Goal: Transaction & Acquisition: Purchase product/service

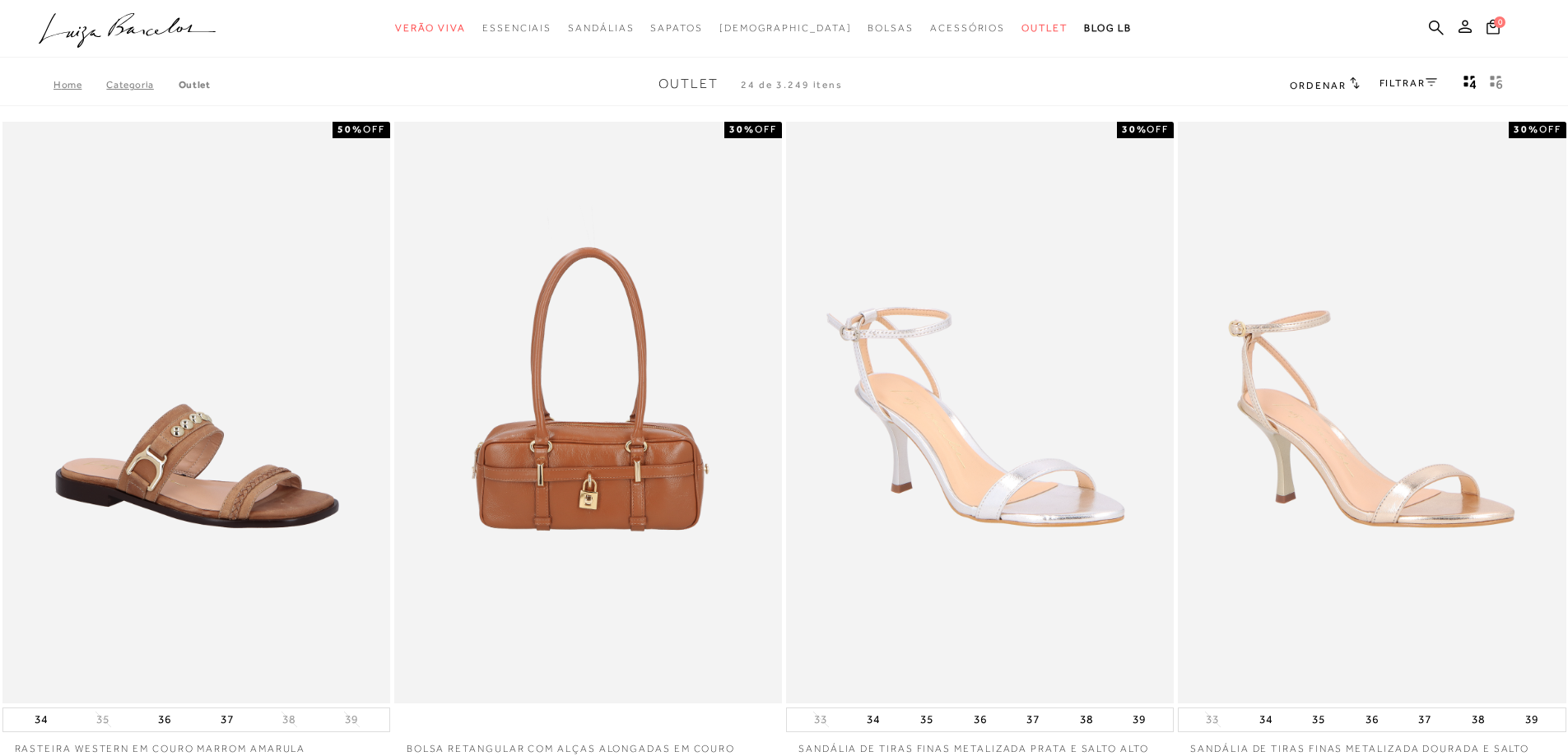
click at [1344, 83] on h2 "Ordenar" at bounding box center [1324, 84] width 69 height 16
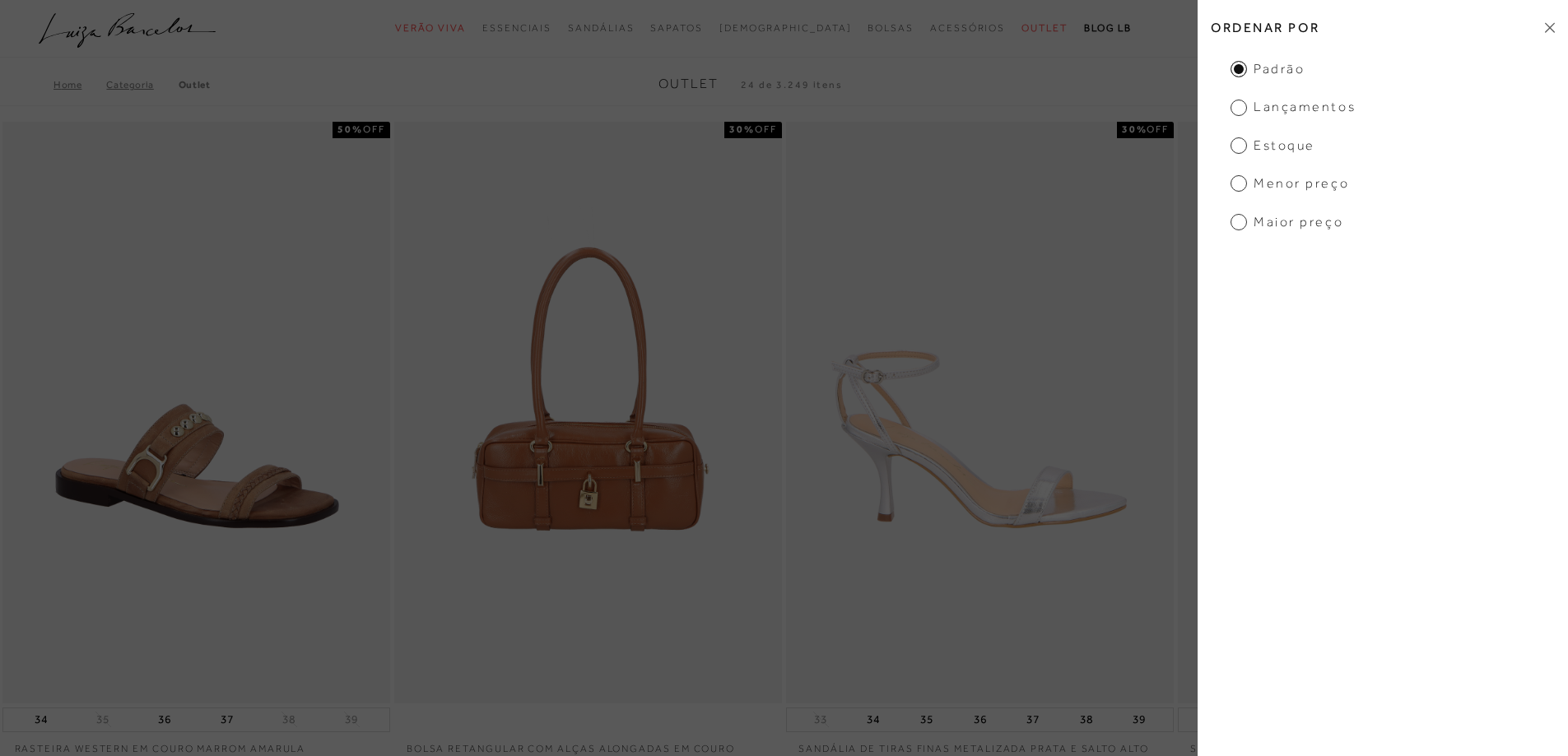
click at [1086, 297] on img at bounding box center [980, 413] width 386 height 582
click at [1036, 68] on div "Home Categoria Outlet Outlet 24 de 3.249 itens Ordenar Ordenar por Padrão Lança…" at bounding box center [784, 84] width 1568 height 43
click at [1546, 33] on icon at bounding box center [1550, 27] width 10 height 11
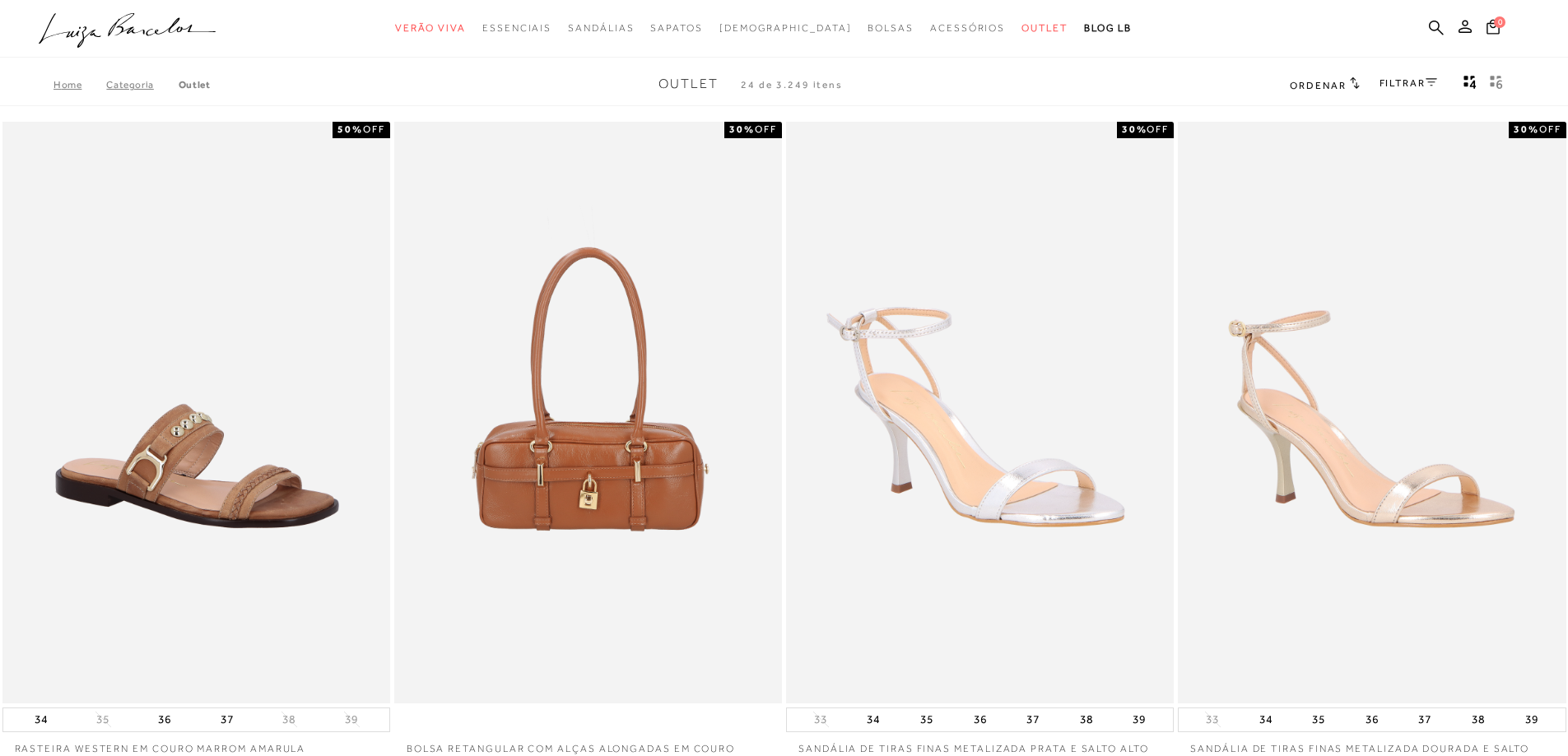
click at [1424, 86] on link "FILTRAR" at bounding box center [1408, 83] width 57 height 12
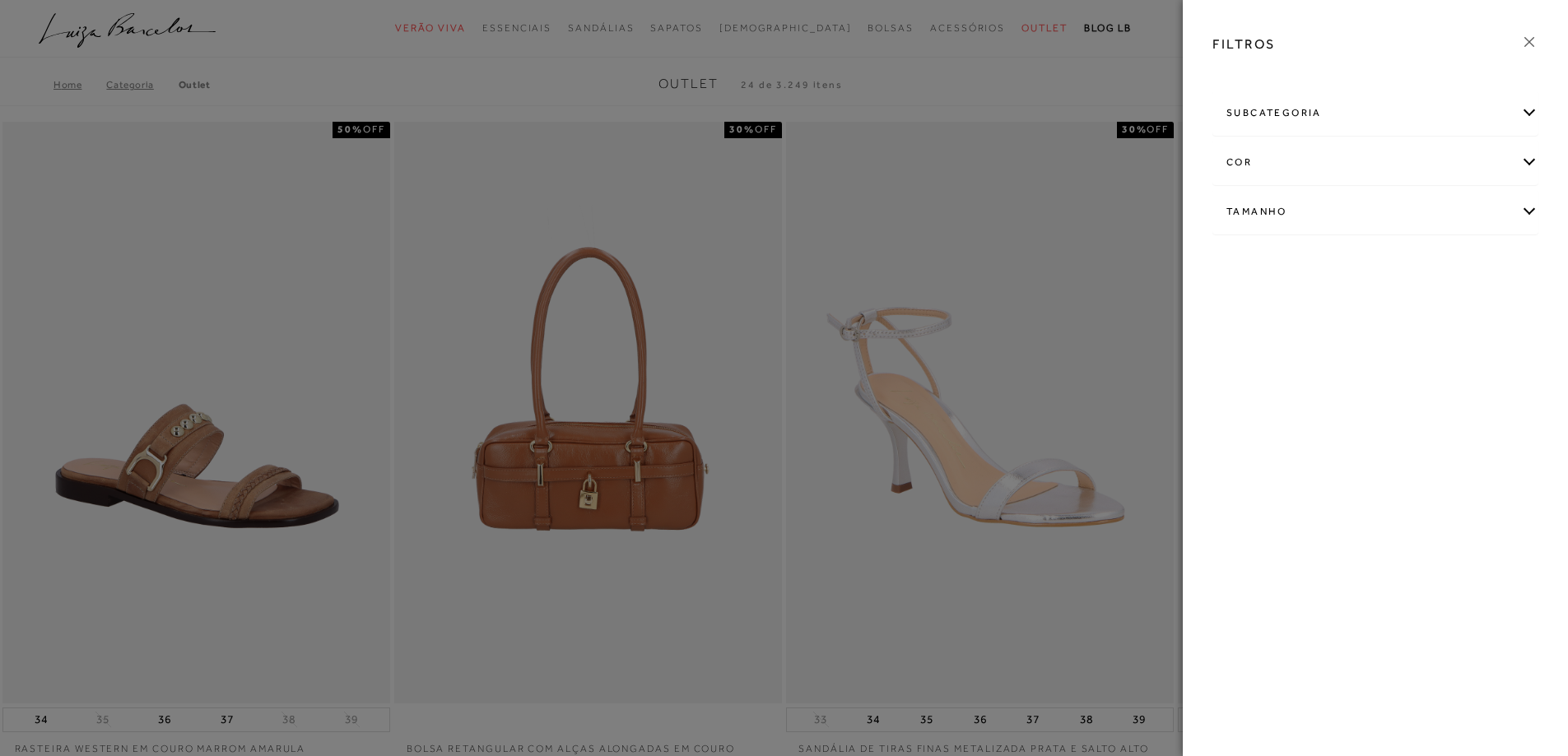
click at [1534, 106] on div "subcategoria" at bounding box center [1375, 112] width 324 height 44
click at [1532, 209] on div "cor" at bounding box center [1375, 206] width 324 height 44
click at [1536, 420] on div "Tamanho" at bounding box center [1375, 423] width 324 height 44
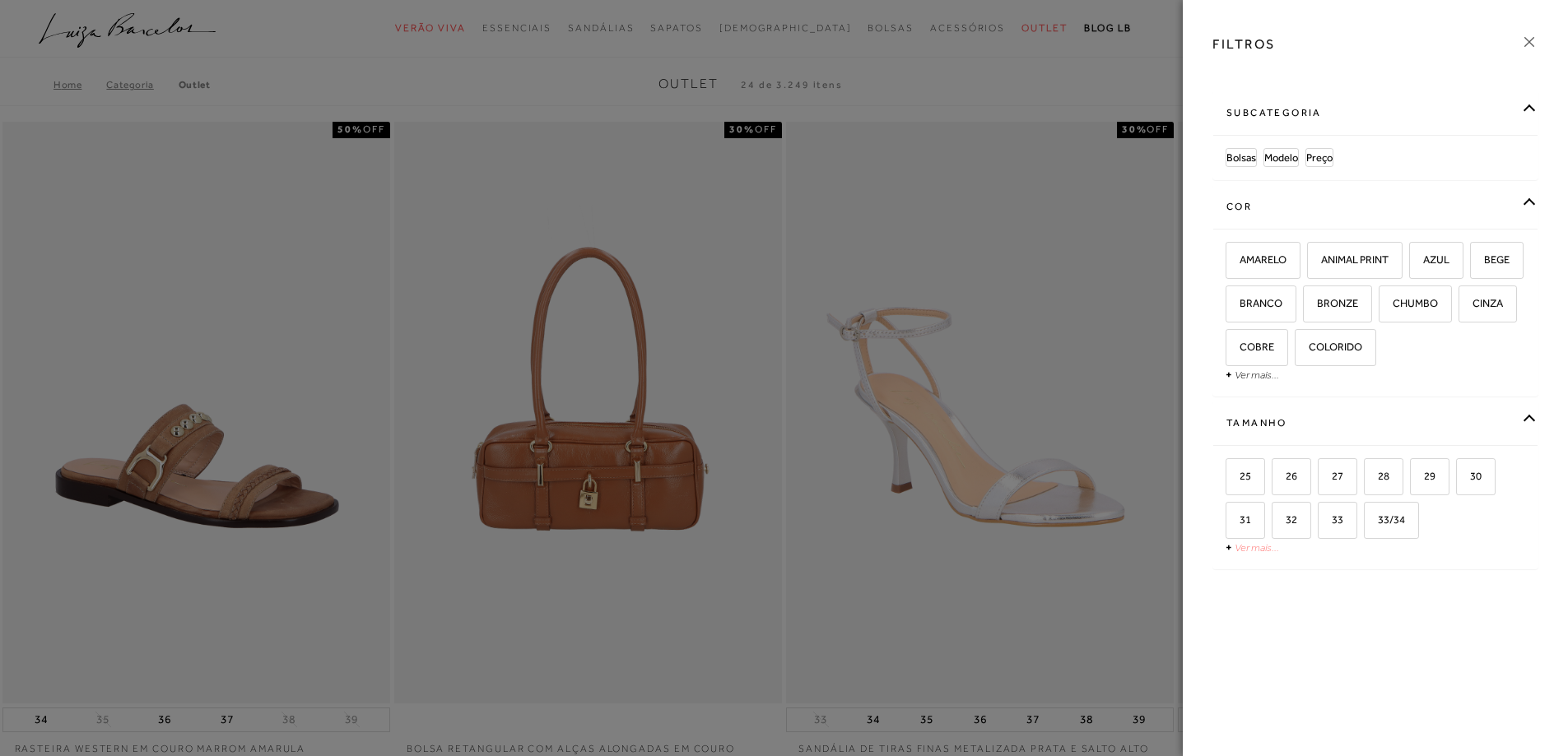
click at [1264, 547] on link "Ver mais..." at bounding box center [1257, 548] width 45 height 13
click at [1363, 558] on label "37" at bounding box center [1353, 564] width 38 height 35
click at [1347, 558] on input "37" at bounding box center [1338, 565] width 16 height 16
checkbox input "true"
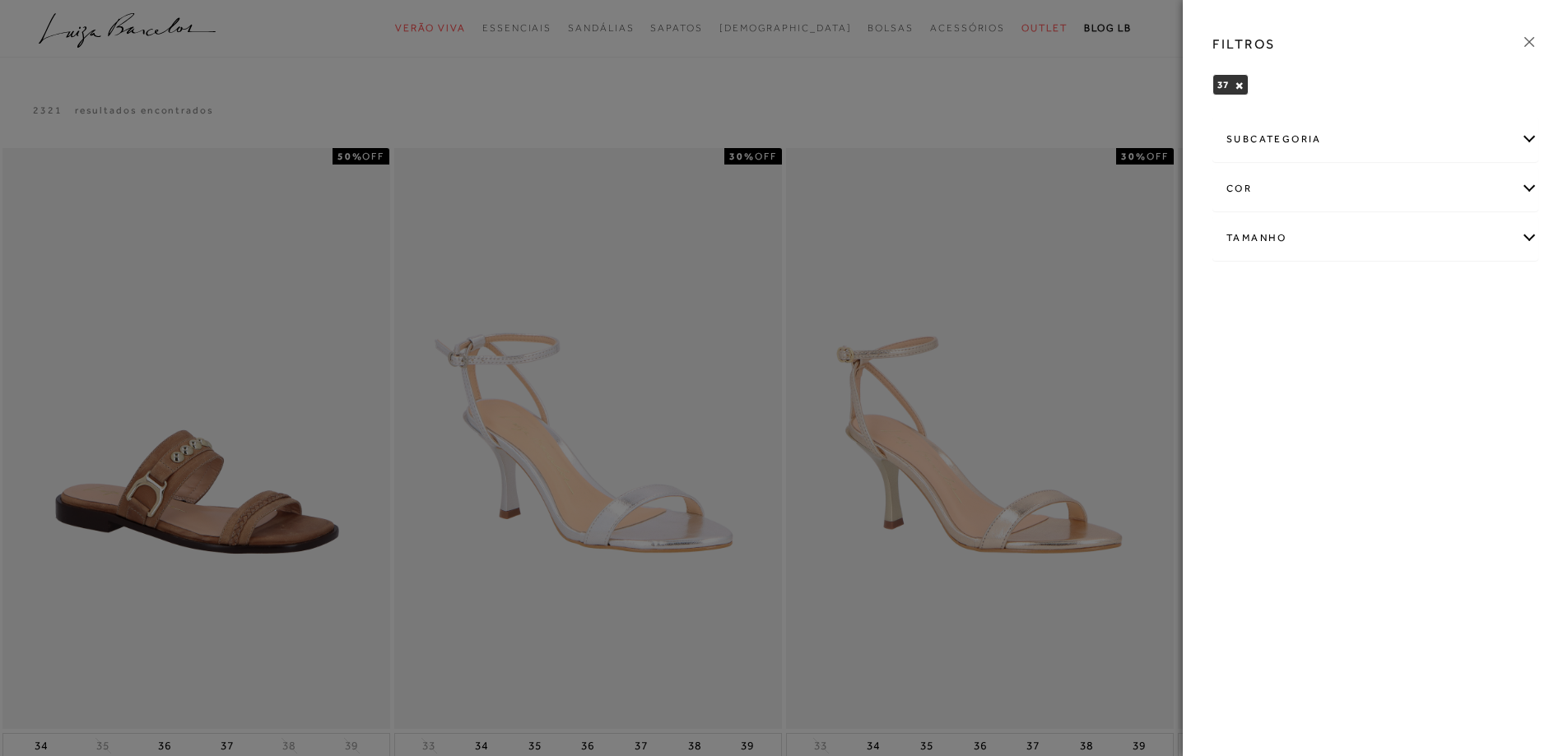
click at [893, 95] on div at bounding box center [784, 378] width 1568 height 756
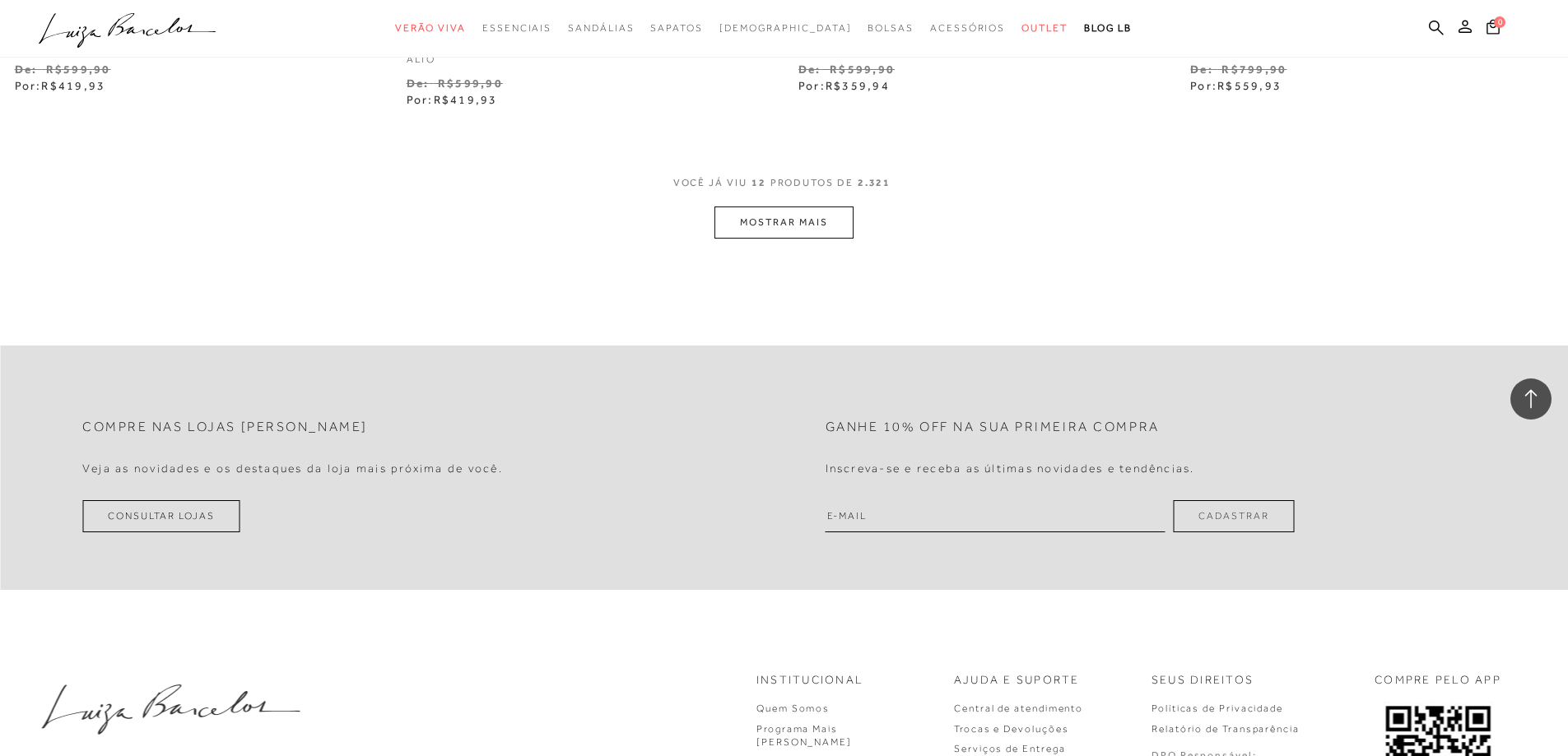
scroll to position [2139, 0]
click at [836, 229] on button "MOSTRAR MAIS" at bounding box center [784, 224] width 139 height 32
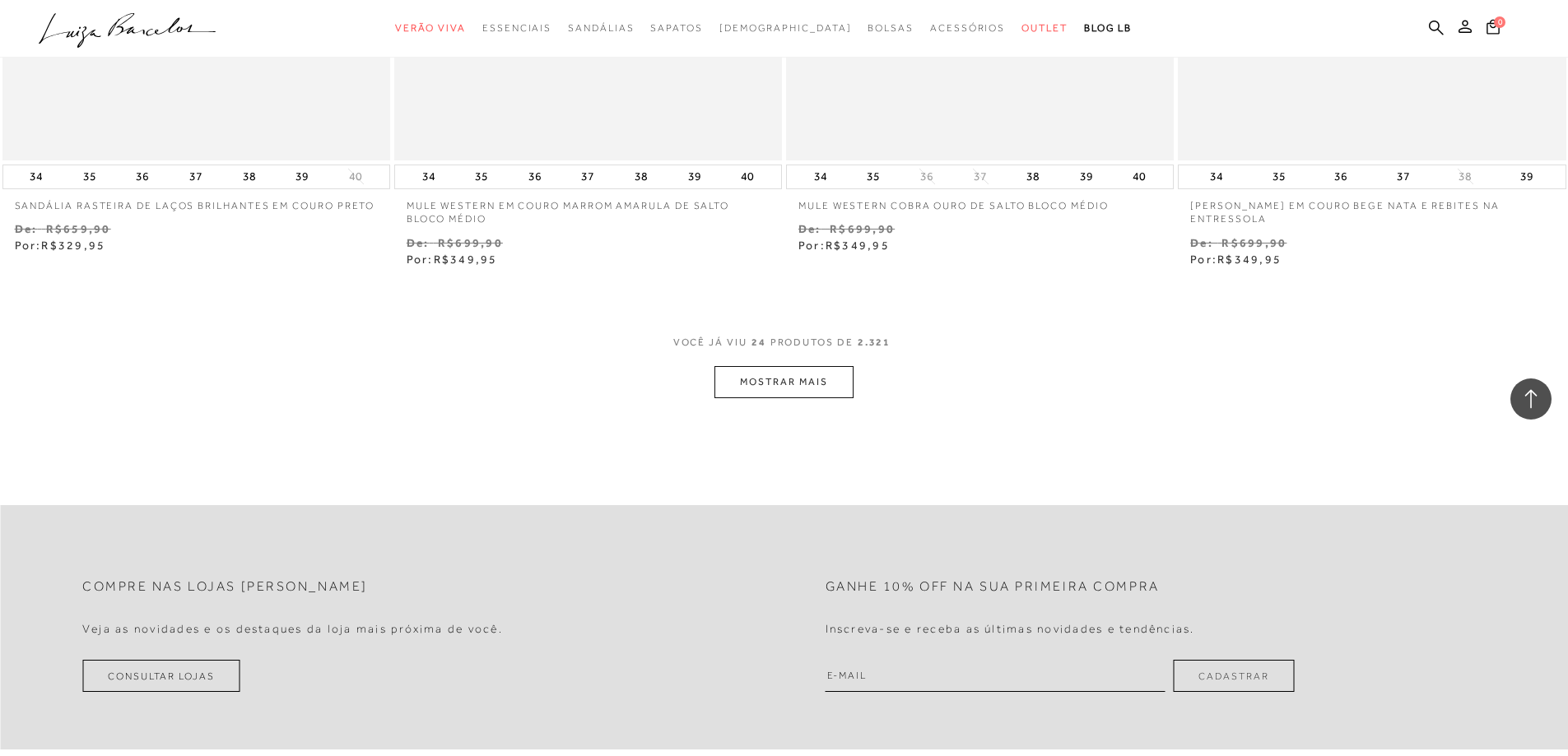
scroll to position [4113, 0]
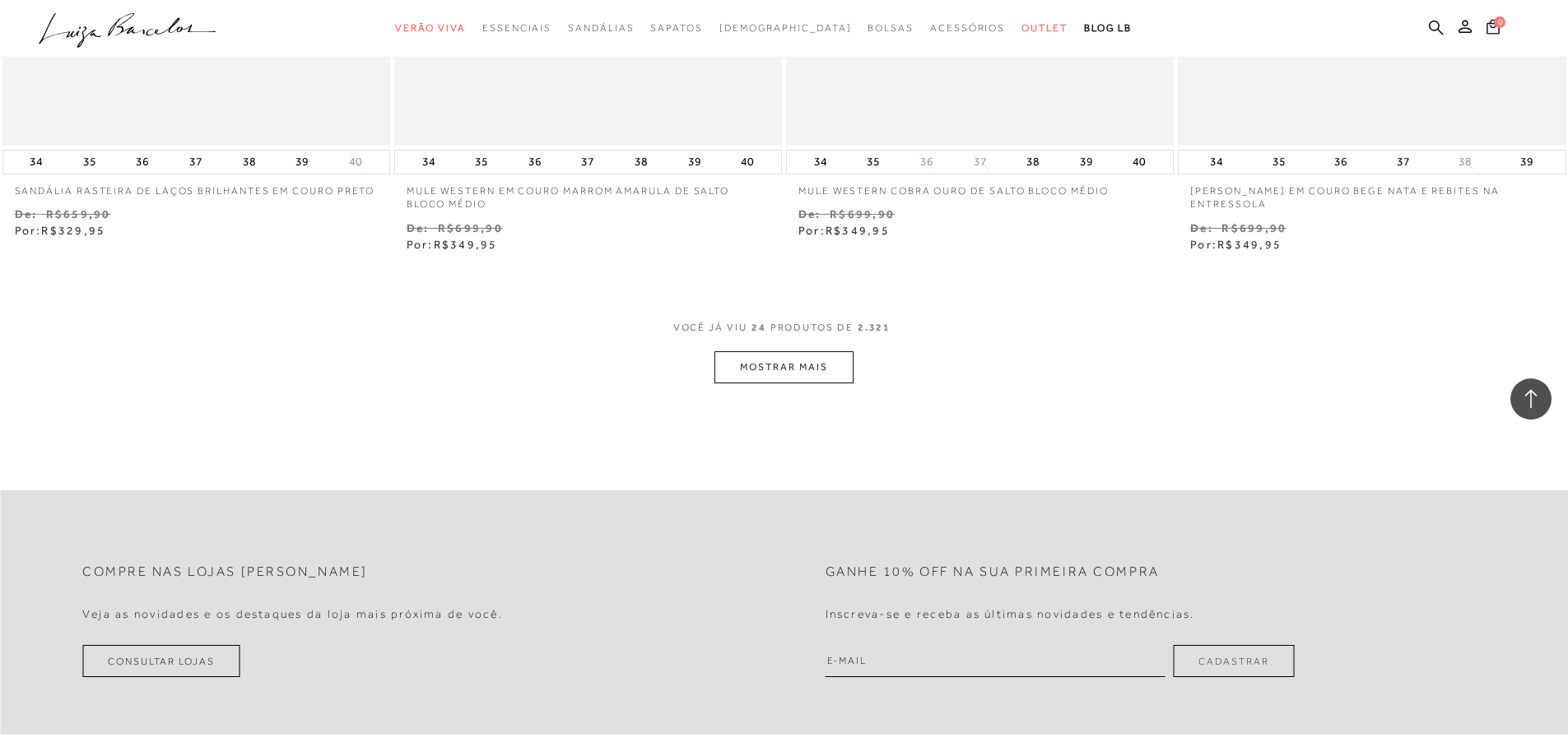
click at [778, 371] on button "MOSTRAR MAIS" at bounding box center [784, 366] width 139 height 32
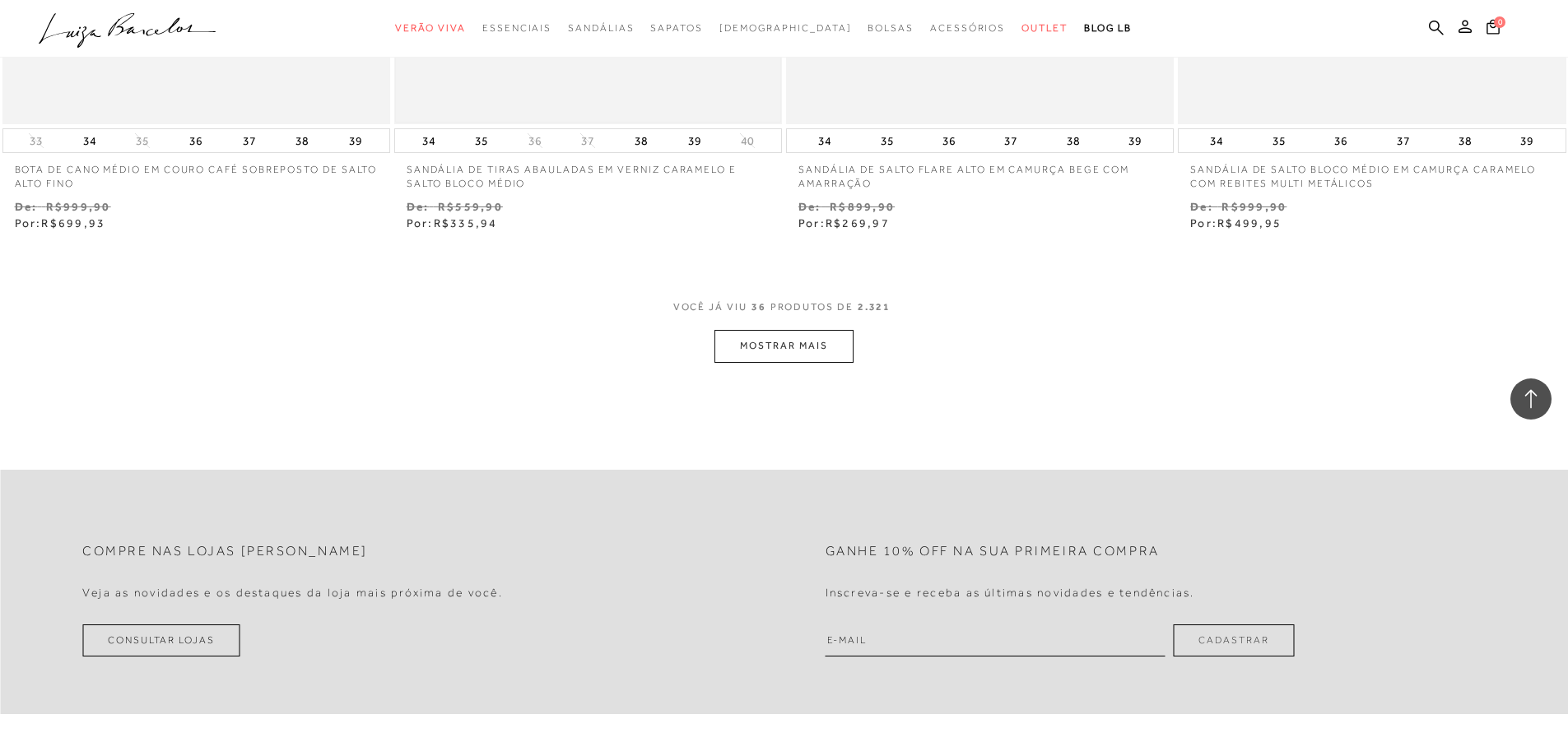
scroll to position [6499, 0]
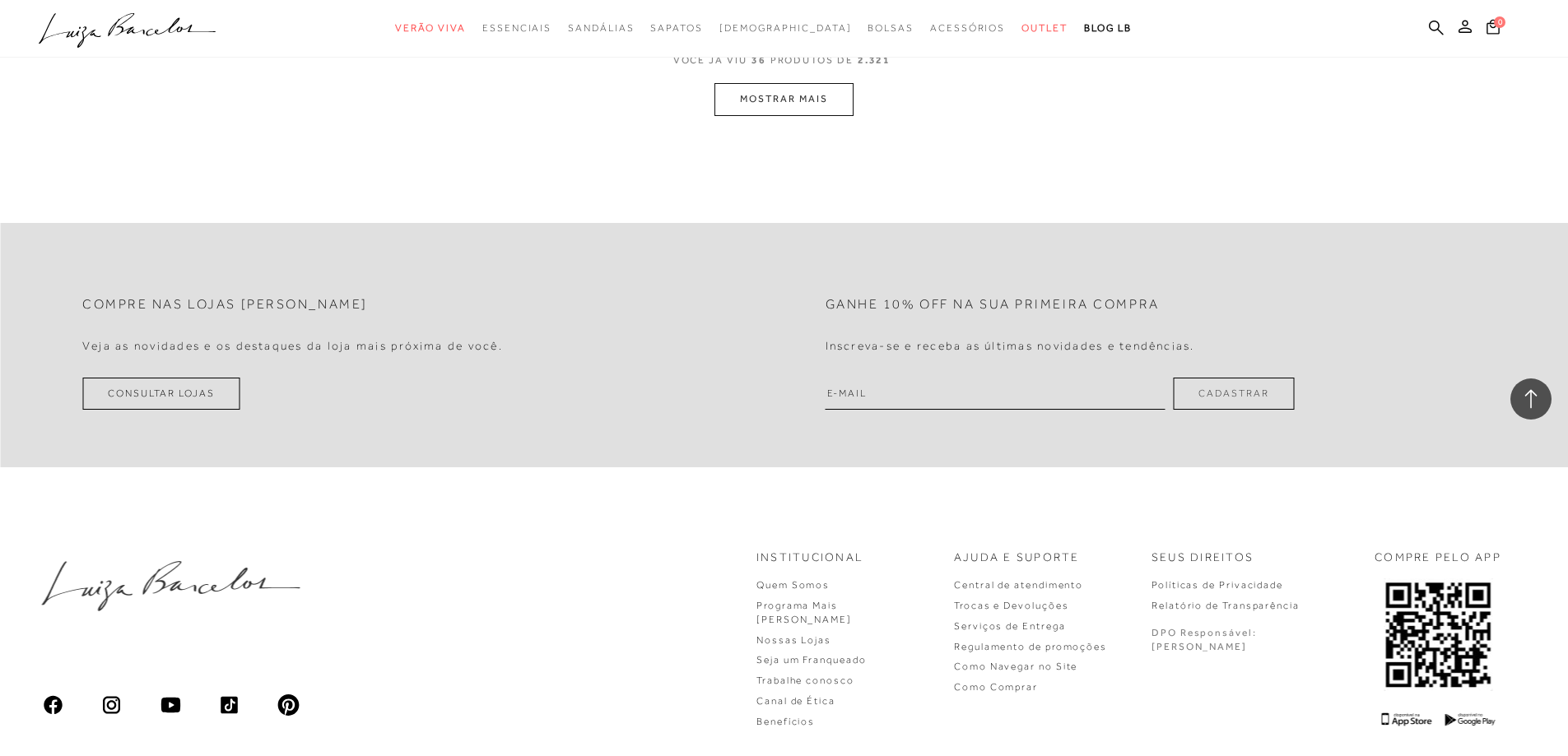
click at [793, 95] on button "MOSTRAR MAIS" at bounding box center [784, 99] width 139 height 32
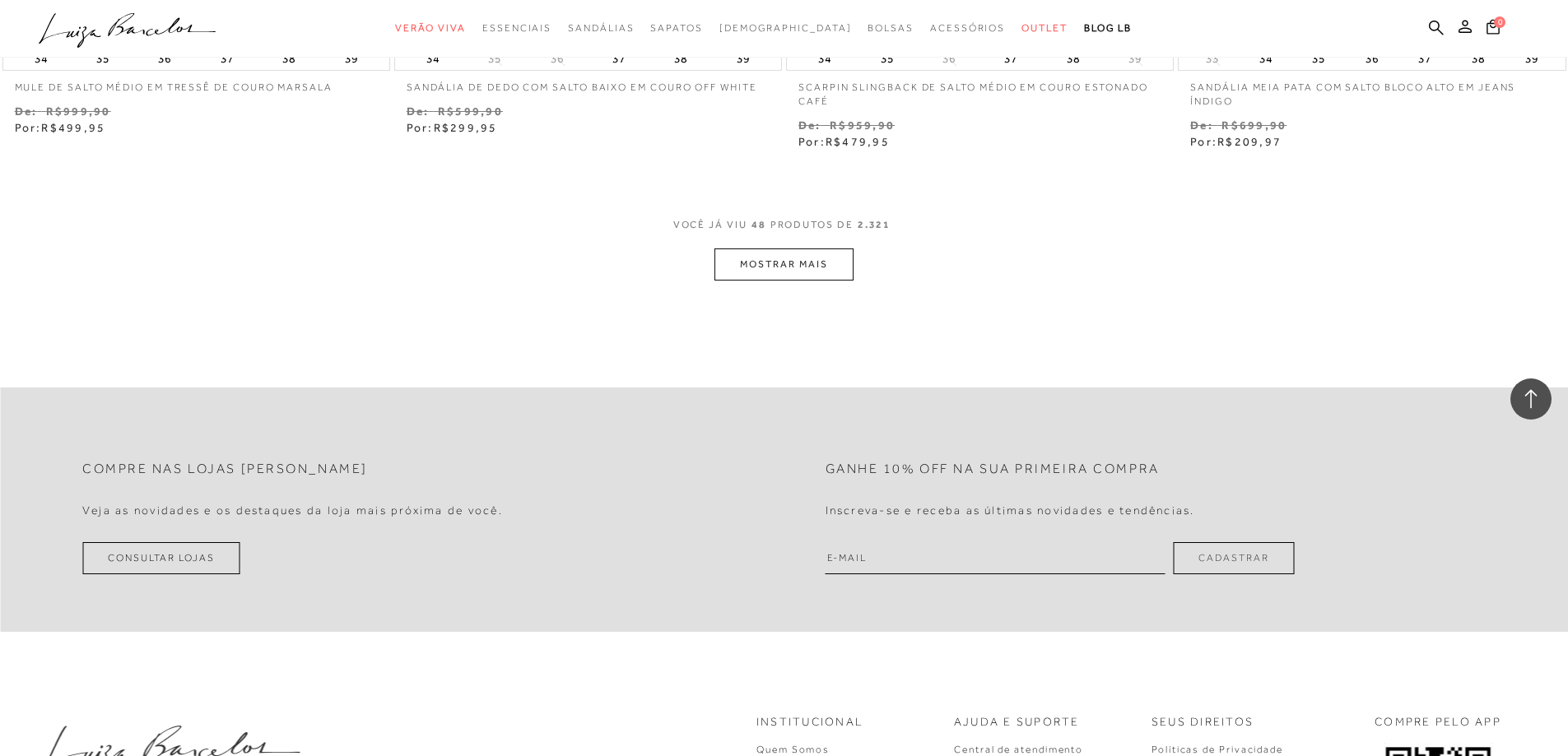
click at [788, 277] on button "MOSTRAR MAIS" at bounding box center [784, 264] width 139 height 32
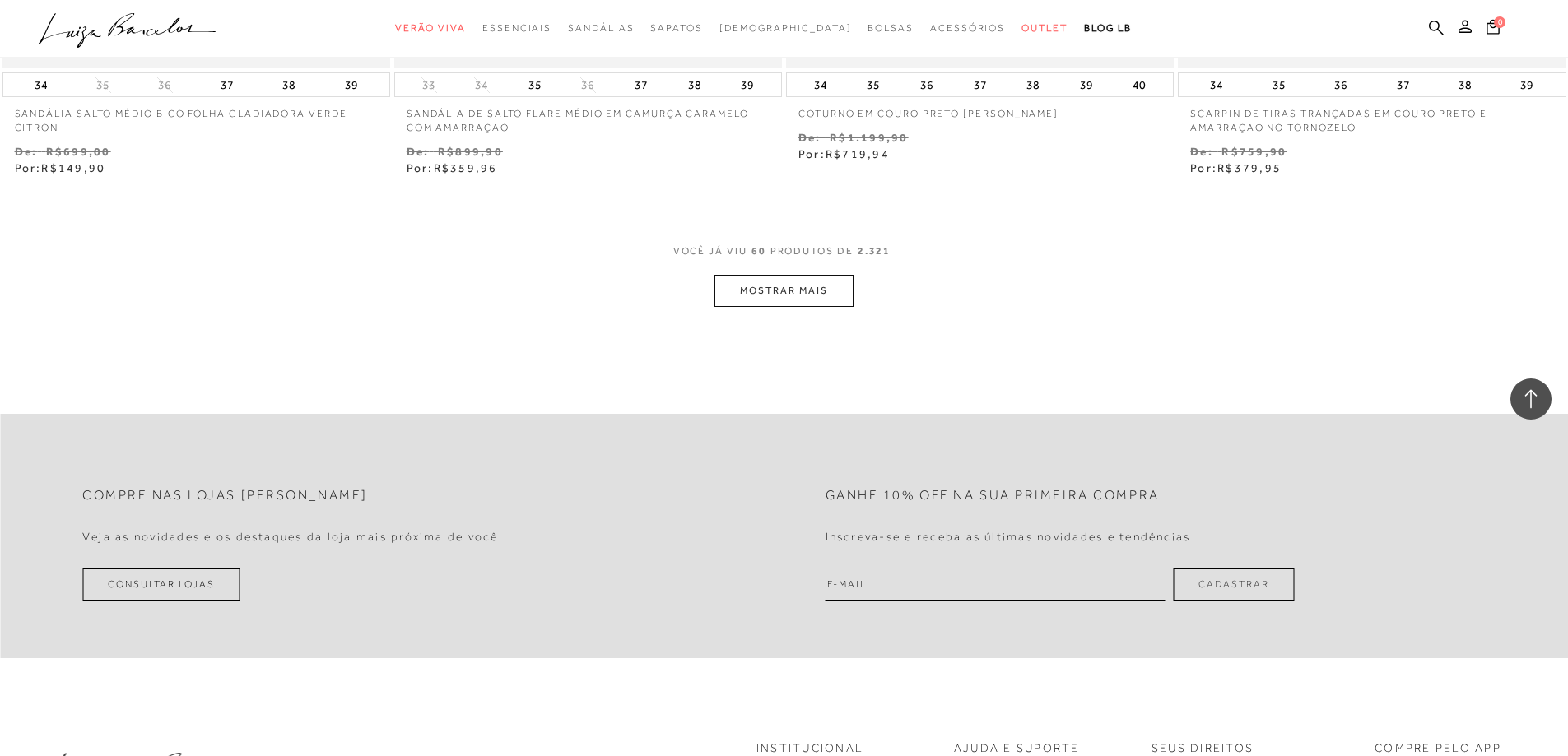
scroll to position [10591, 0]
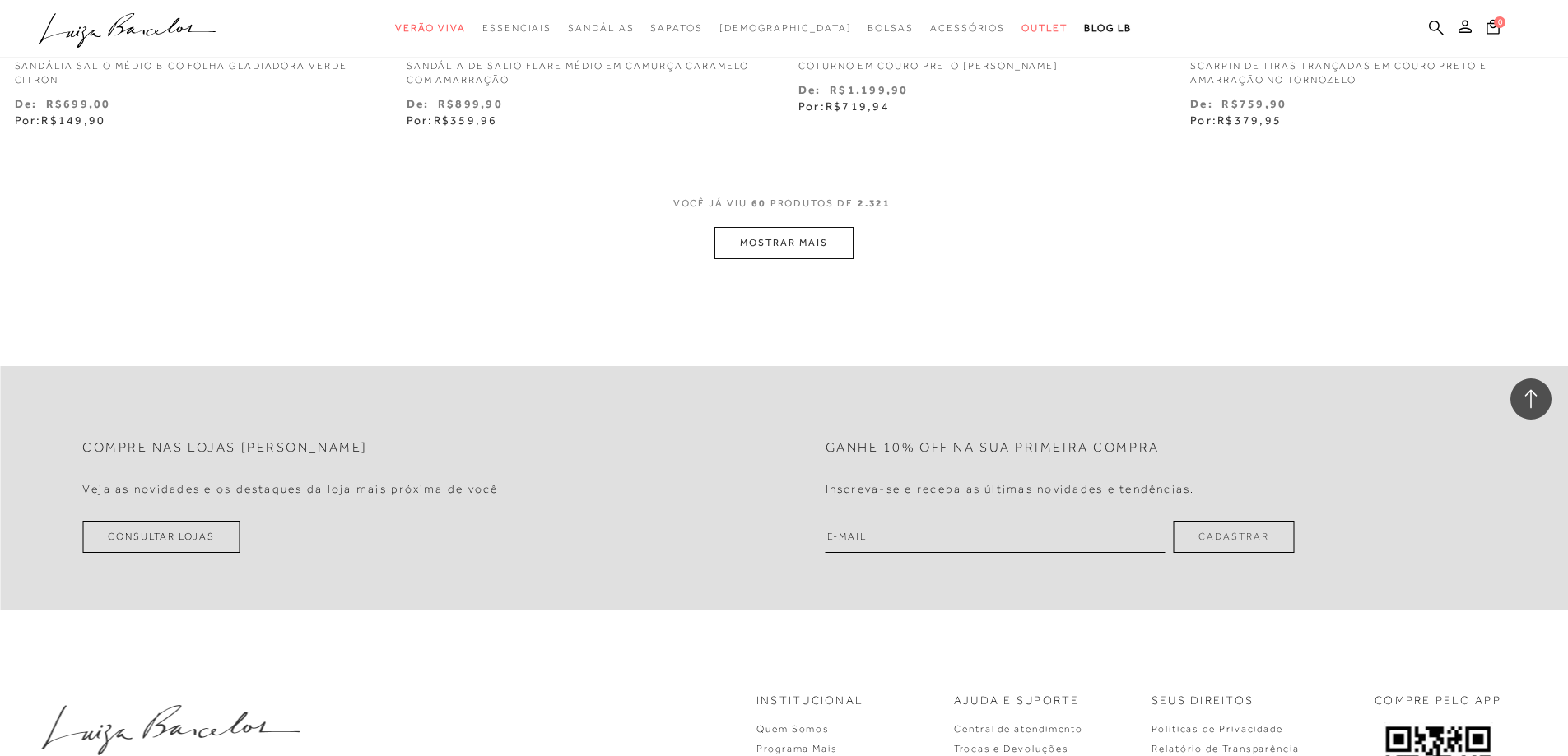
click at [796, 246] on button "MOSTRAR MAIS" at bounding box center [784, 242] width 139 height 32
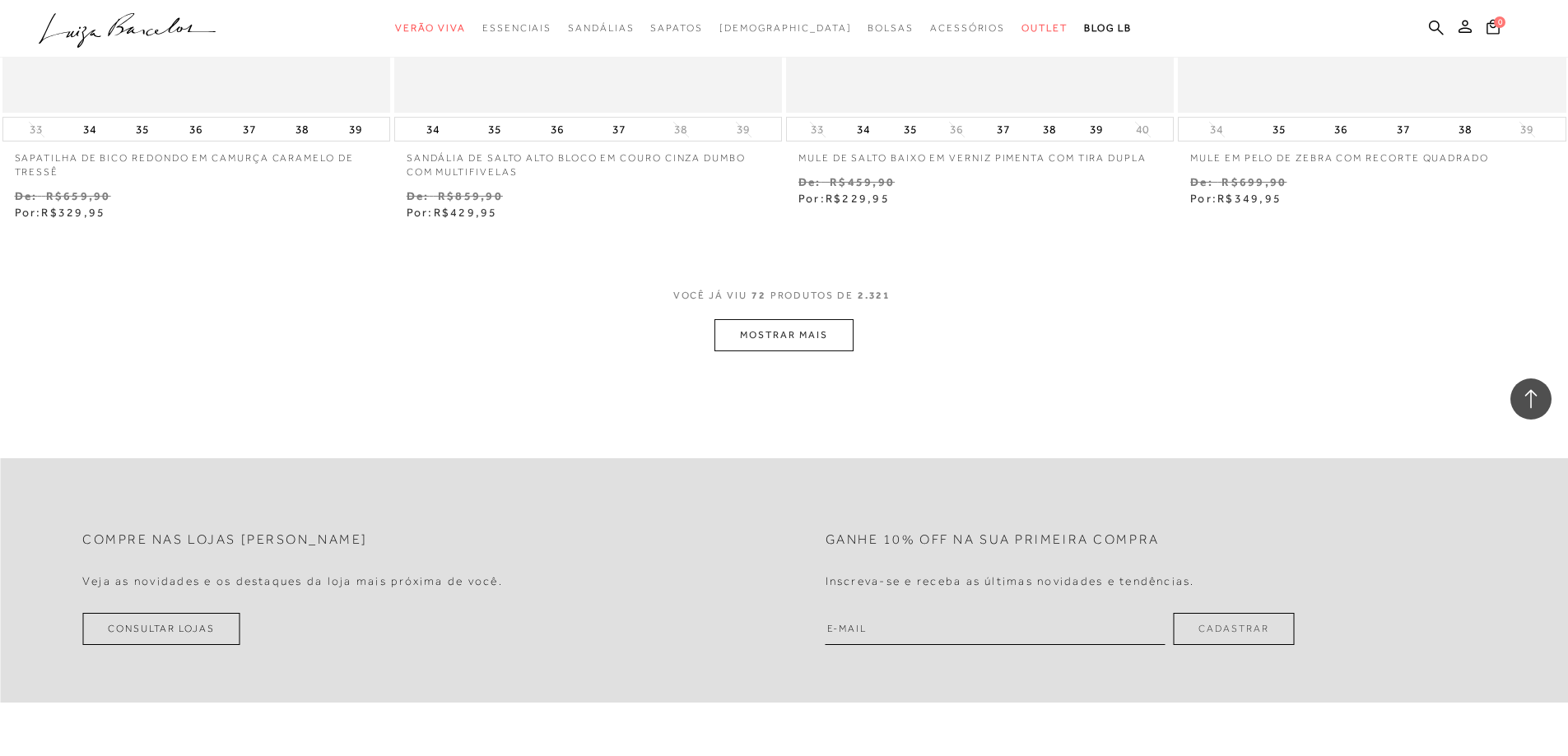
scroll to position [12730, 0]
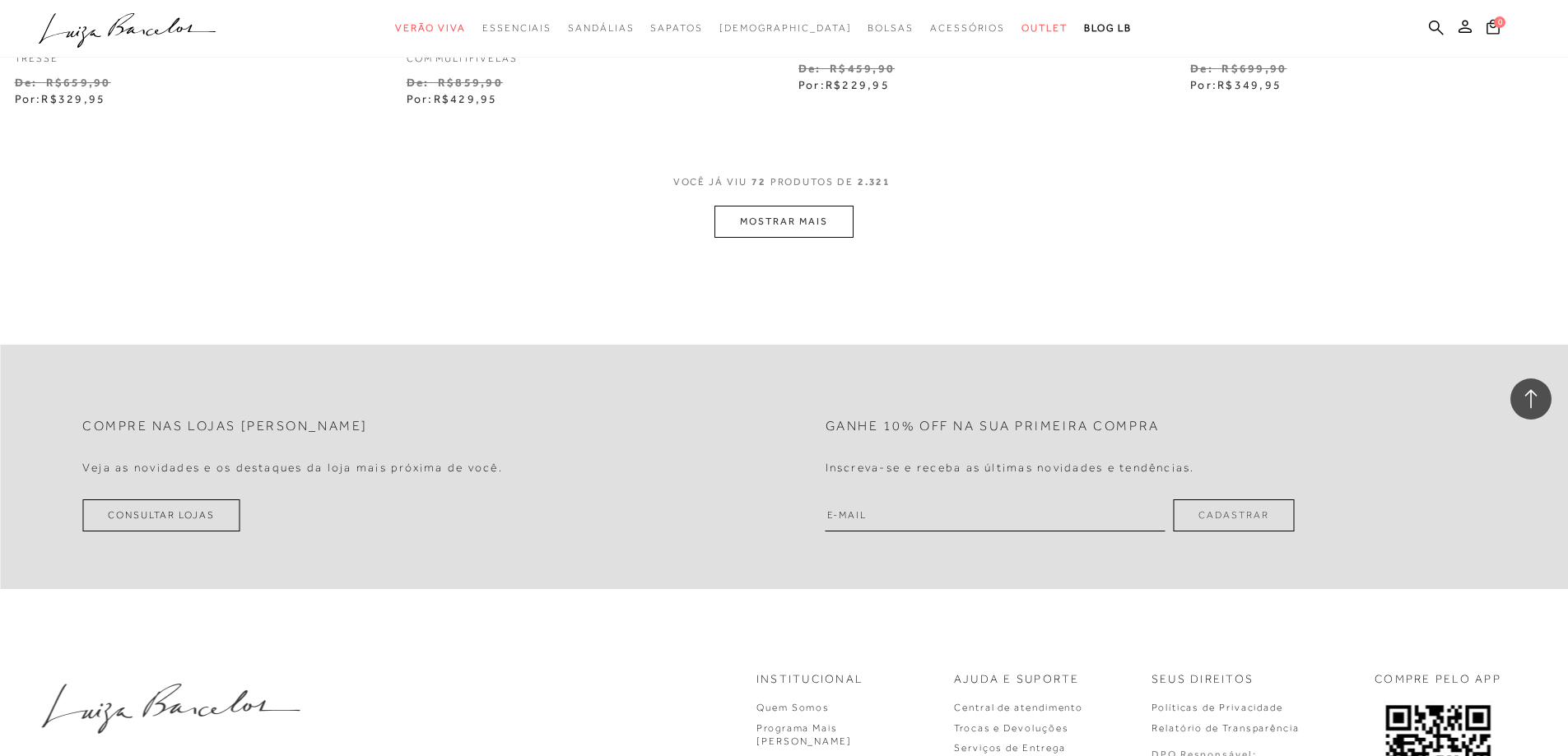
click at [752, 227] on button "MOSTRAR MAIS" at bounding box center [784, 221] width 139 height 32
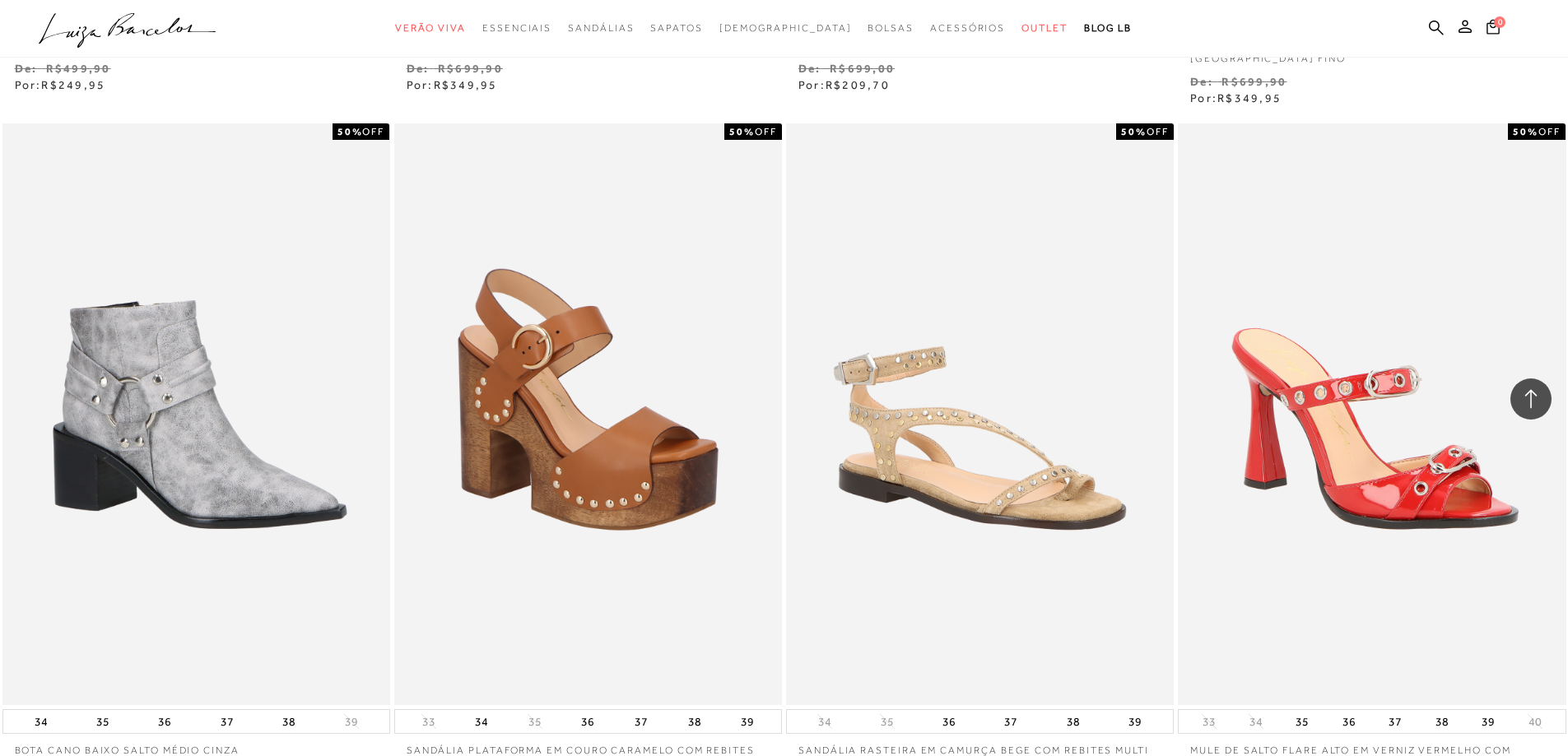
scroll to position [14458, 0]
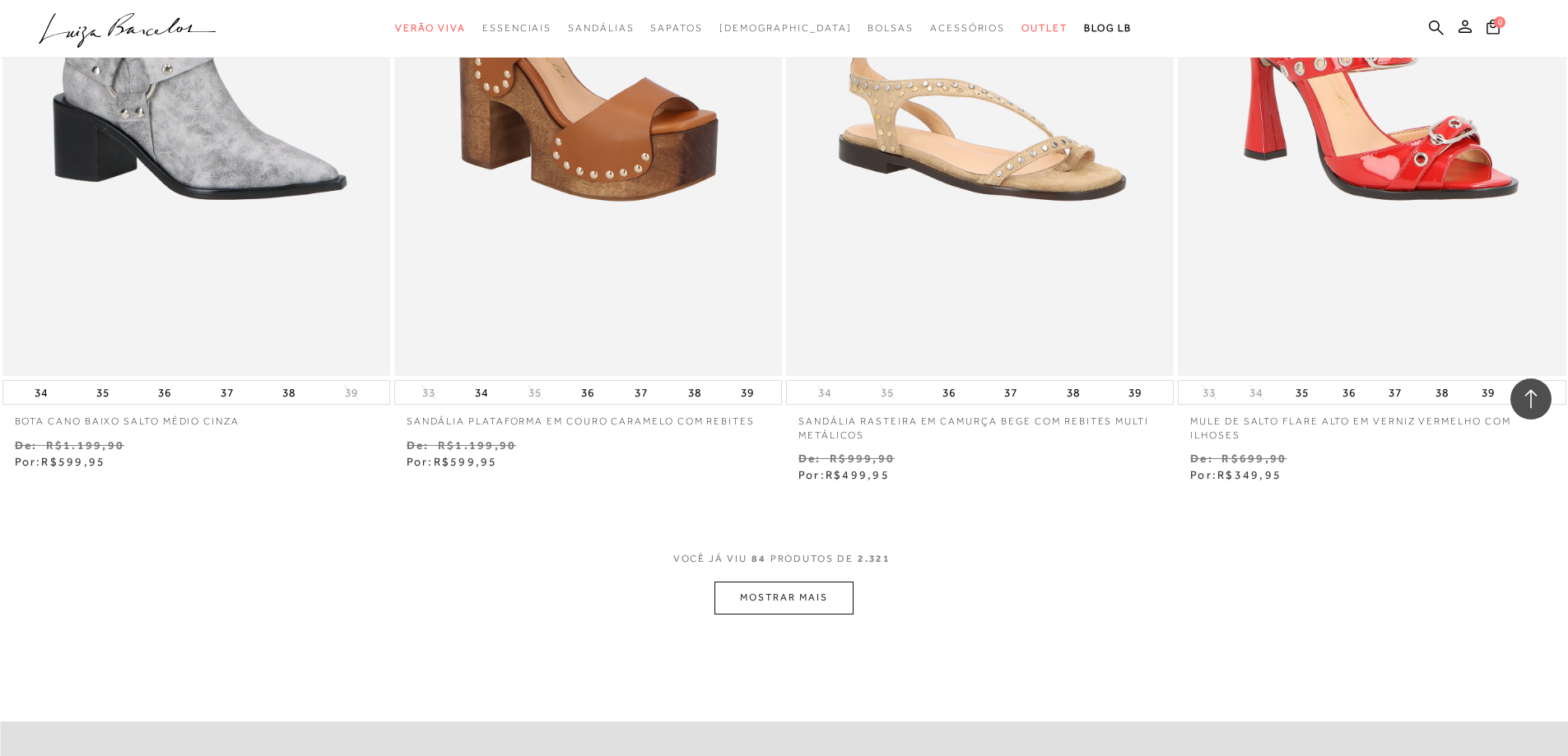
click at [814, 597] on button "MOSTRAR MAIS" at bounding box center [784, 597] width 139 height 32
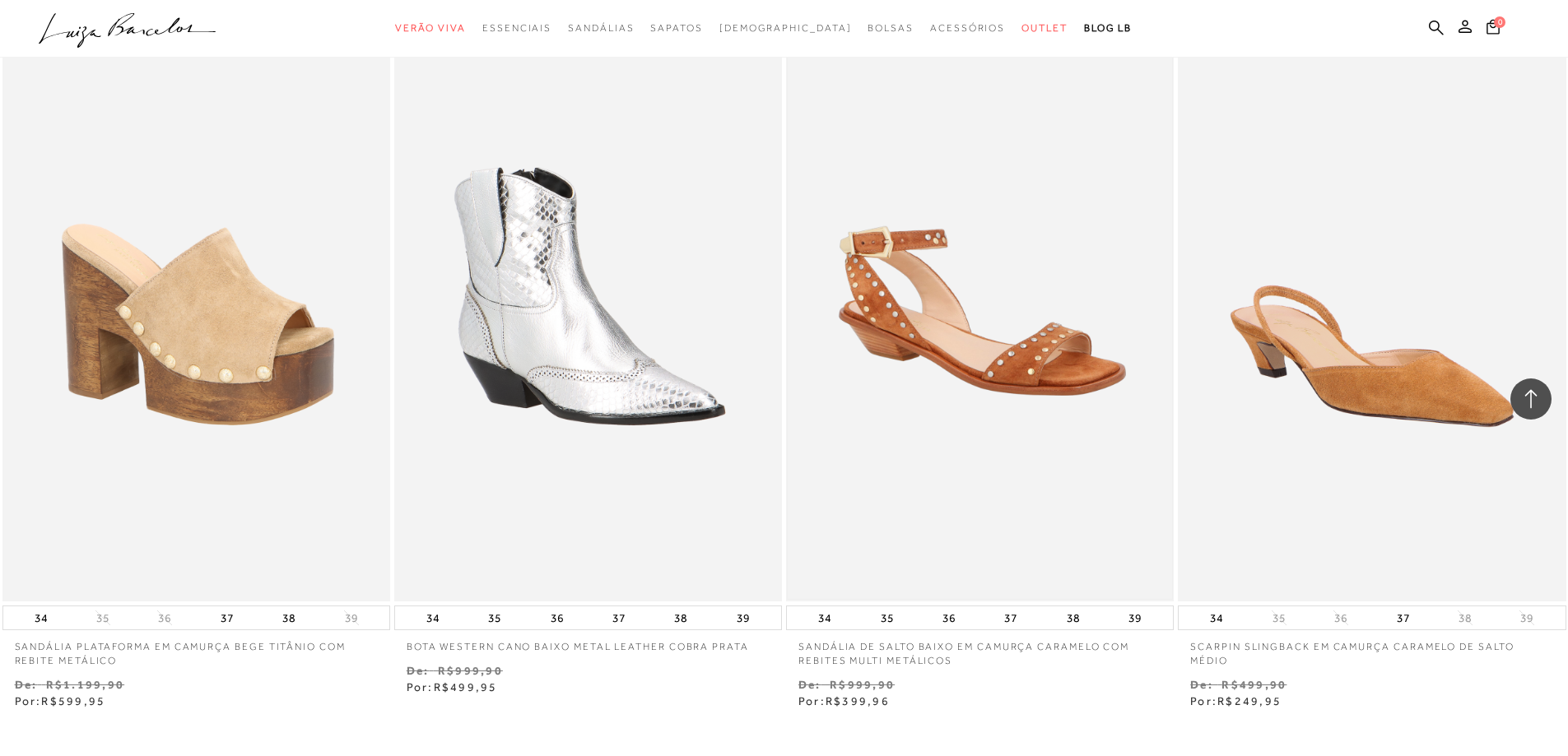
scroll to position [16515, 0]
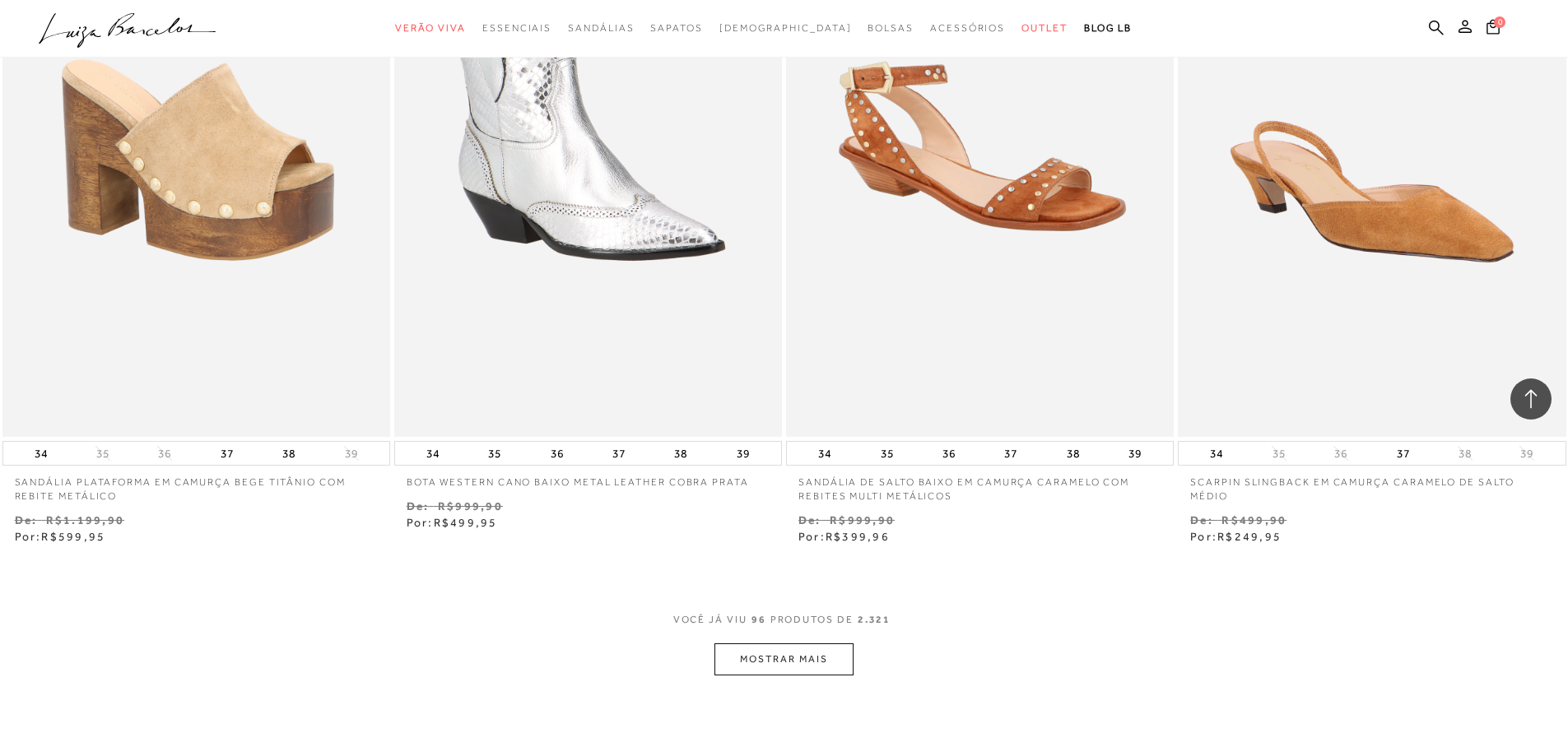
click at [819, 652] on button "MOSTRAR MAIS" at bounding box center [784, 659] width 139 height 32
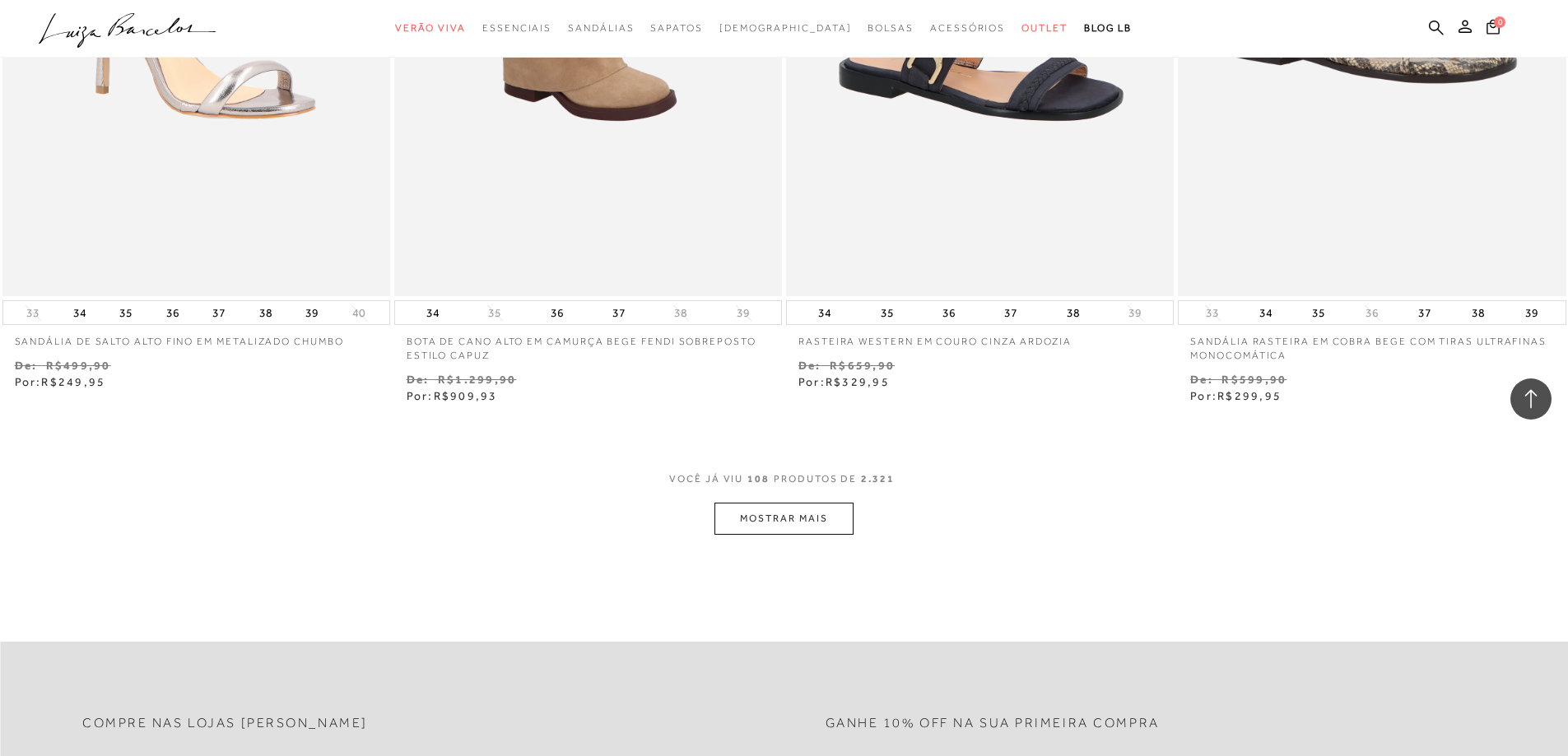
scroll to position [18818, 0]
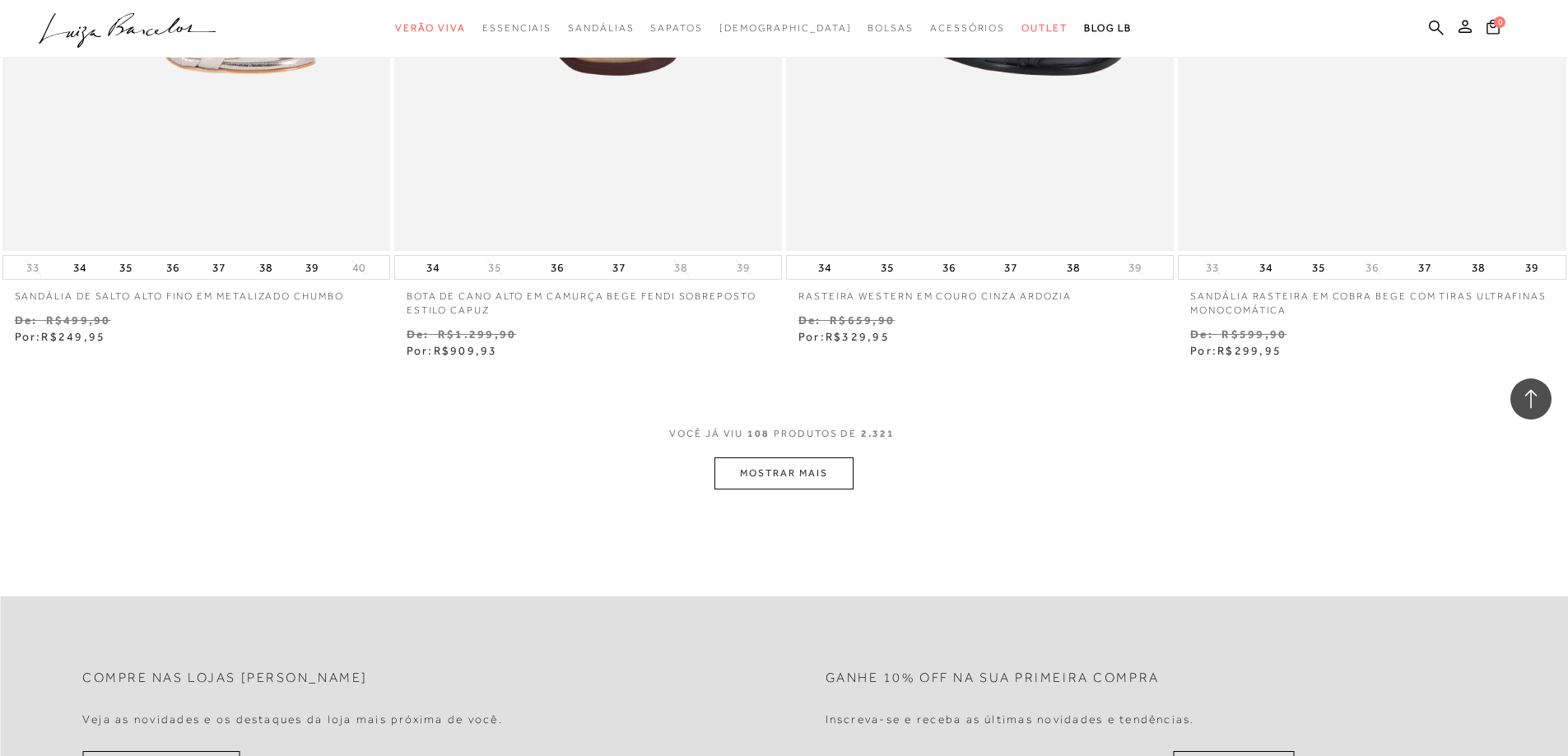
click at [825, 473] on button "MOSTRAR MAIS" at bounding box center [784, 473] width 139 height 32
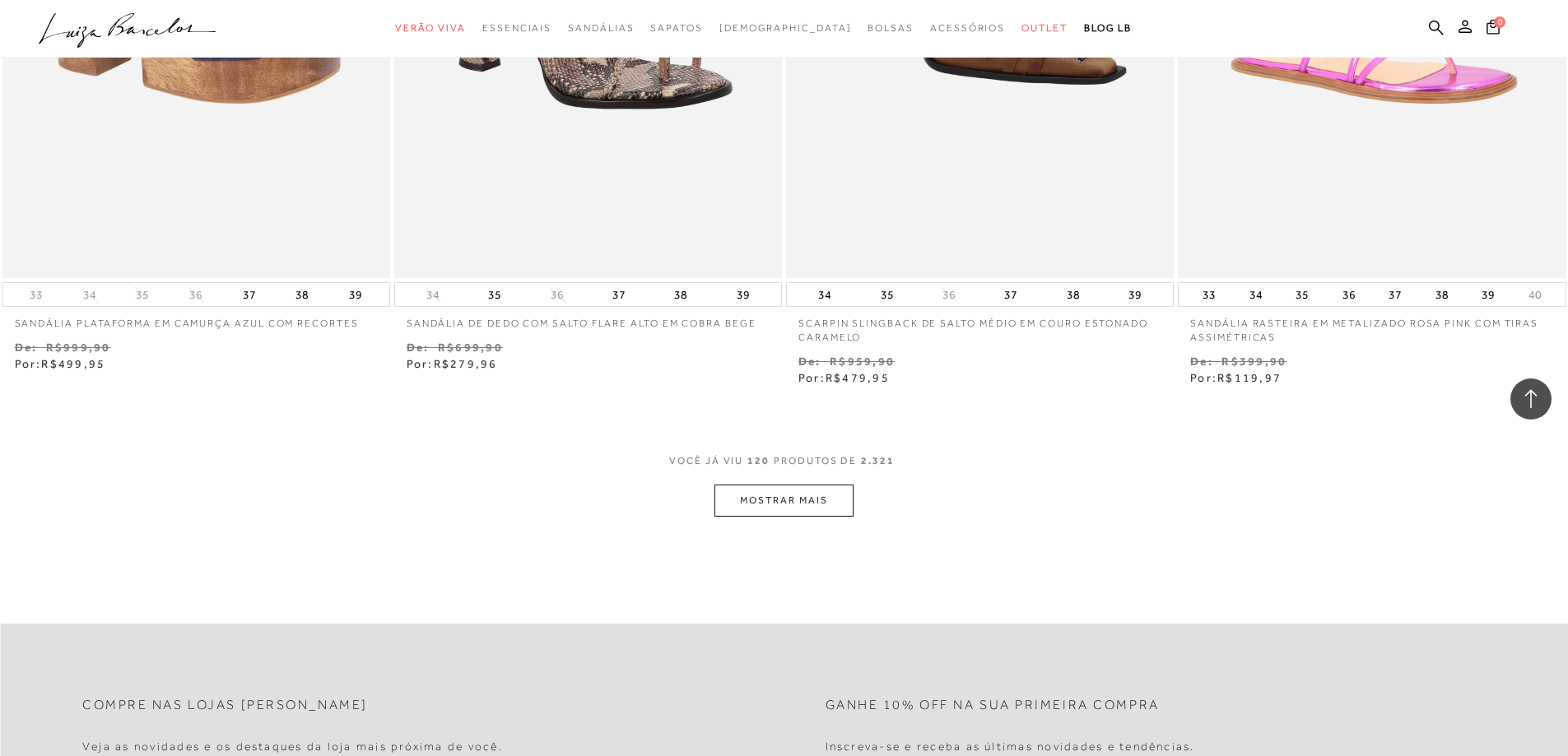
scroll to position [20957, 0]
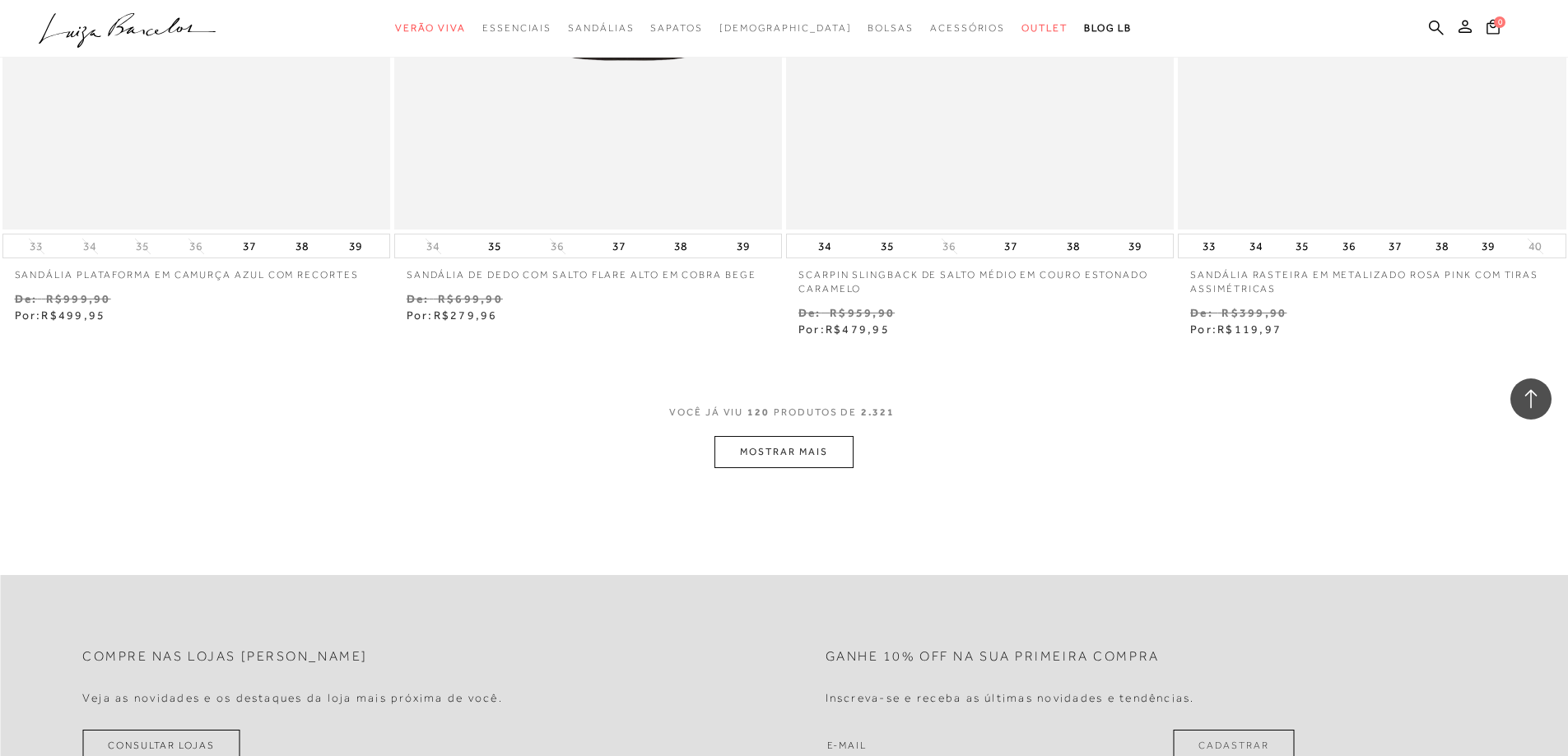
click at [787, 459] on button "MOSTRAR MAIS" at bounding box center [784, 452] width 139 height 32
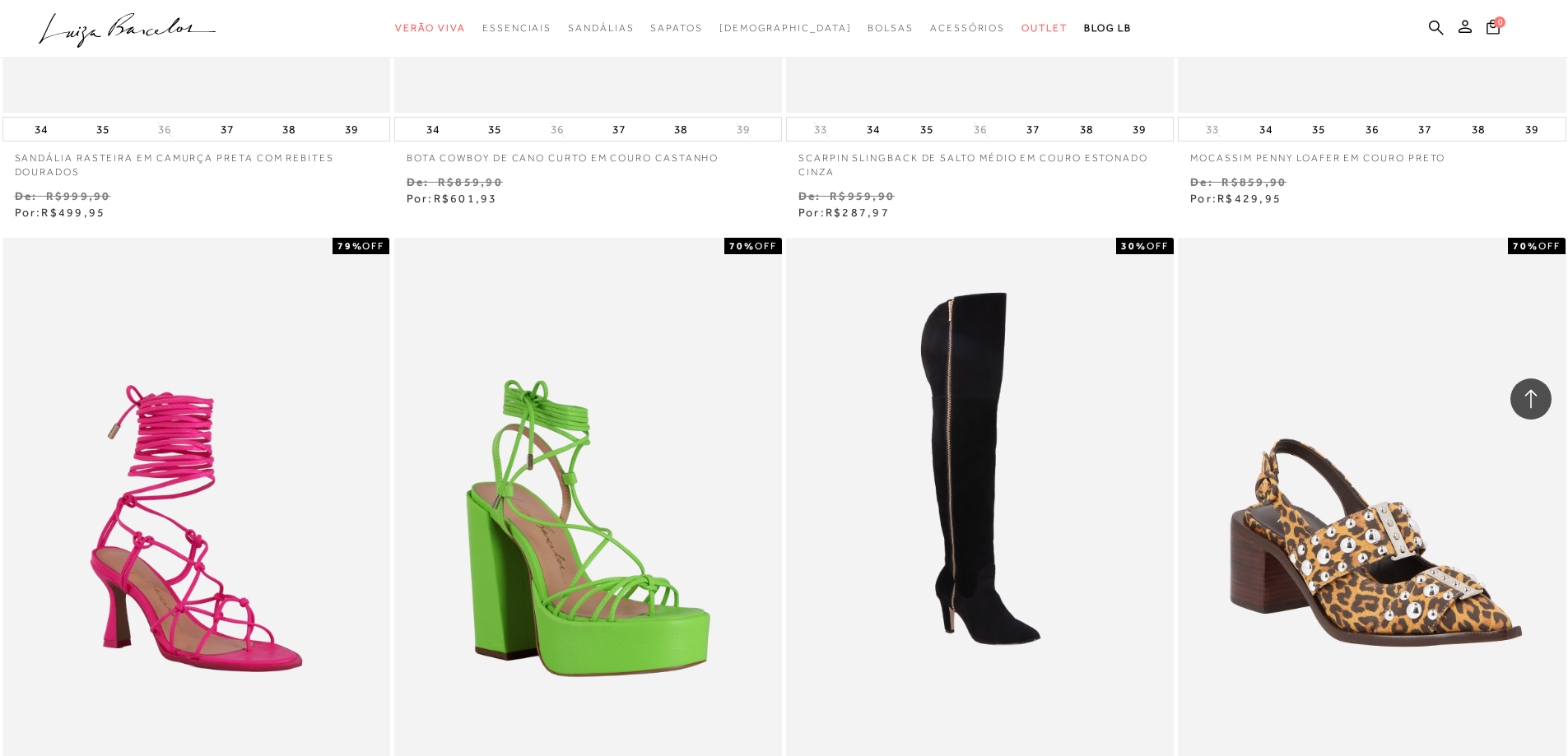
scroll to position [21118, 0]
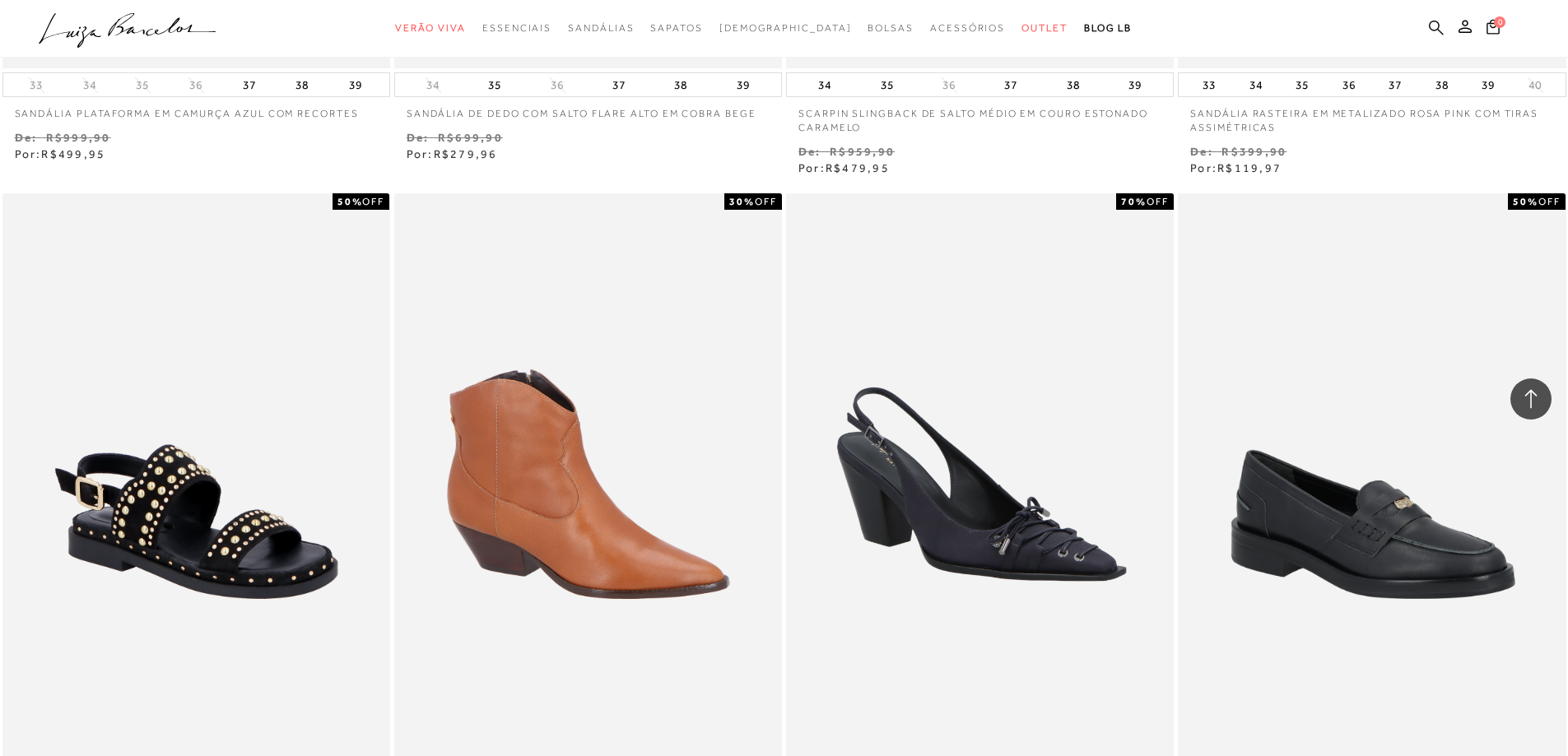
click at [1431, 20] on icon at bounding box center [1435, 26] width 15 height 15
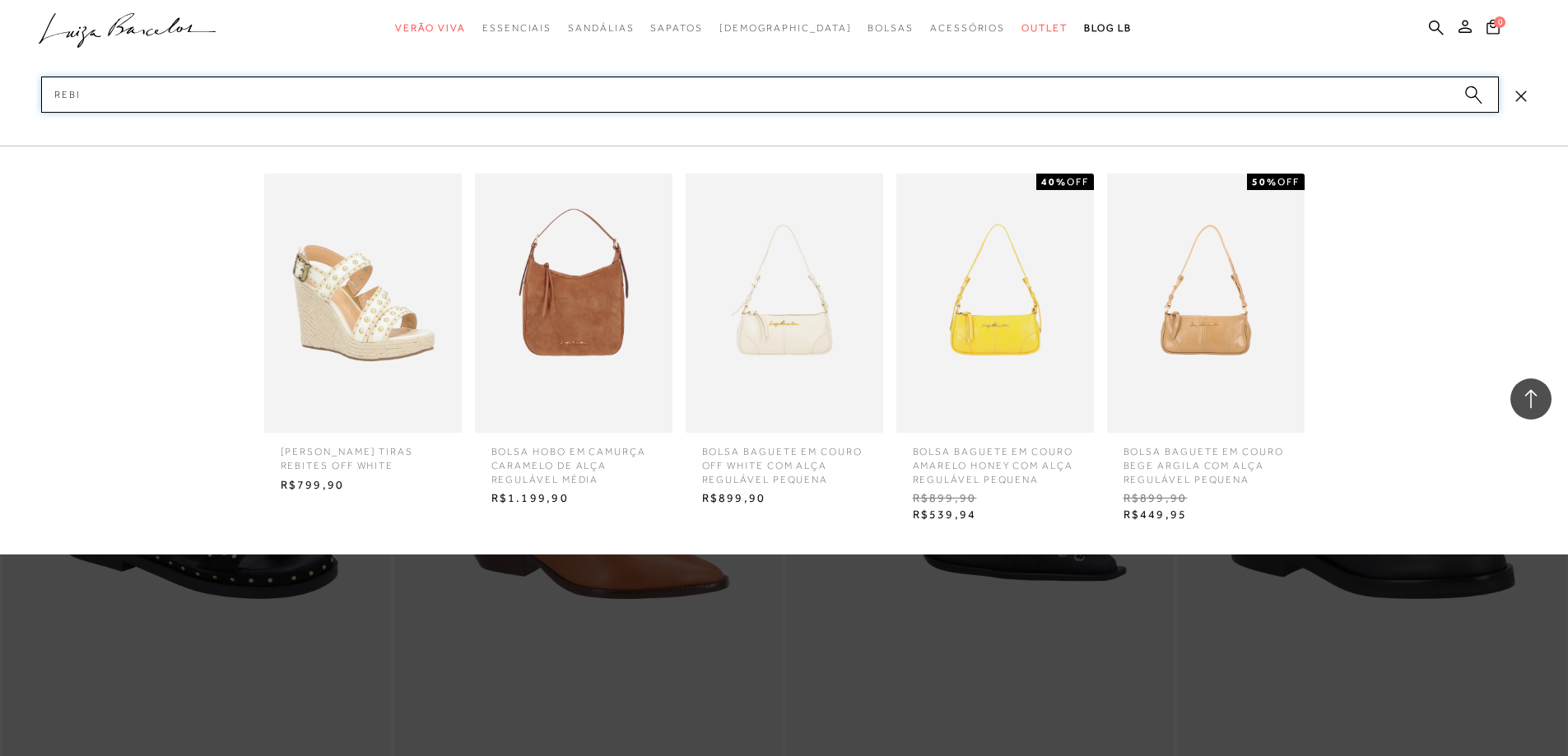
type input "rebit"
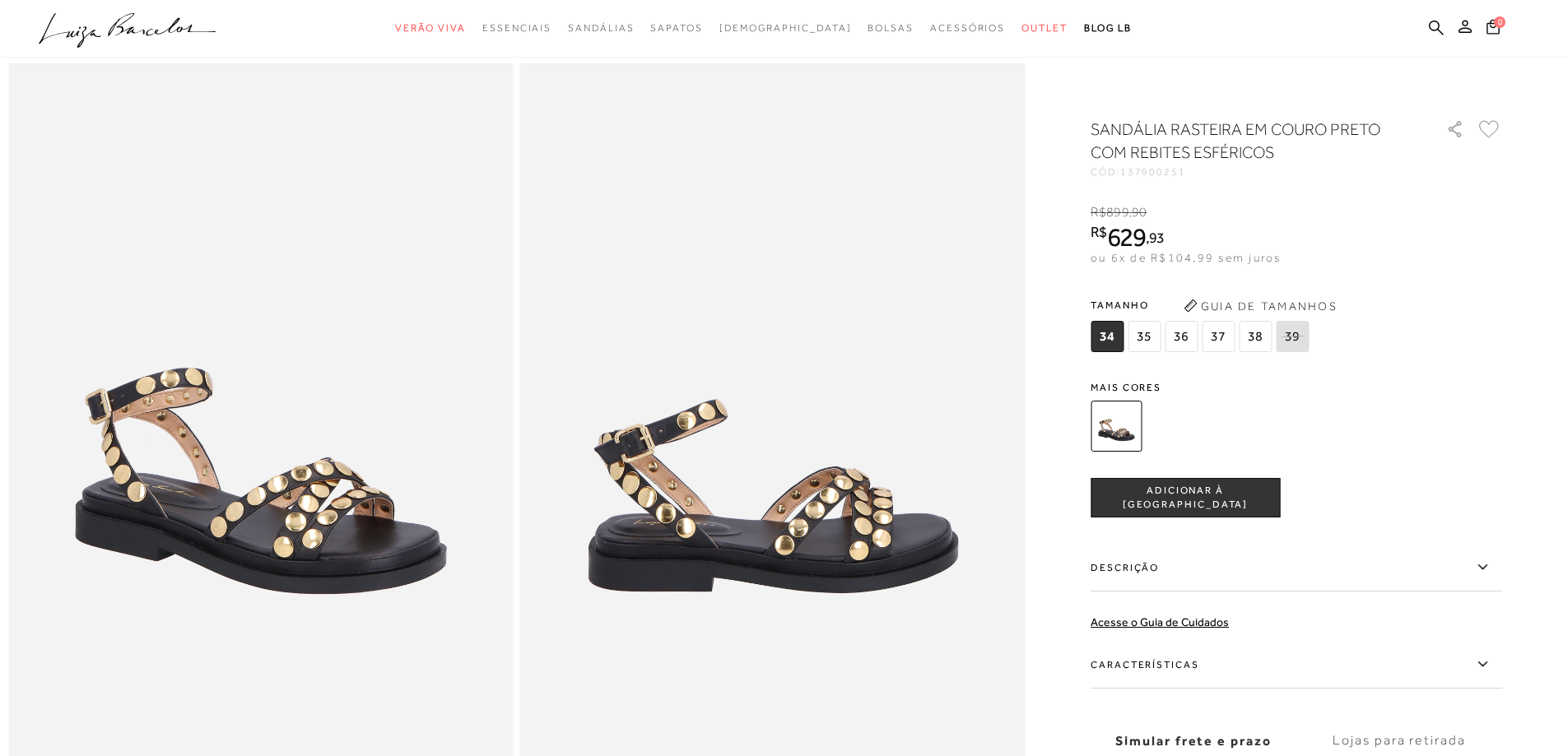
scroll to position [82, 0]
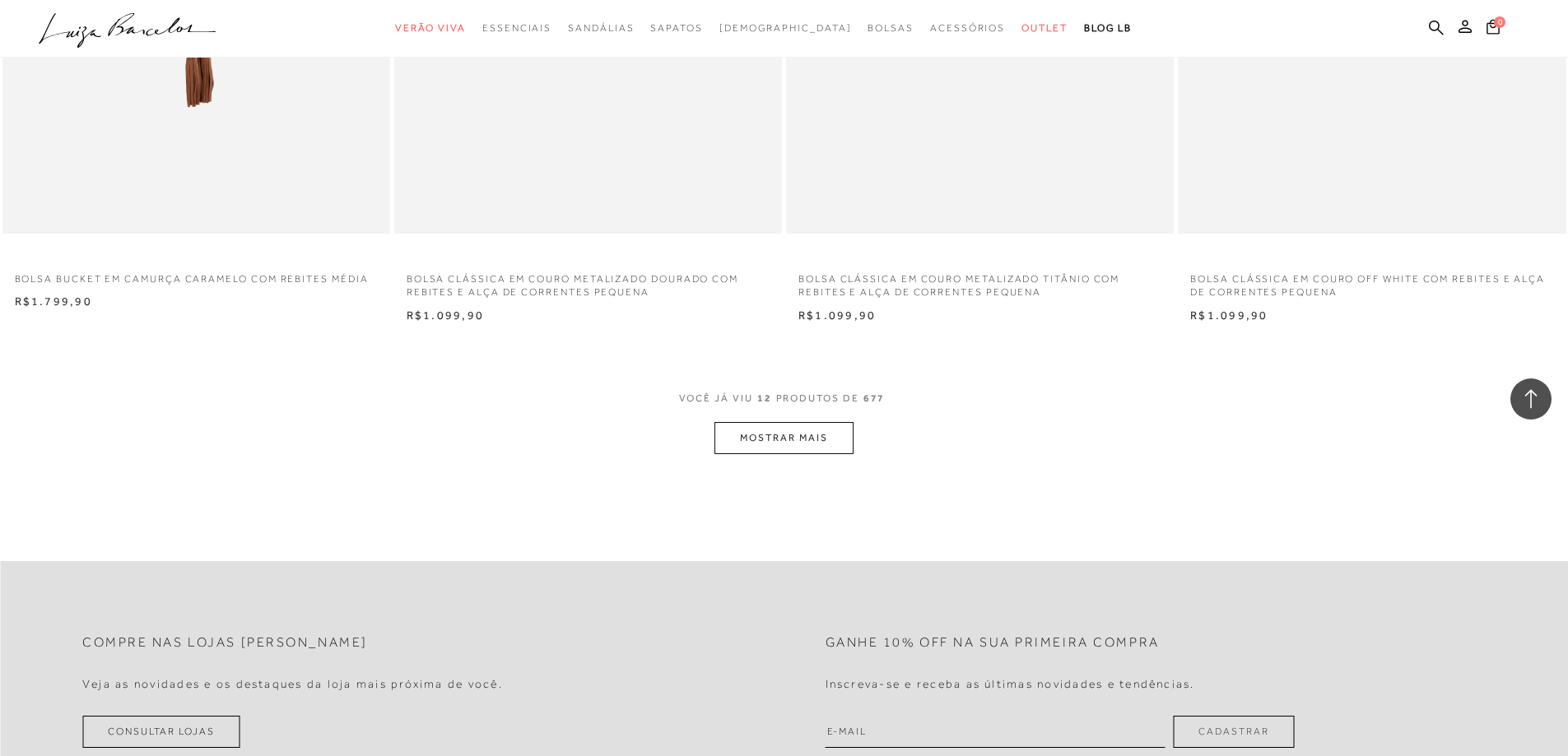
scroll to position [1892, 0]
click at [802, 436] on button "MOSTRAR MAIS" at bounding box center [784, 436] width 139 height 32
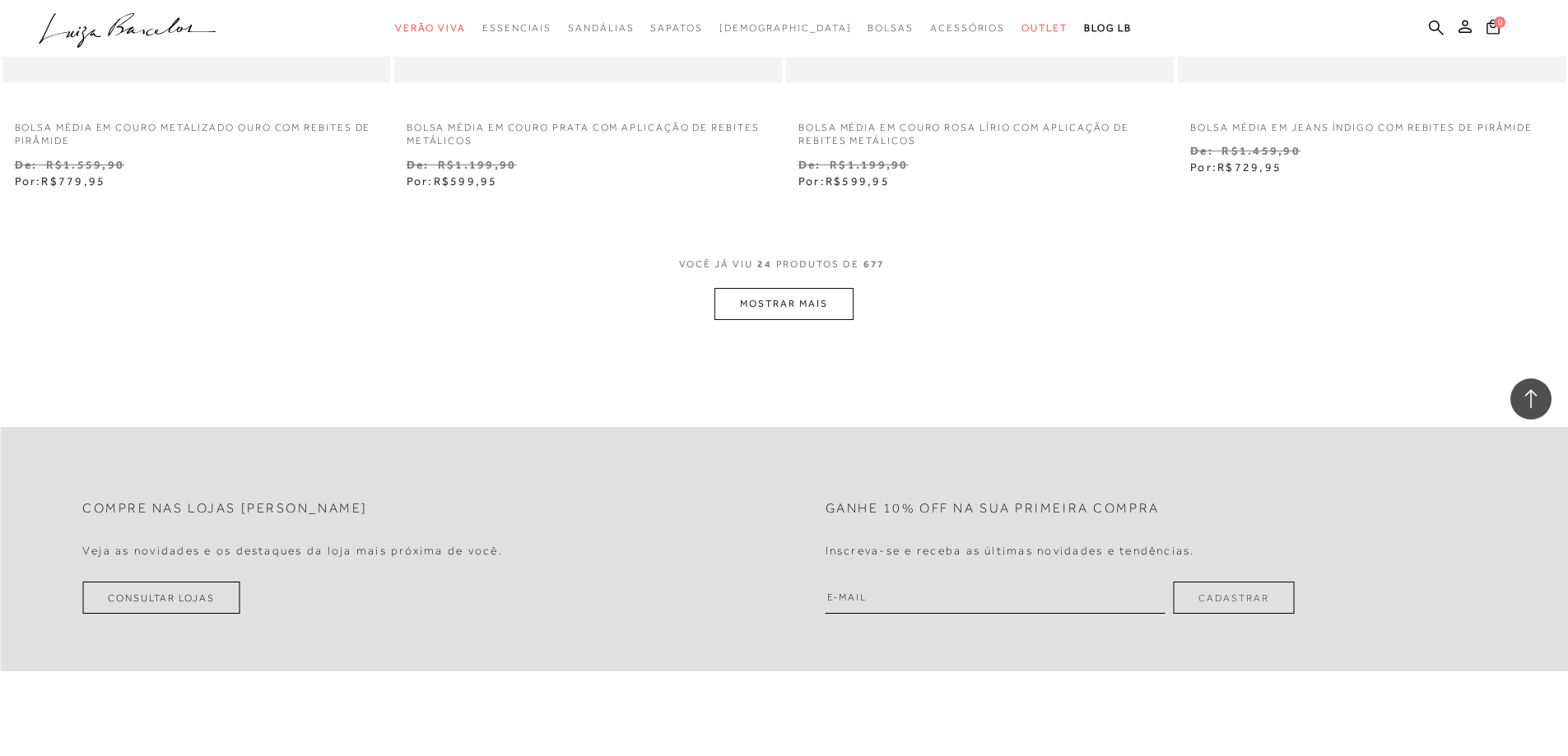
scroll to position [4097, 0]
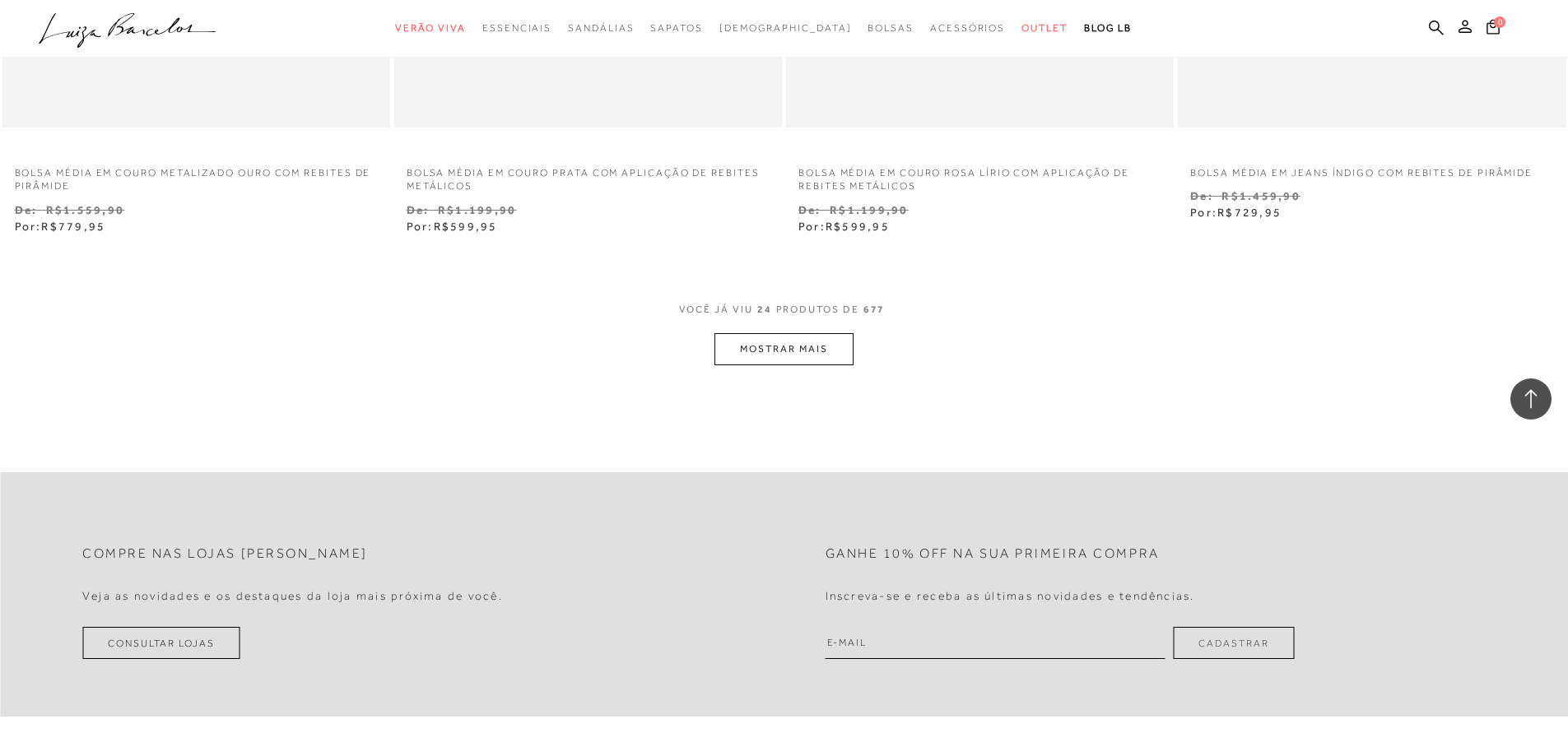
click at [778, 359] on button "MOSTRAR MAIS" at bounding box center [784, 349] width 139 height 32
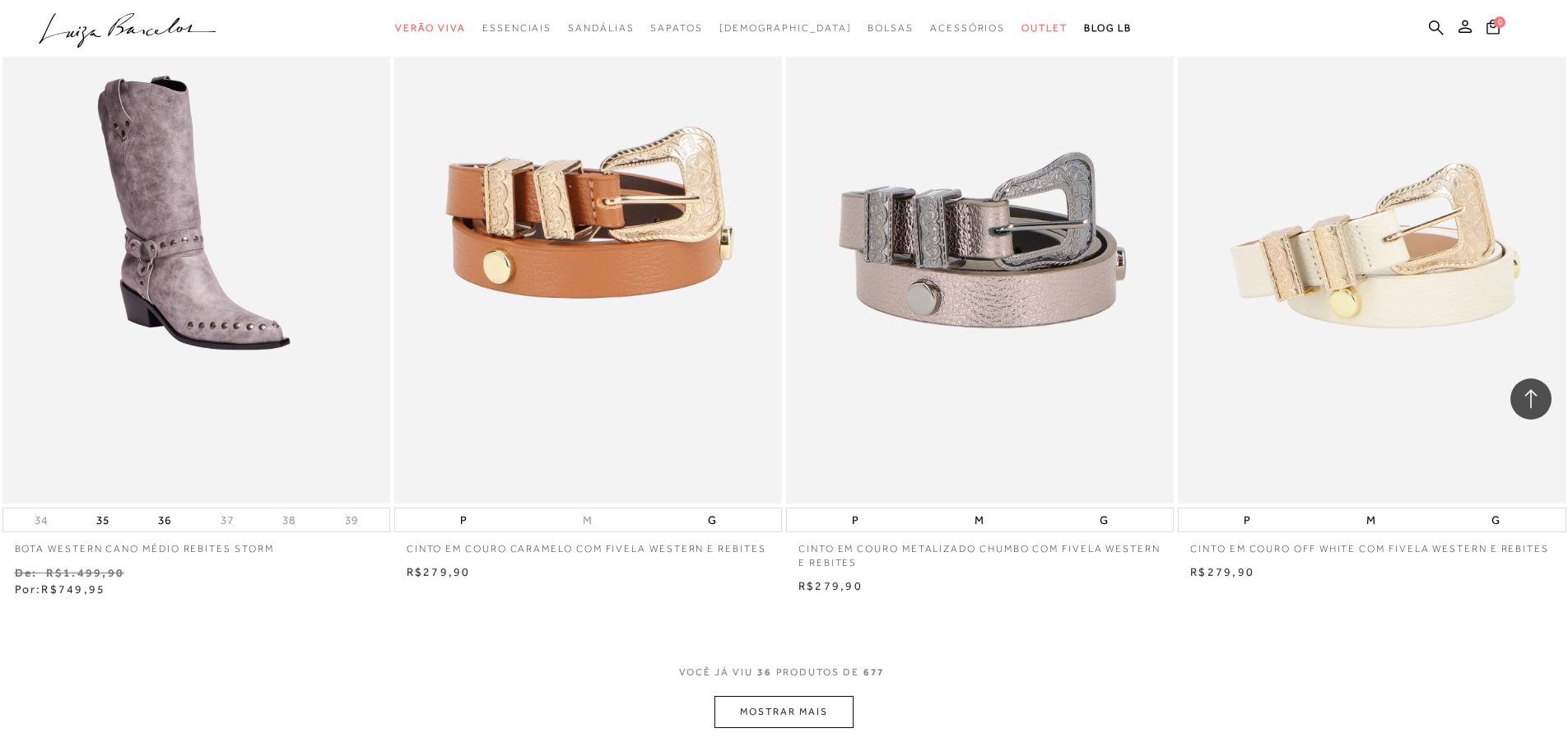
scroll to position [6154, 0]
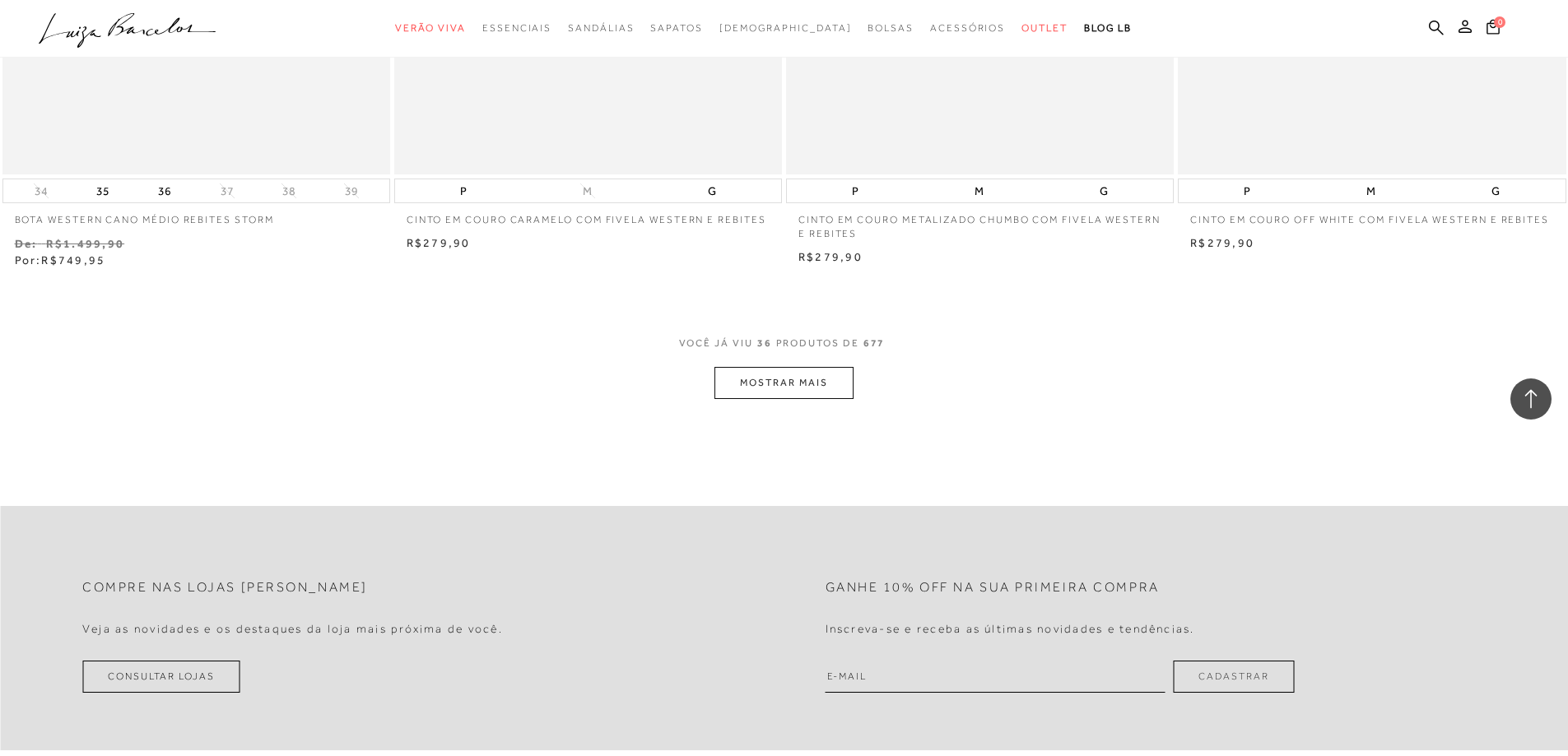
click at [748, 391] on button "MOSTRAR MAIS" at bounding box center [784, 383] width 139 height 32
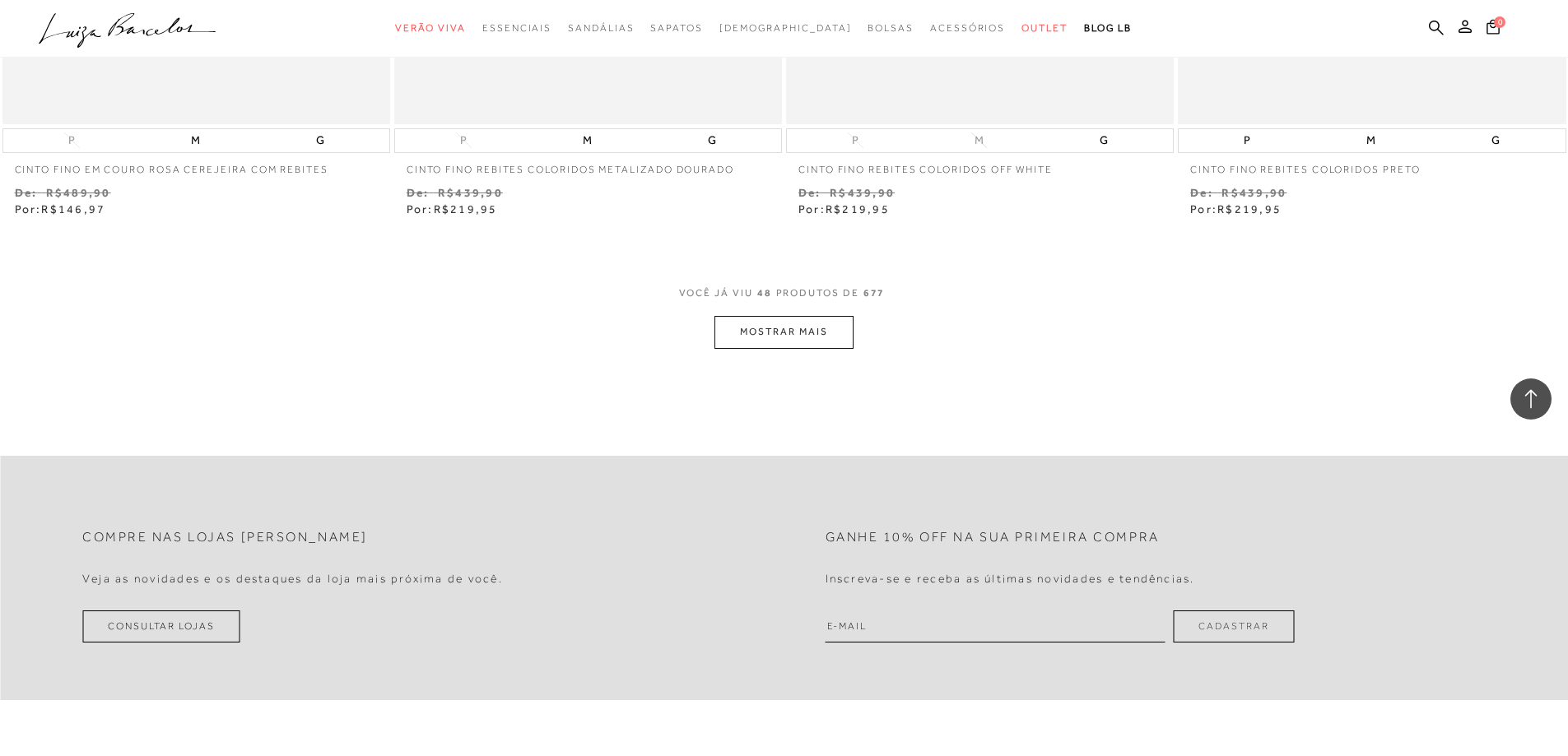
scroll to position [8375, 0]
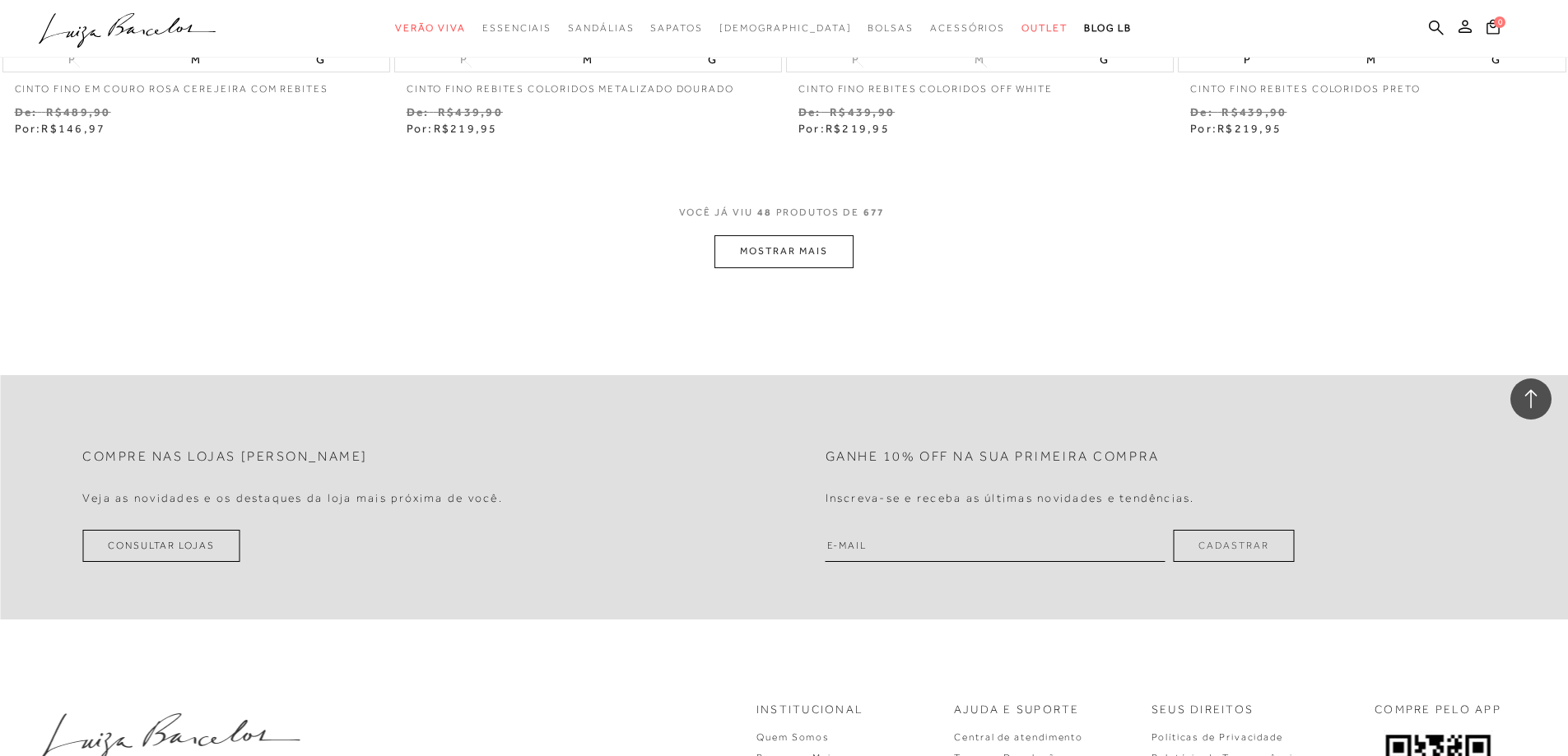
click at [742, 256] on button "MOSTRAR MAIS" at bounding box center [784, 251] width 139 height 32
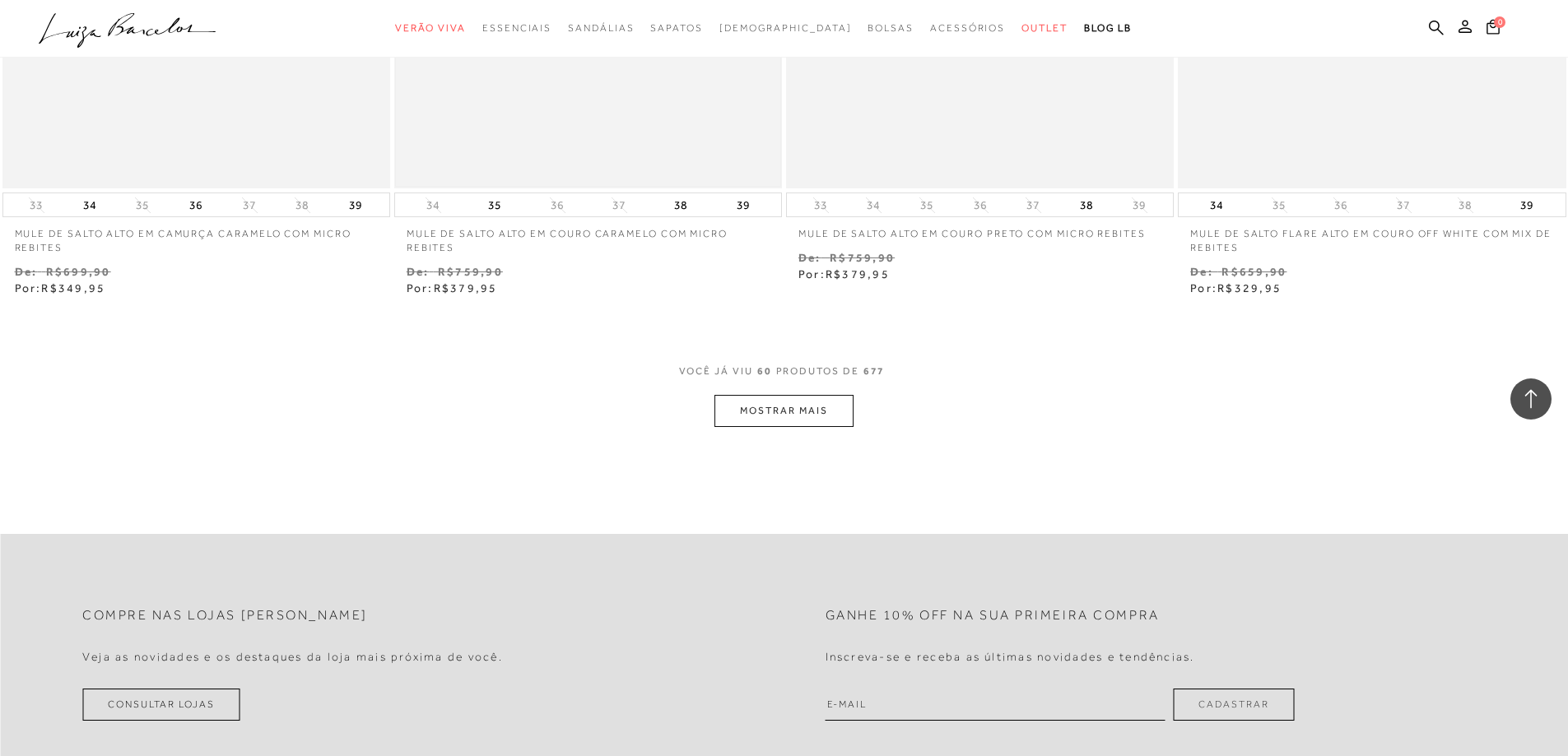
scroll to position [10513, 0]
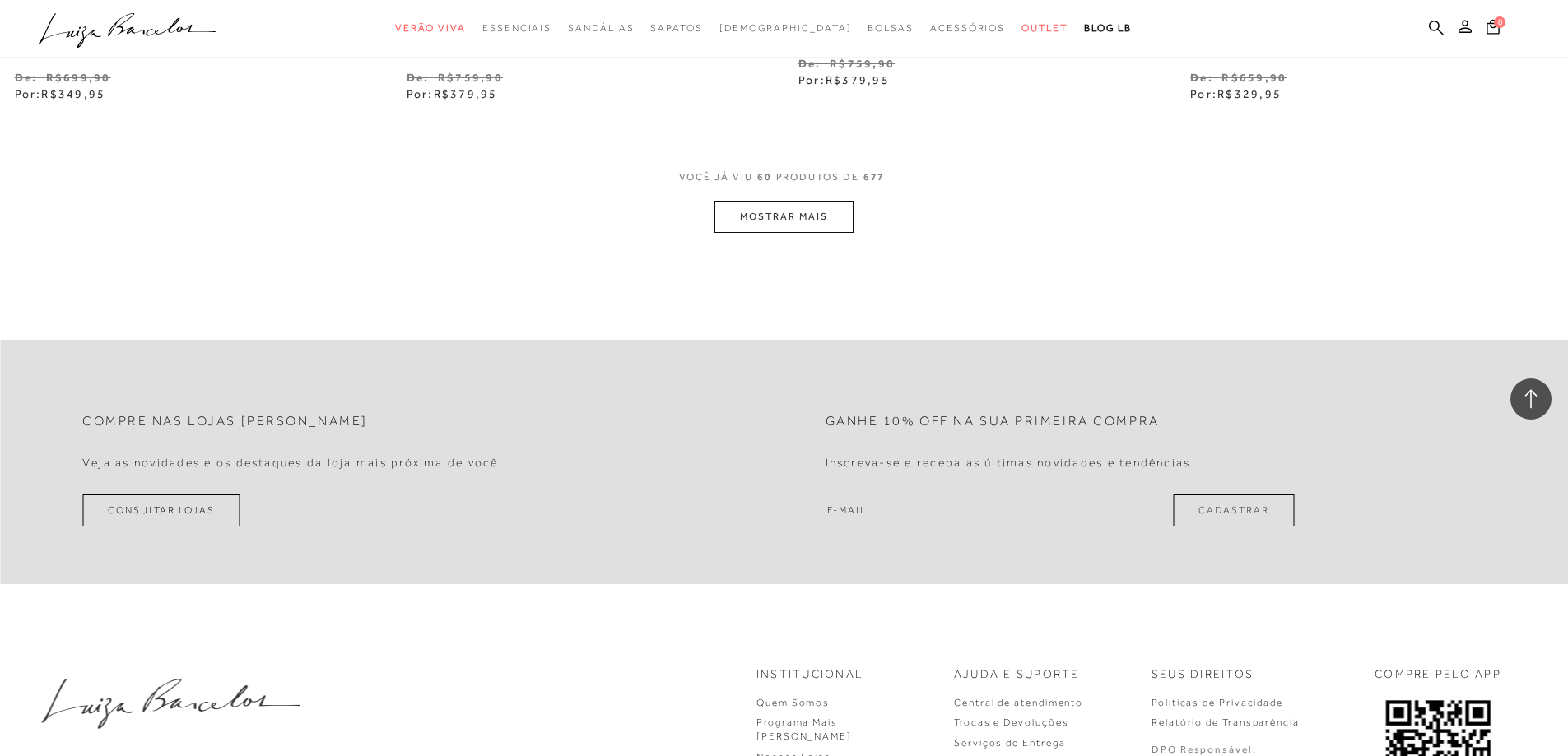
click at [736, 228] on button "MOSTRAR MAIS" at bounding box center [784, 216] width 139 height 32
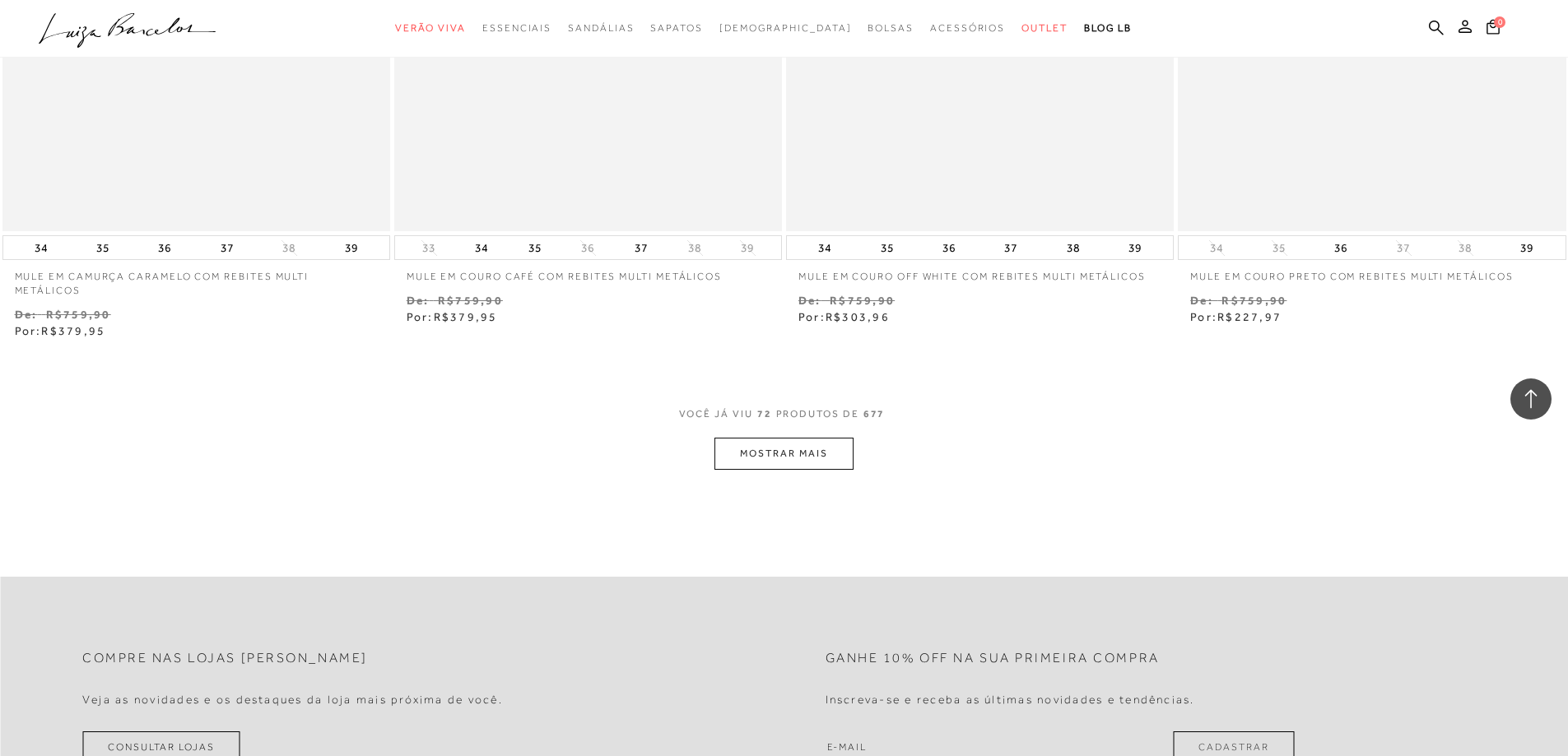
scroll to position [12406, 0]
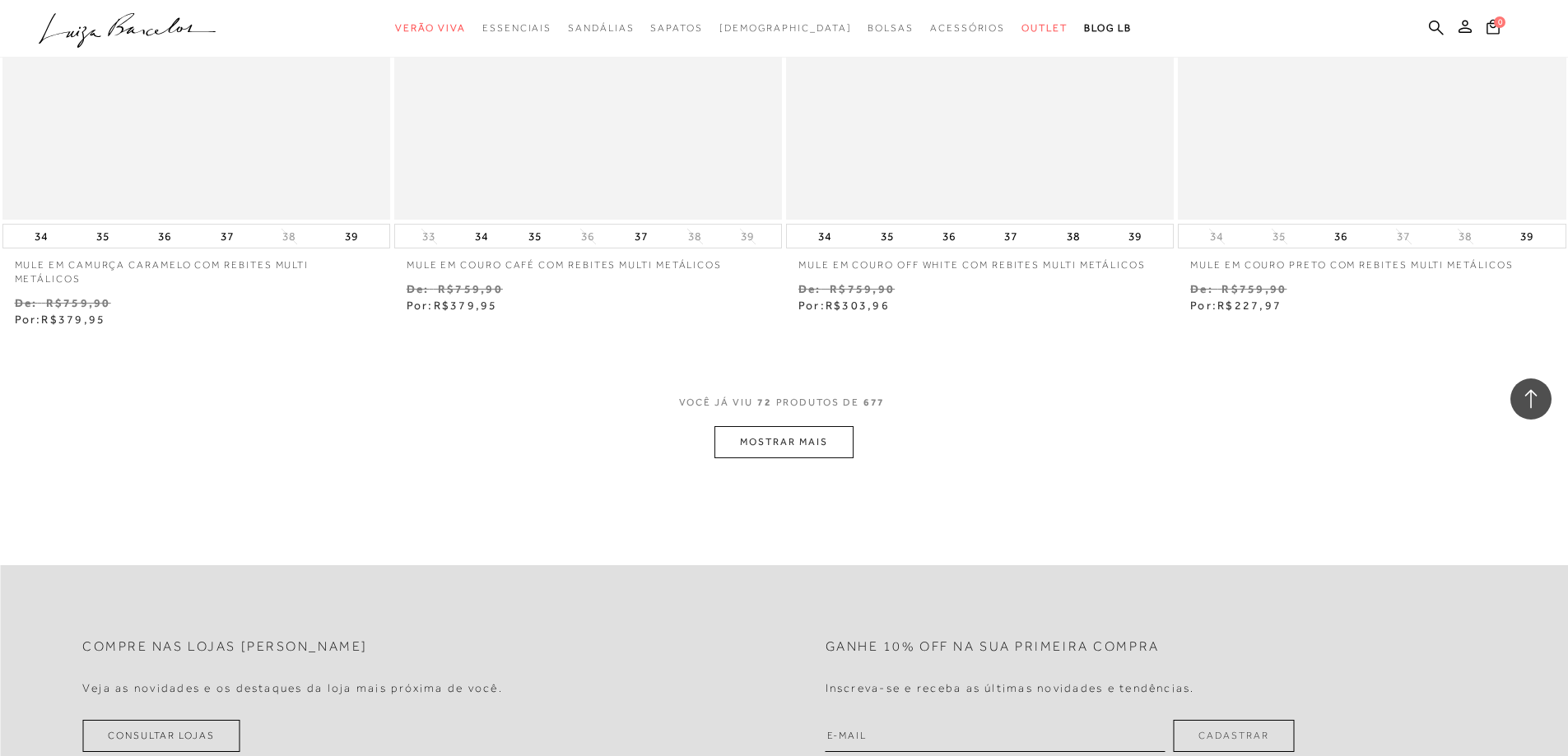
click at [797, 451] on button "MOSTRAR MAIS" at bounding box center [784, 442] width 139 height 32
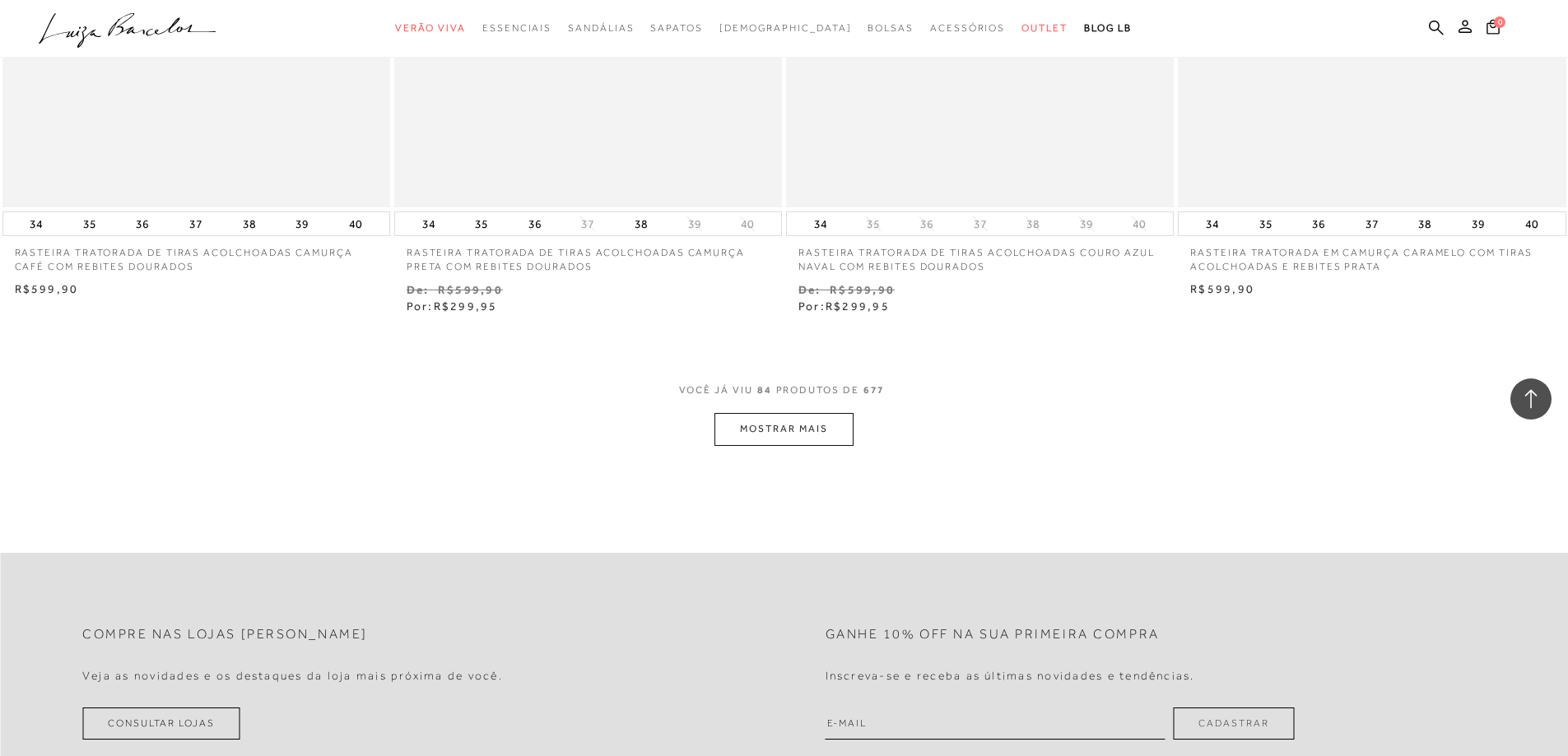
scroll to position [14545, 0]
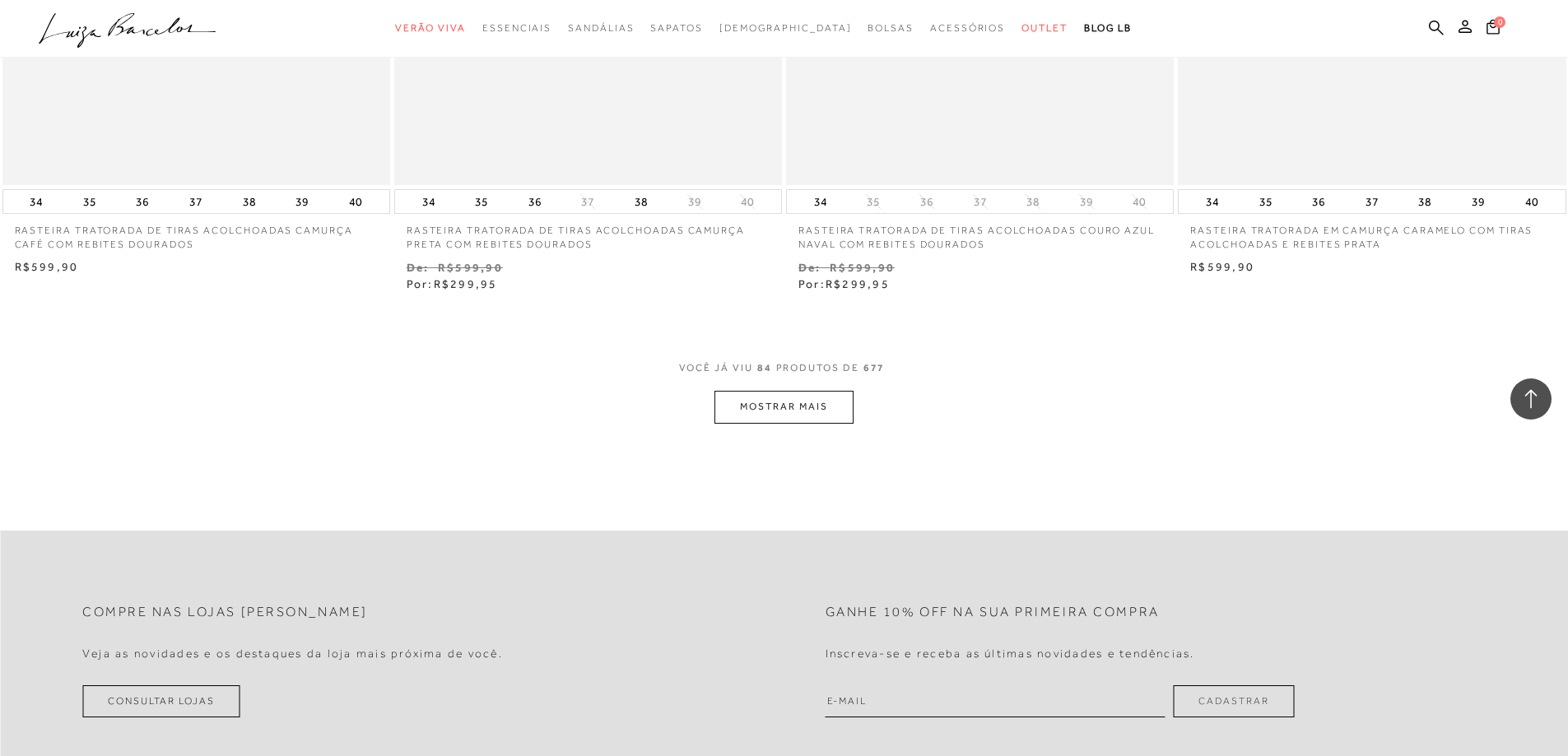
click at [795, 411] on button "MOSTRAR MAIS" at bounding box center [784, 406] width 139 height 32
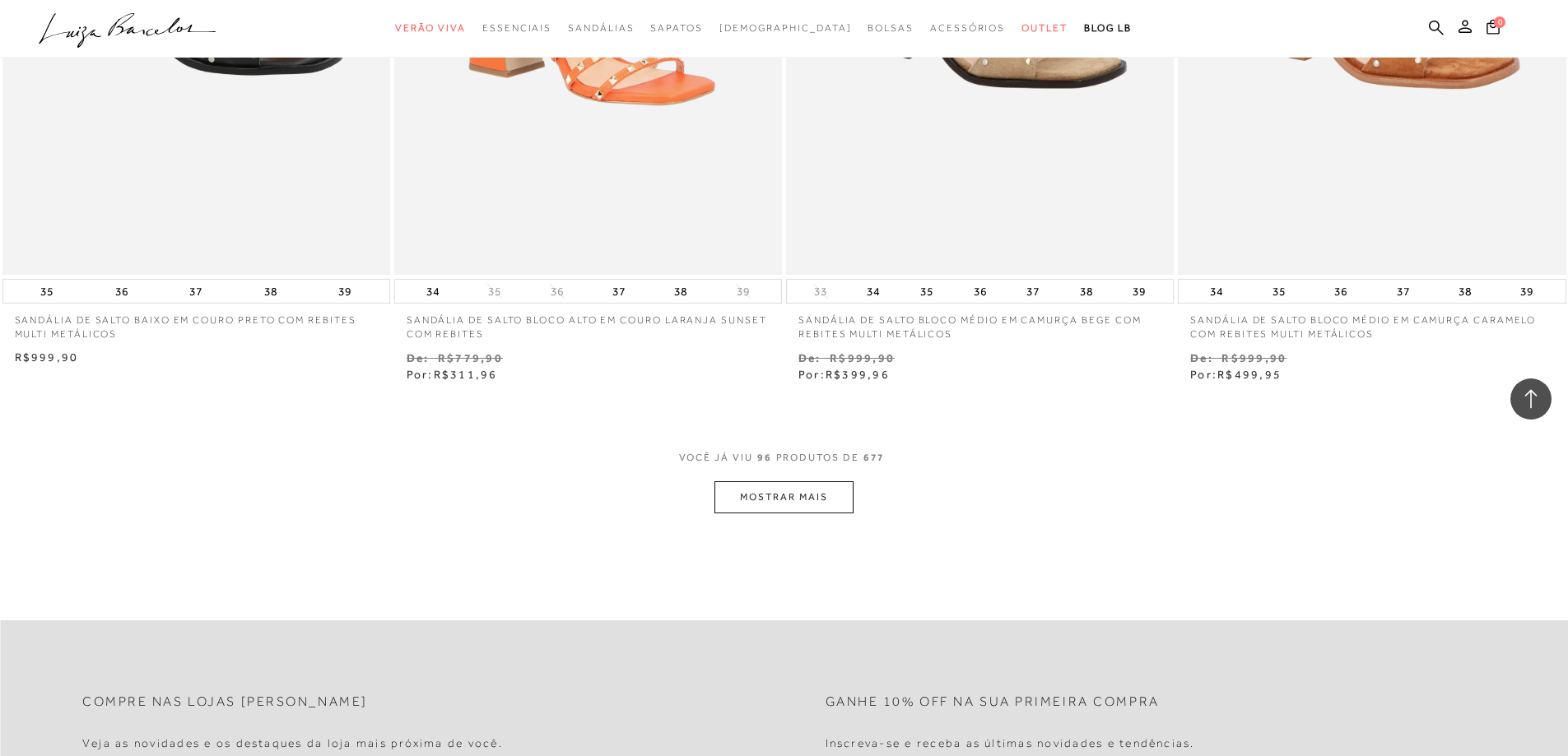
scroll to position [16601, 0]
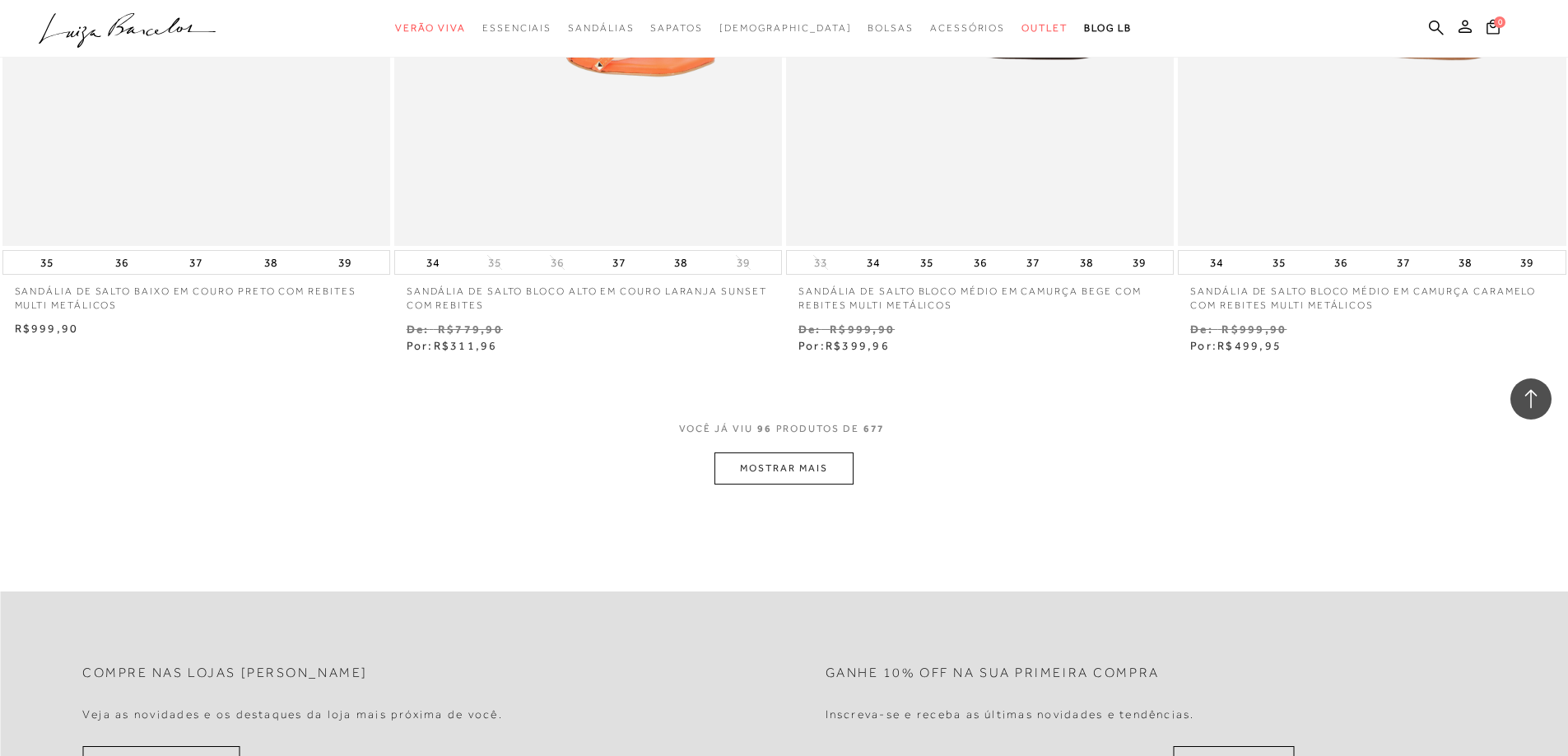
click at [794, 477] on button "MOSTRAR MAIS" at bounding box center [784, 468] width 139 height 32
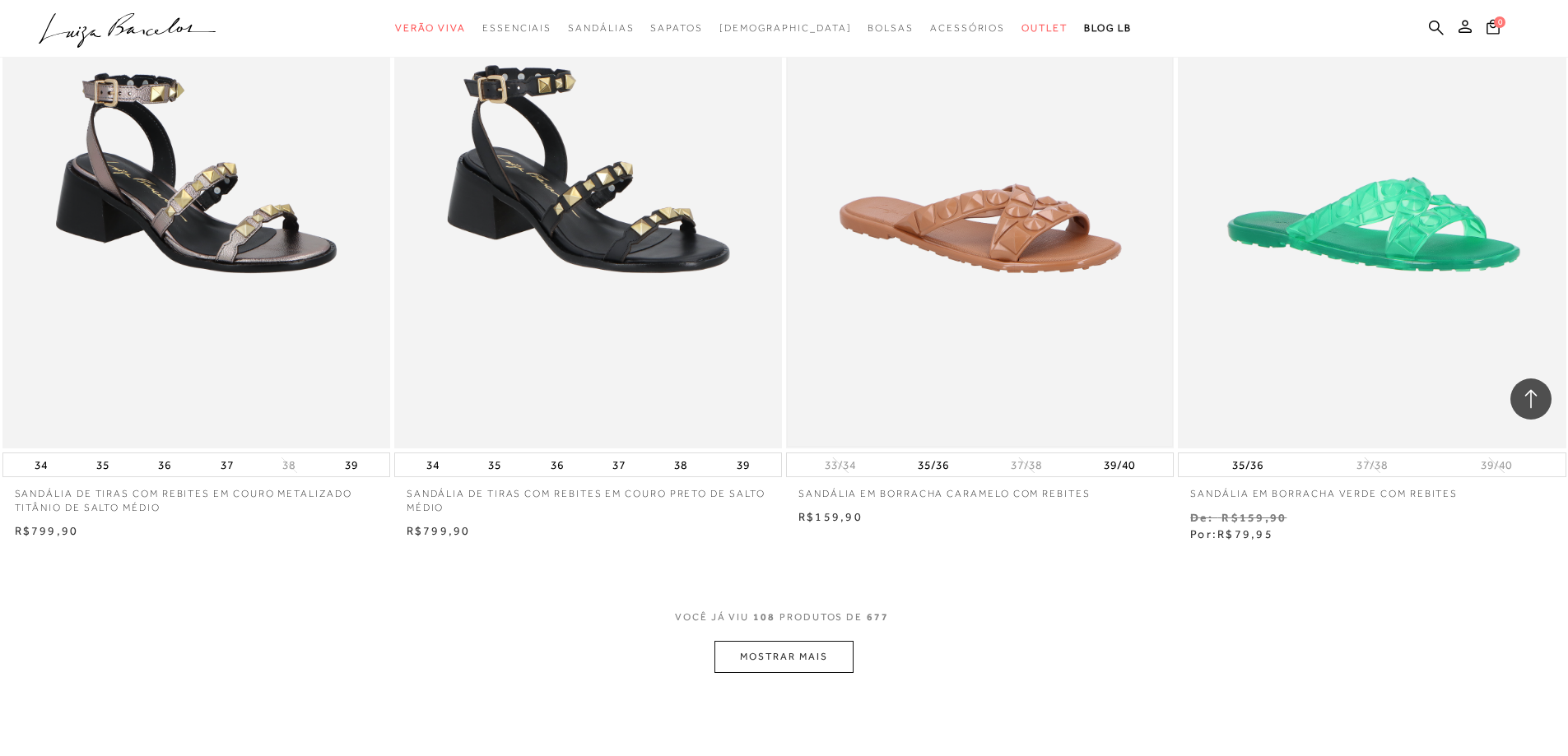
scroll to position [18658, 0]
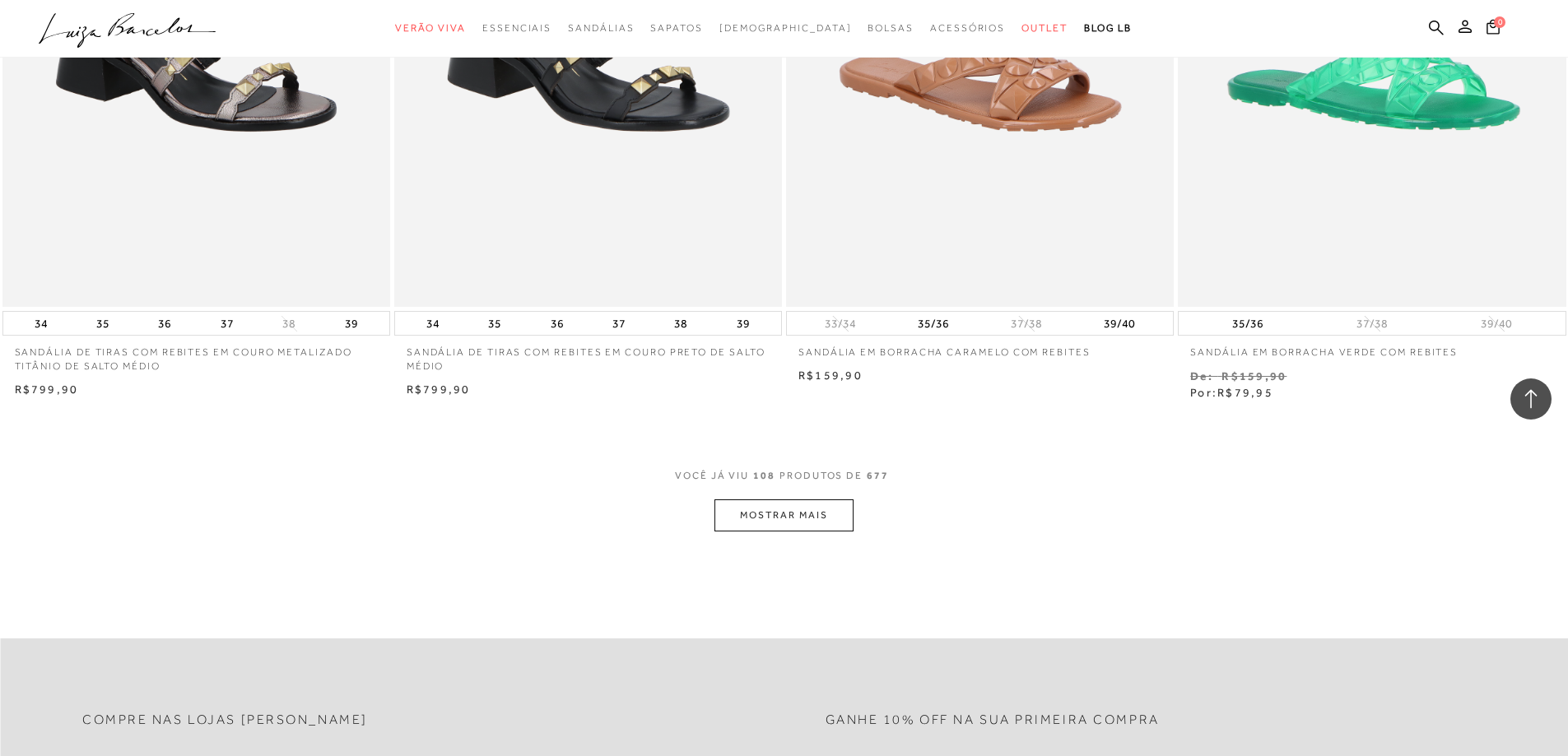
click at [784, 523] on button "MOSTRAR MAIS" at bounding box center [784, 515] width 139 height 32
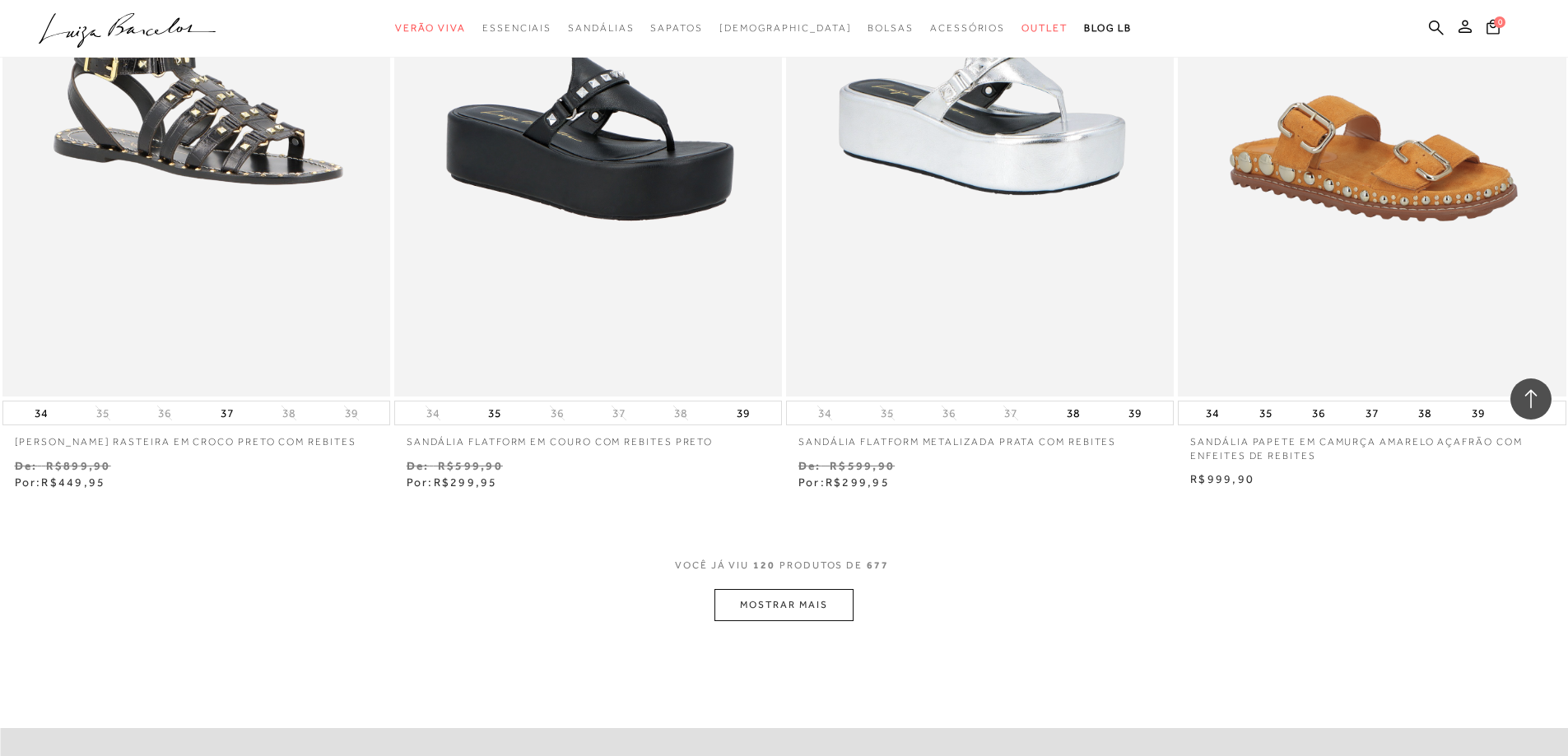
scroll to position [20879, 0]
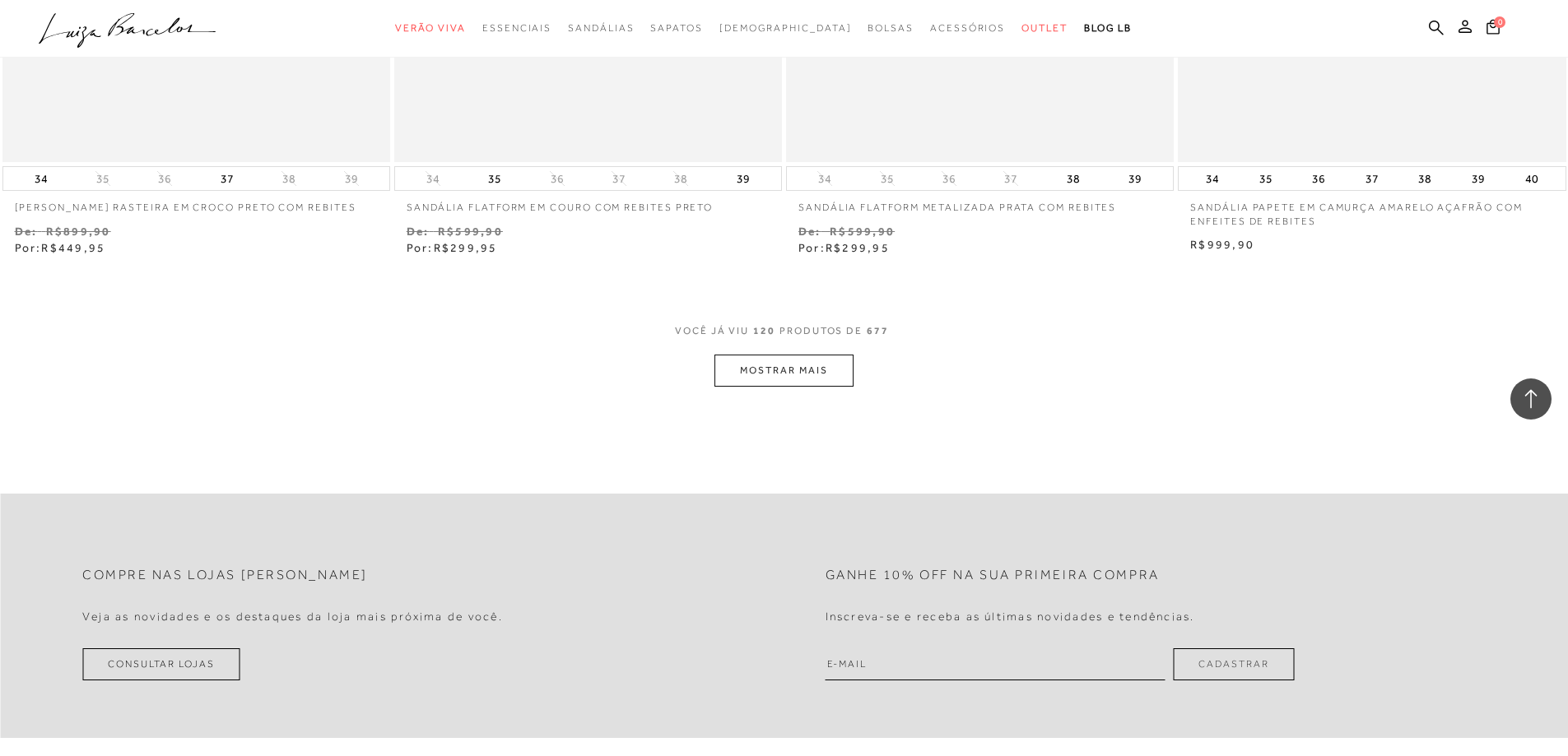
click at [721, 367] on button "MOSTRAR MAIS" at bounding box center [784, 370] width 139 height 32
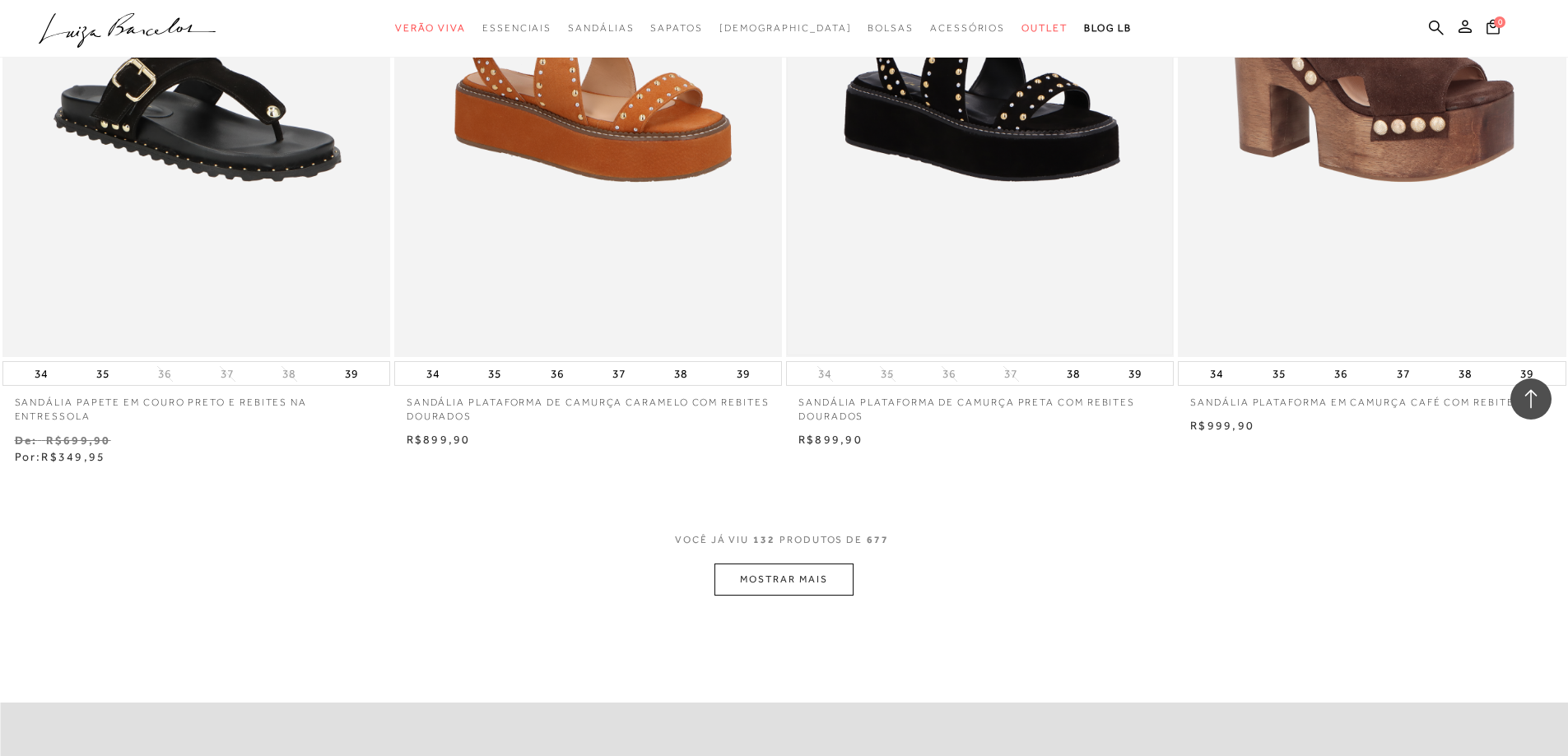
scroll to position [22771, 0]
click at [820, 585] on button "MOSTRAR MAIS" at bounding box center [784, 579] width 139 height 32
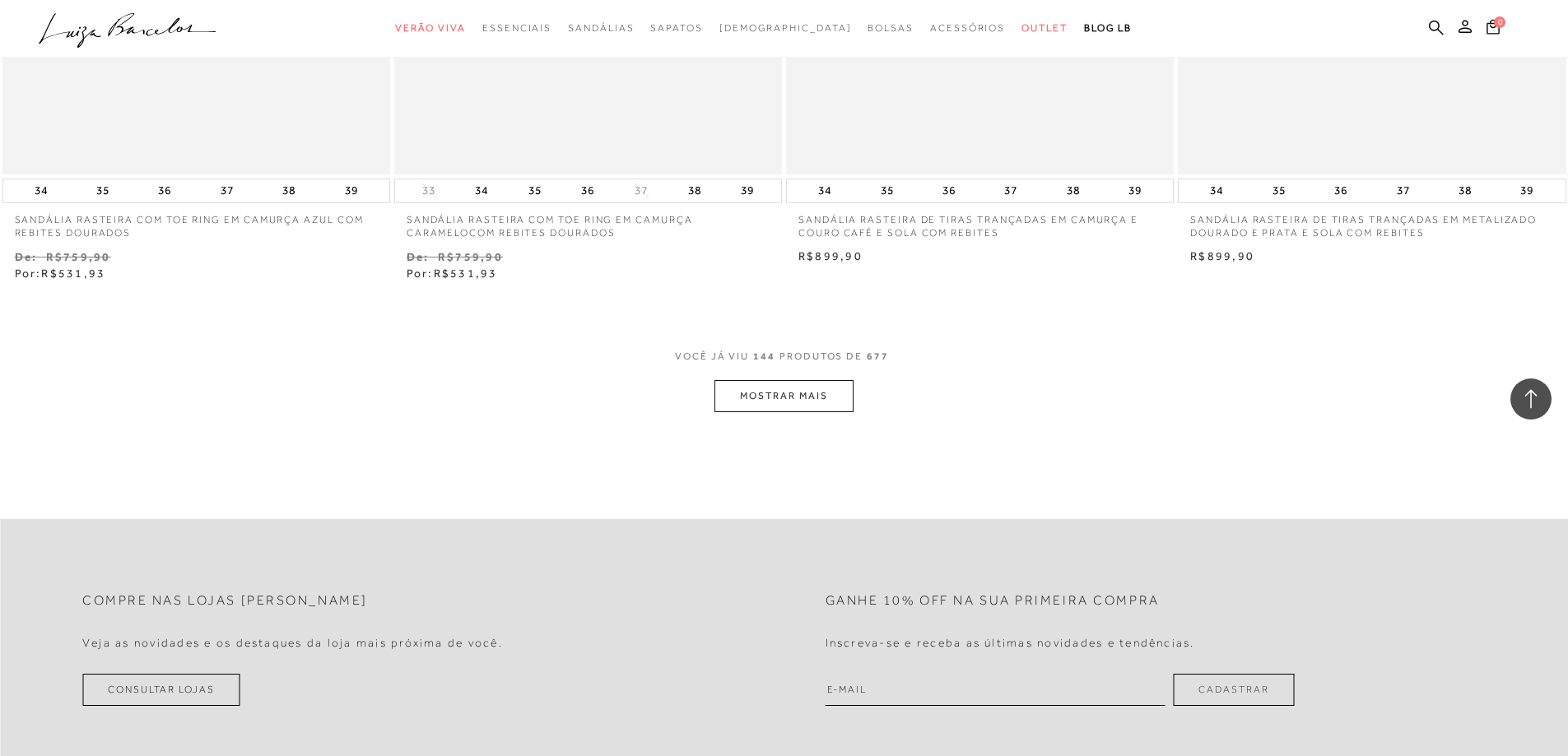
scroll to position [25075, 0]
click at [797, 403] on button "MOSTRAR MAIS" at bounding box center [784, 393] width 139 height 32
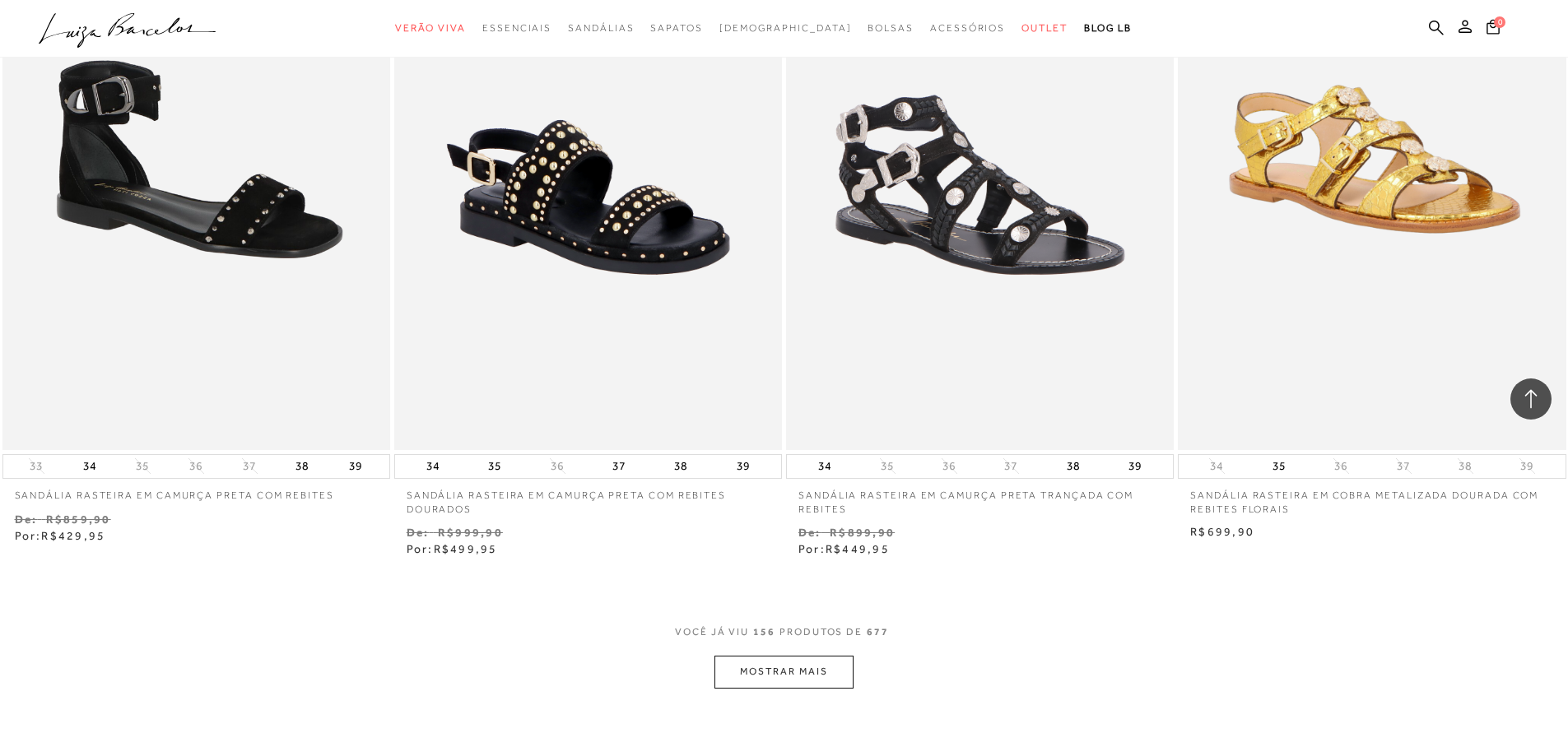
scroll to position [26885, 0]
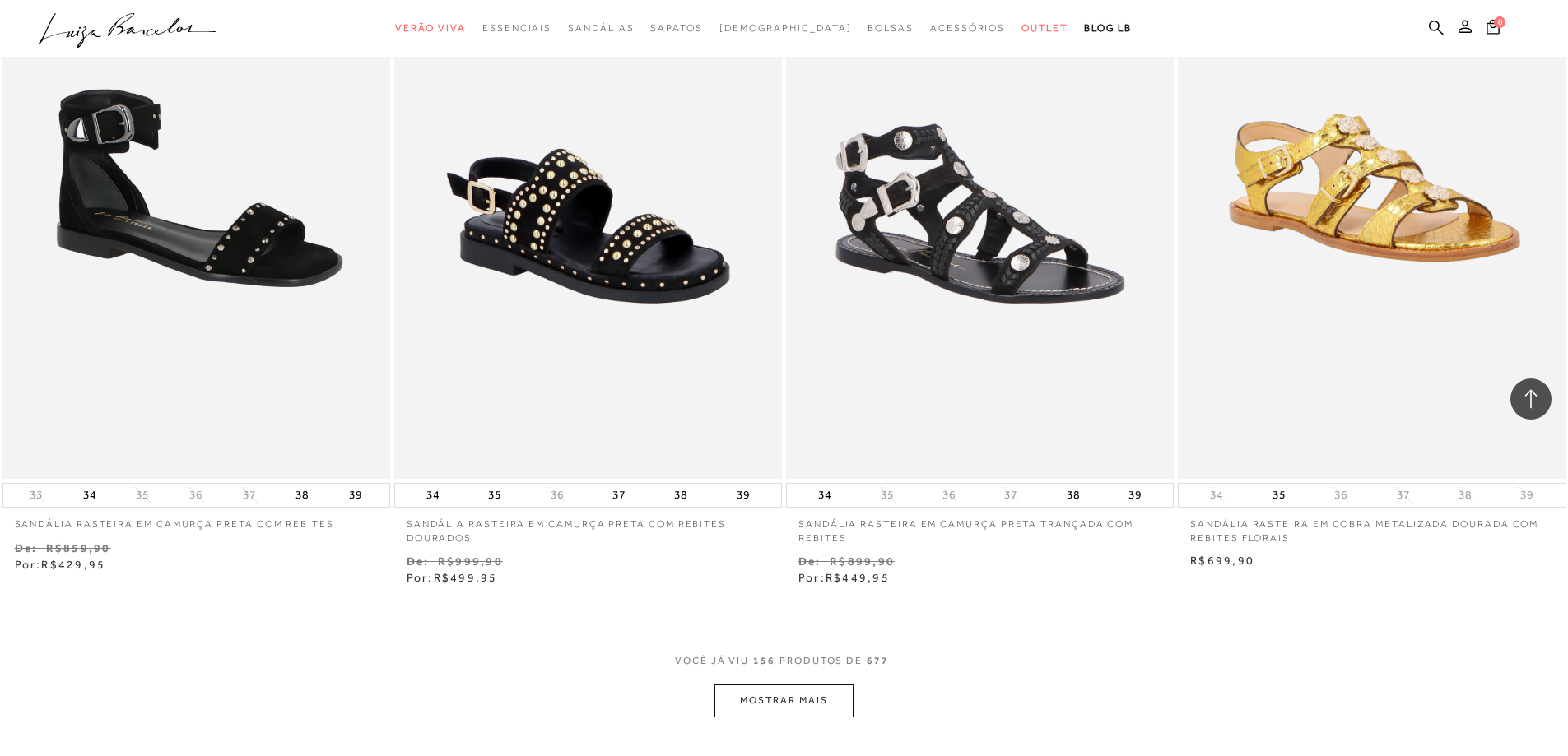
click at [820, 707] on button "MOSTRAR MAIS" at bounding box center [784, 700] width 139 height 32
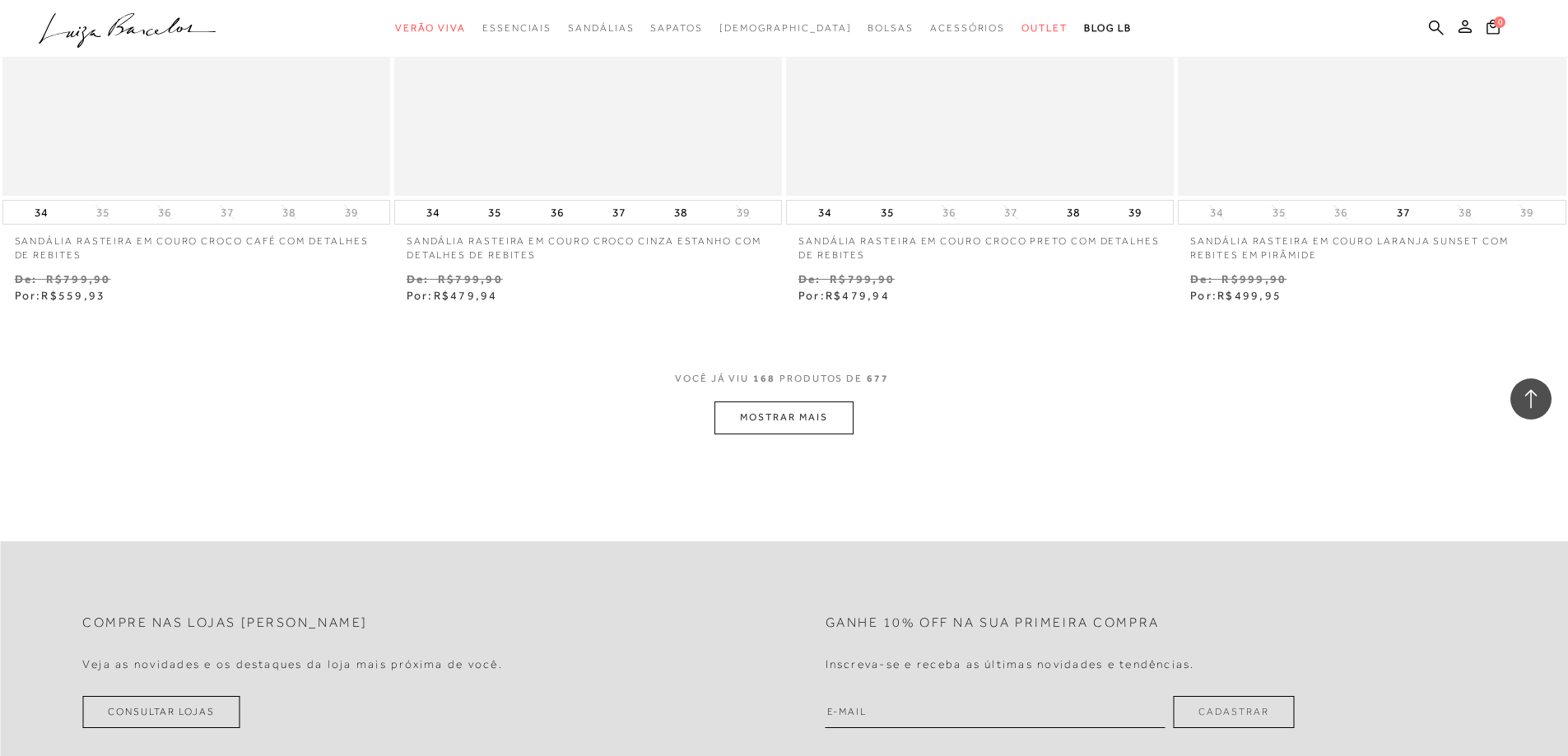
scroll to position [29436, 0]
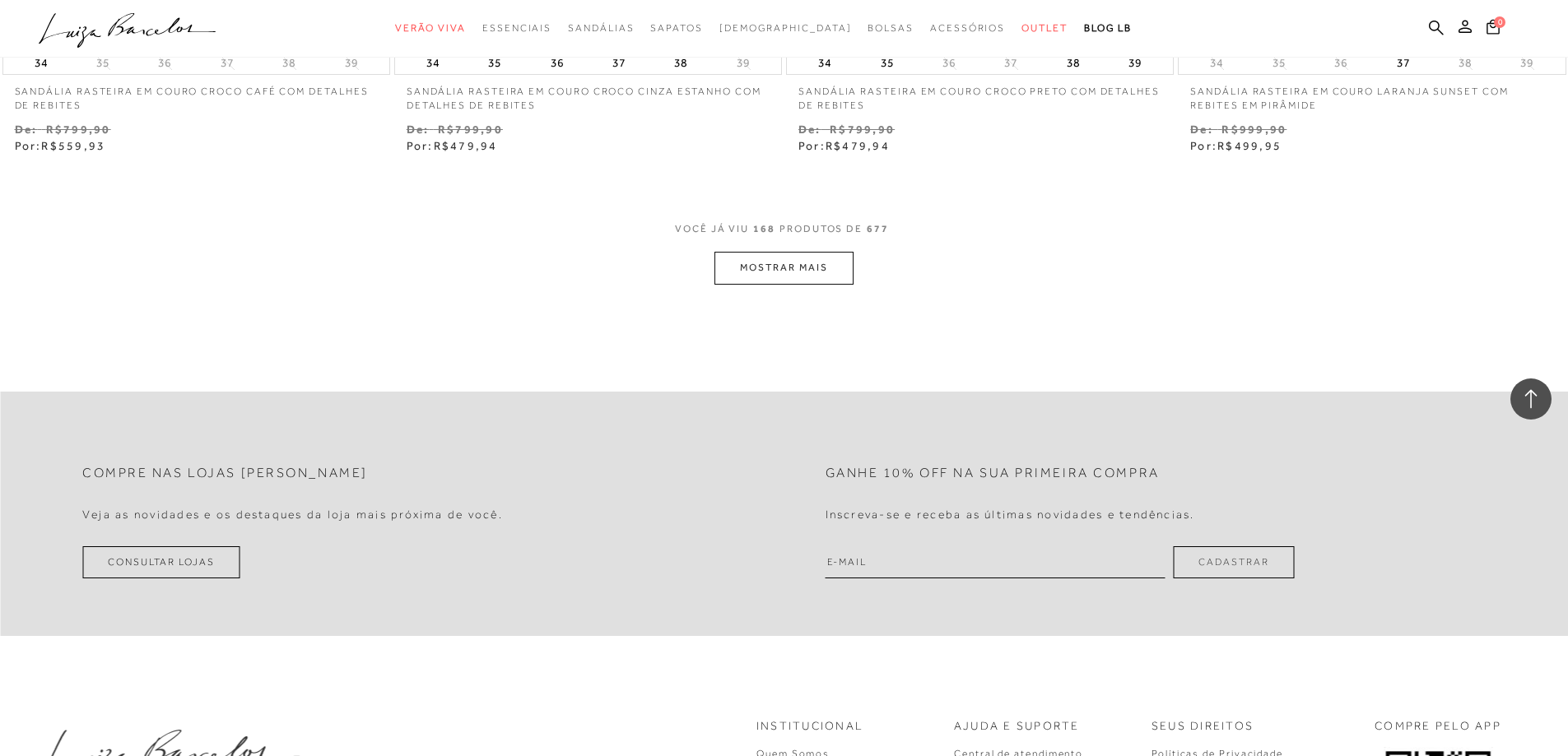
click at [777, 278] on button "MOSTRAR MAIS" at bounding box center [784, 268] width 139 height 32
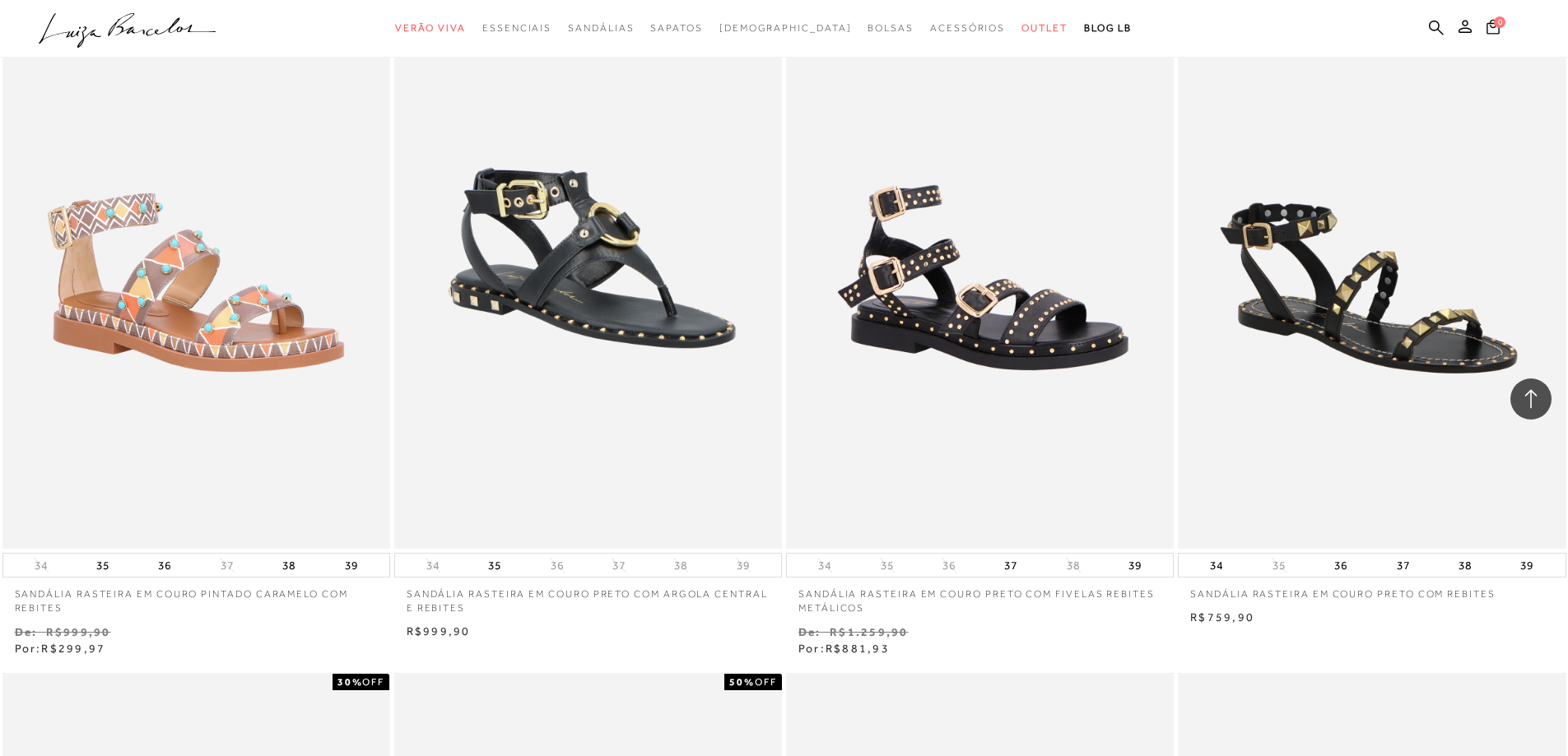
scroll to position [30340, 0]
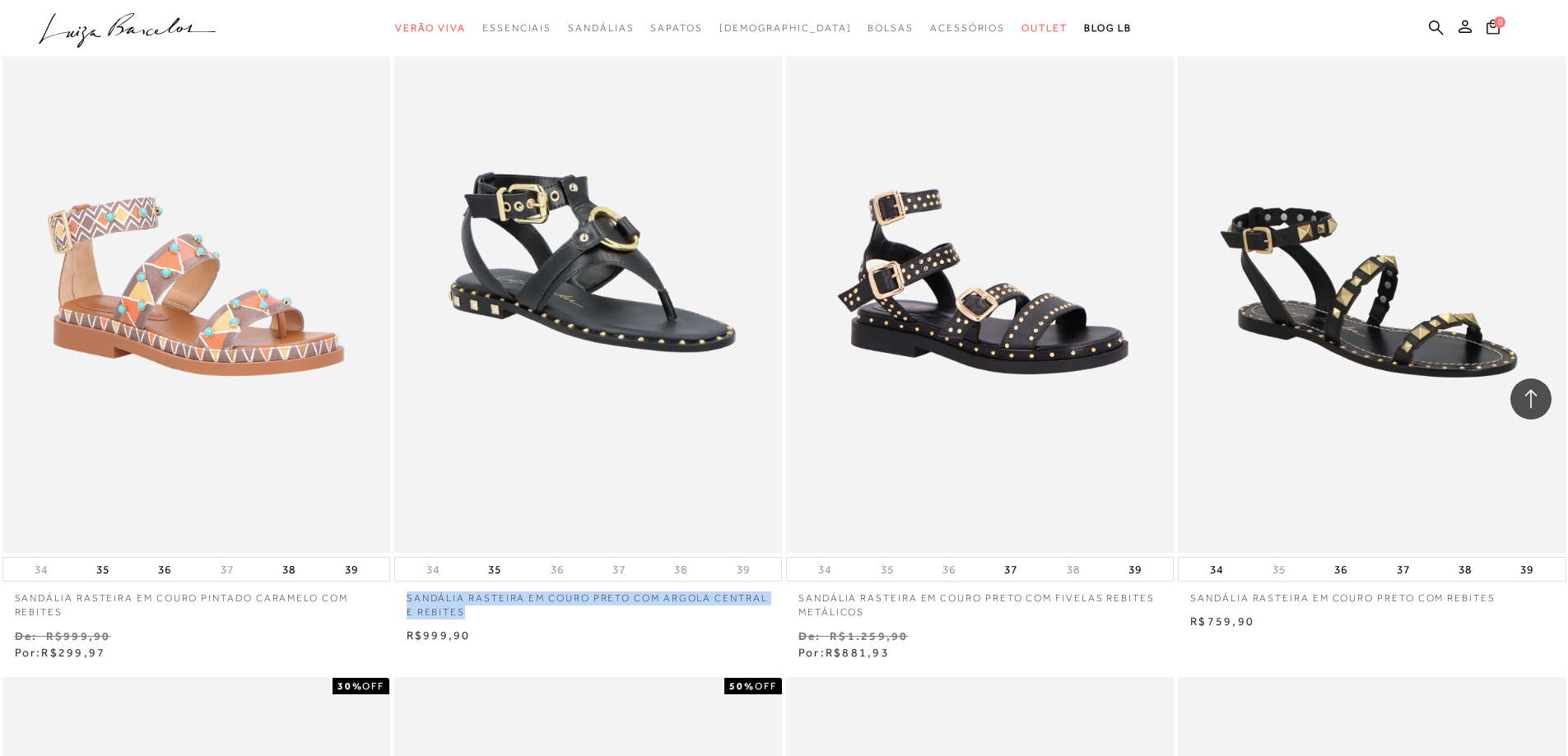
drag, startPoint x: 395, startPoint y: 596, endPoint x: 469, endPoint y: 611, distance: 75.5
click at [469, 611] on div "SANDÁLIA RASTEIRA EM COURO PRETO COM ARGOLA CENTRAL E REBITES 34 35 36 37 38 39" at bounding box center [588, 308] width 392 height 677
copy p "SANDÁLIA RASTEIRA EM COURO PRETO COM ARGOLA CENTRAL E REBITES"
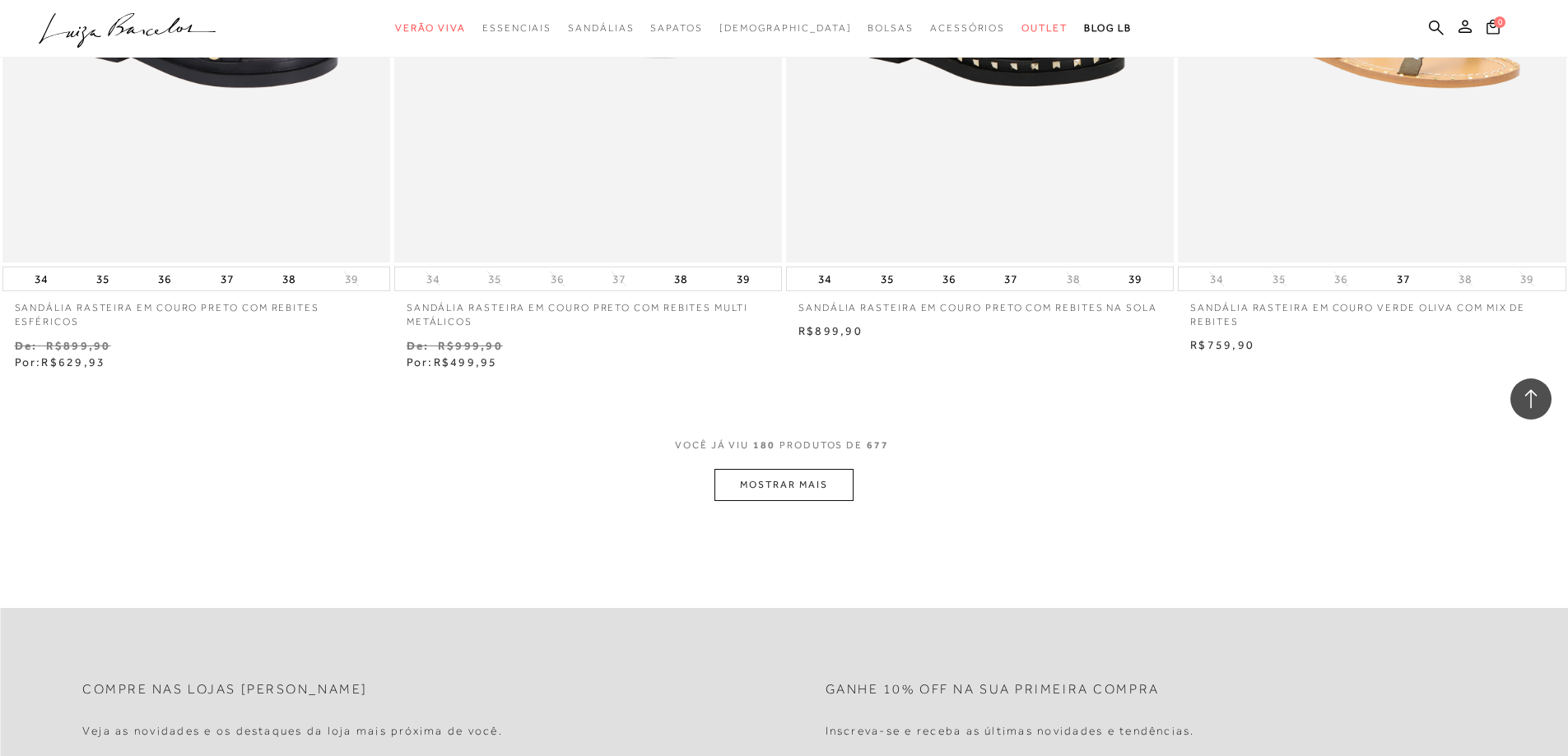
scroll to position [31491, 0]
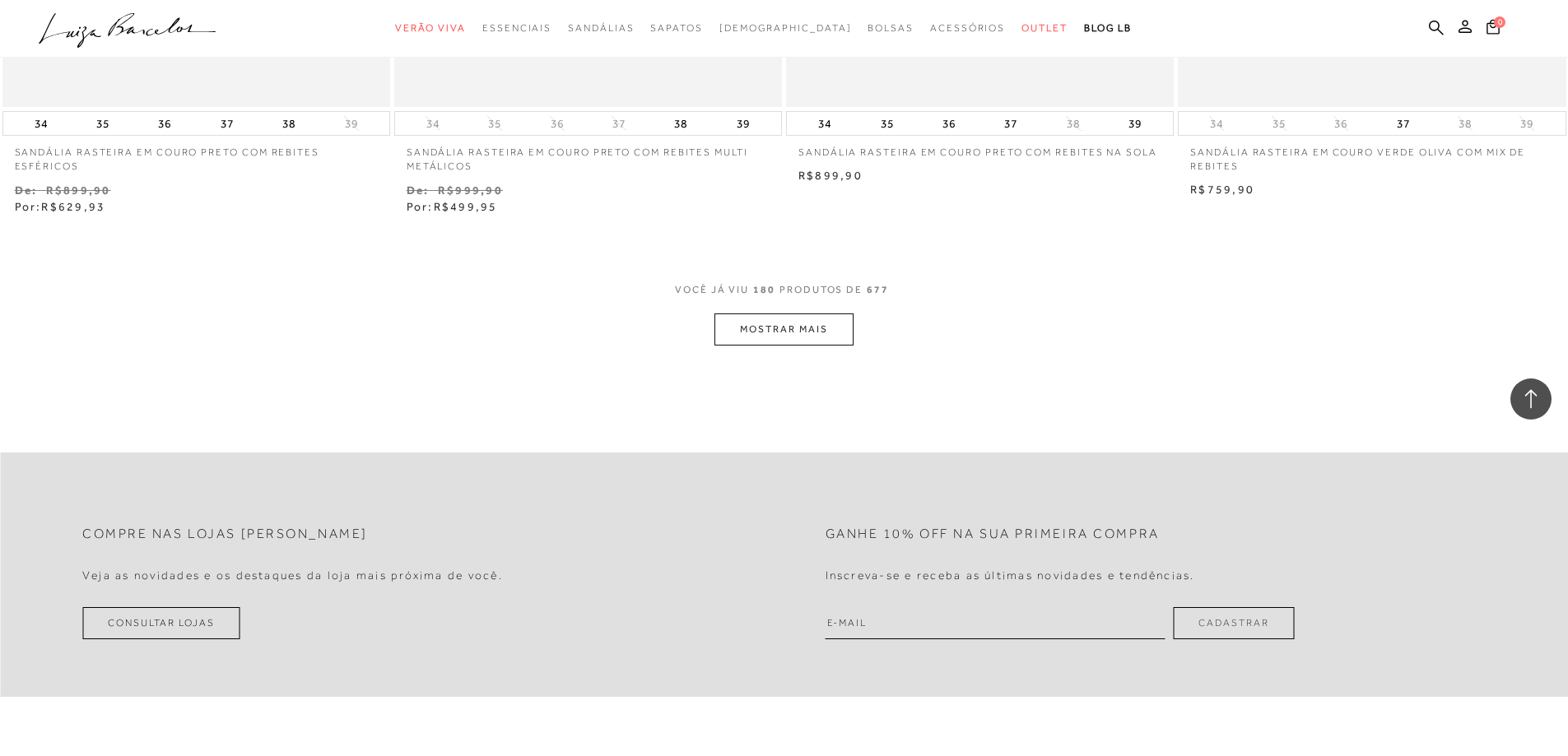
click at [786, 334] on button "MOSTRAR MAIS" at bounding box center [784, 329] width 139 height 32
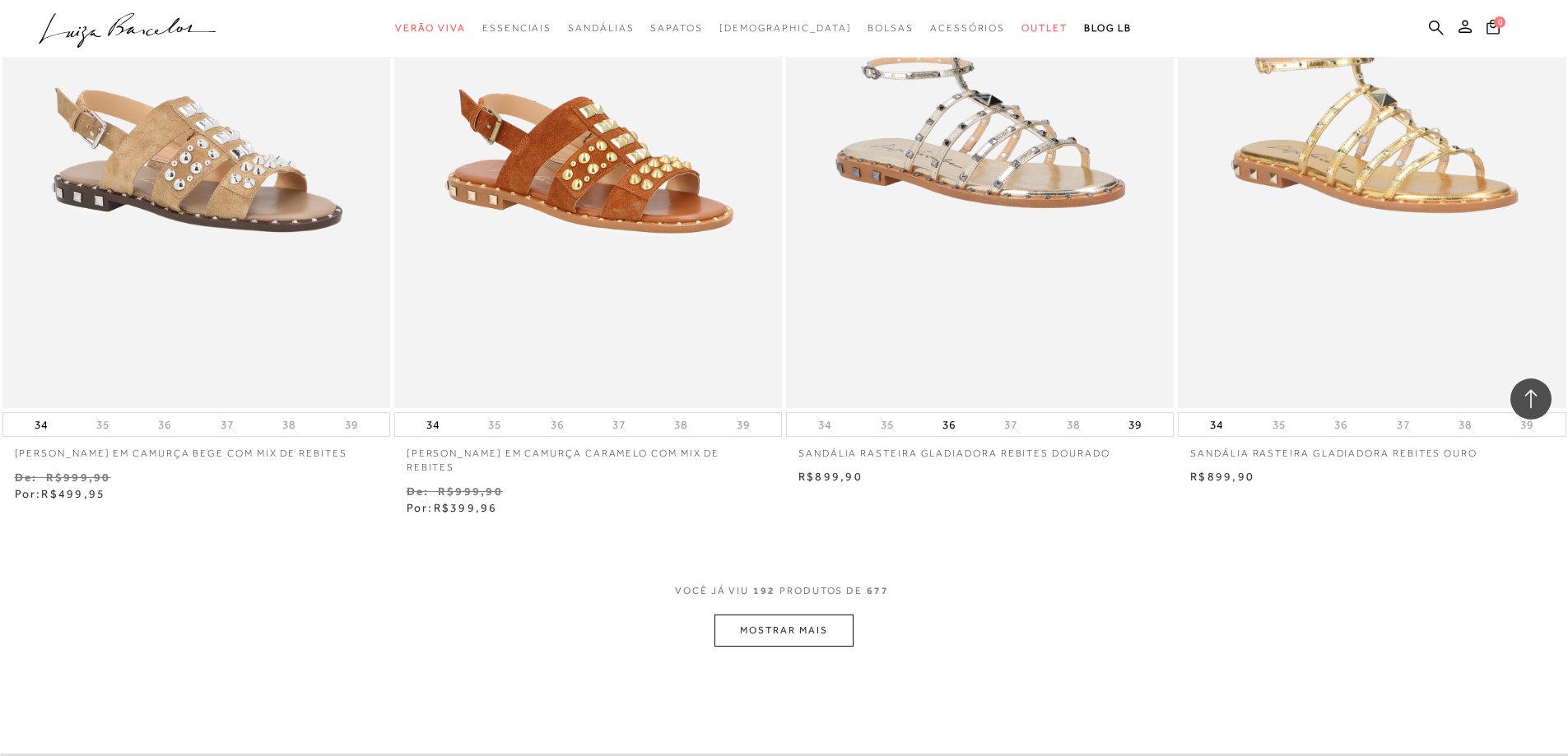
scroll to position [33467, 0]
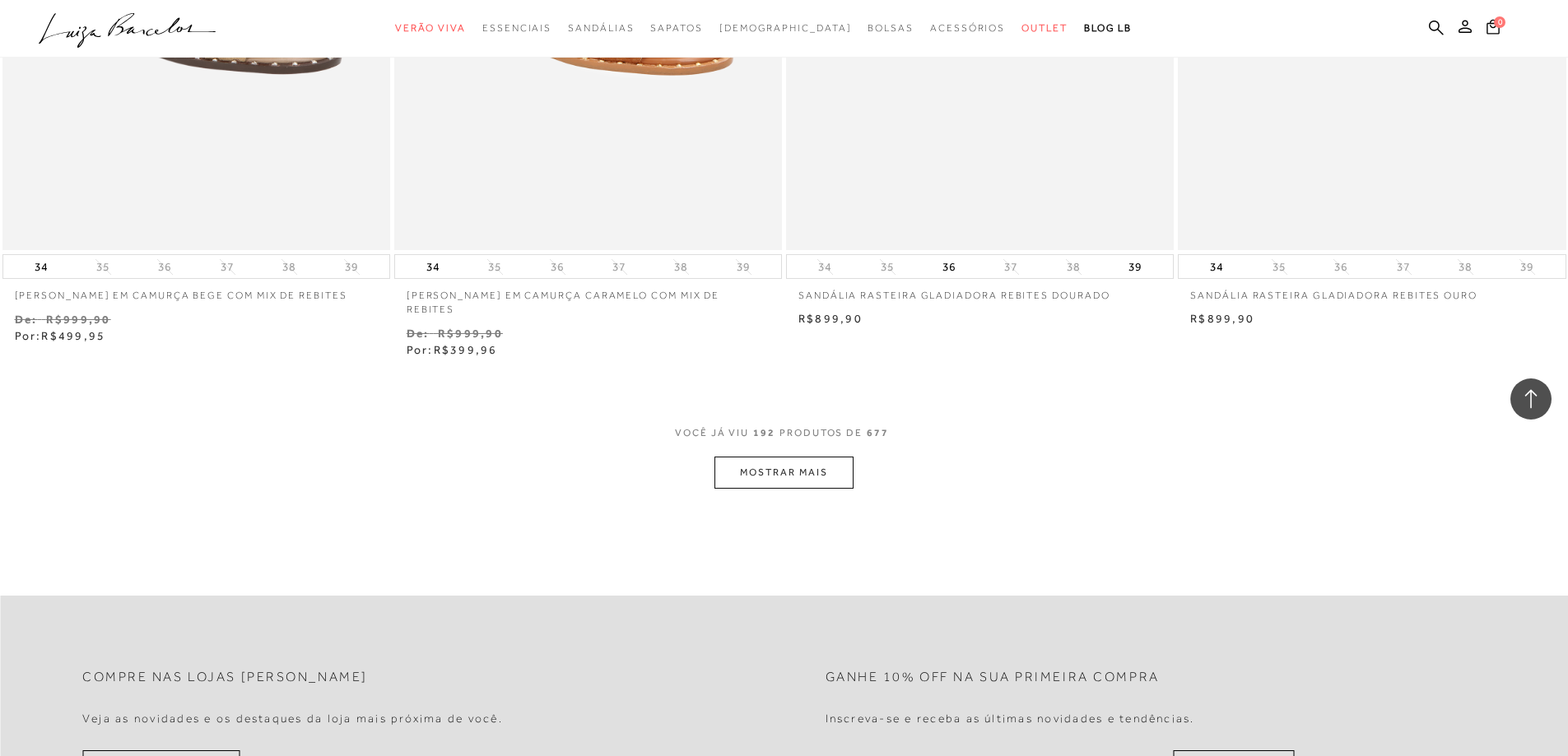
click at [774, 468] on button "MOSTRAR MAIS" at bounding box center [784, 472] width 139 height 32
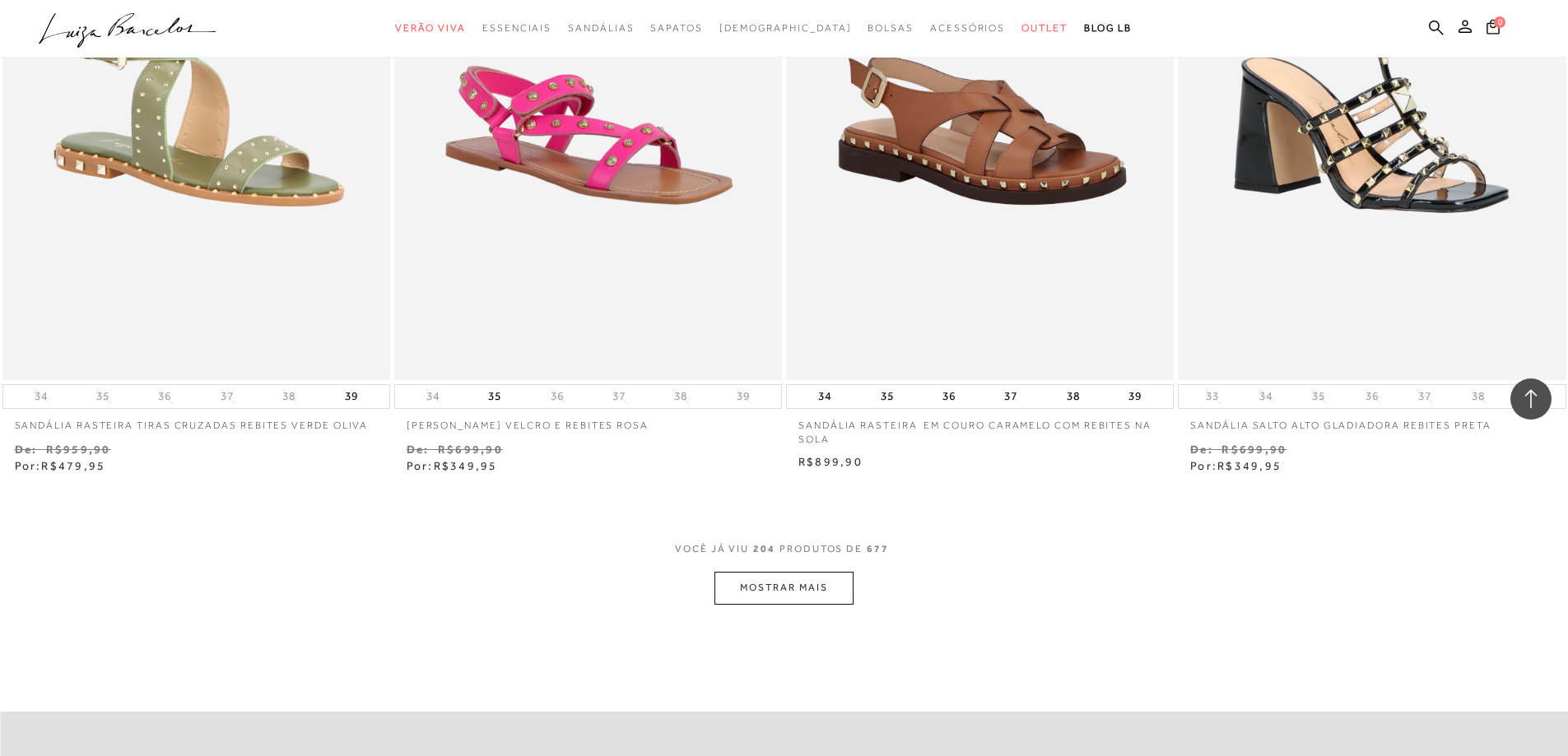
scroll to position [35687, 0]
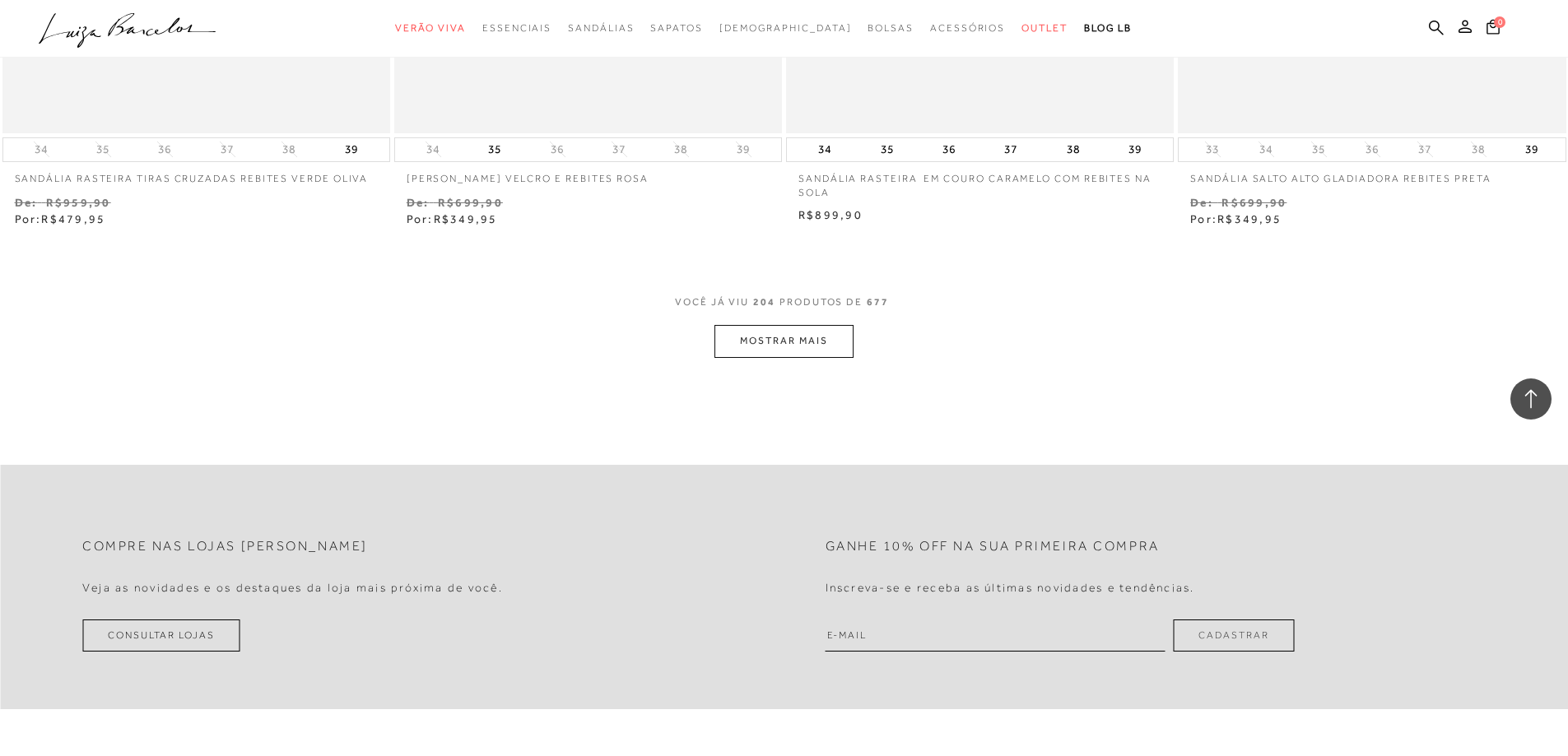
click at [783, 357] on button "MOSTRAR MAIS" at bounding box center [784, 340] width 139 height 32
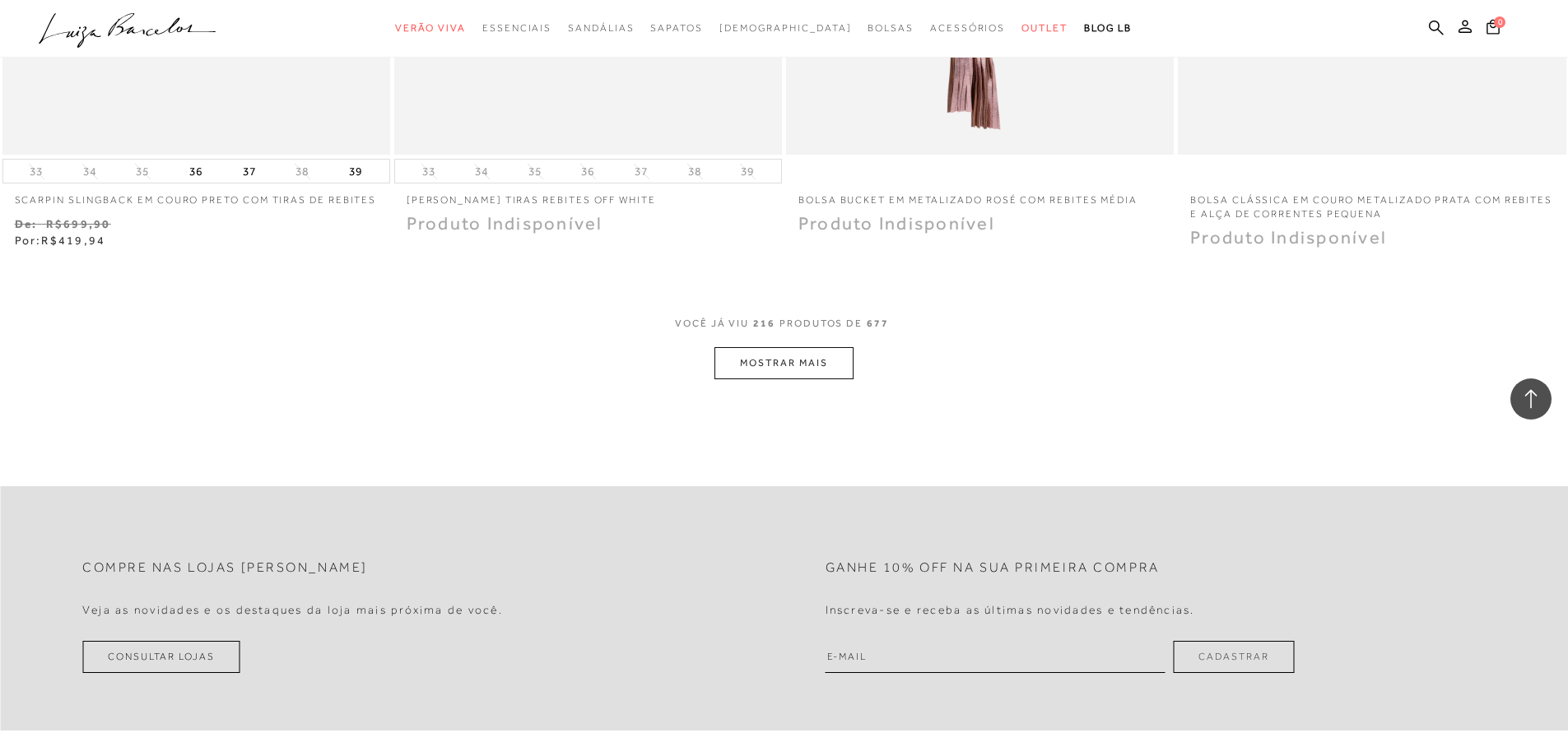
scroll to position [37909, 0]
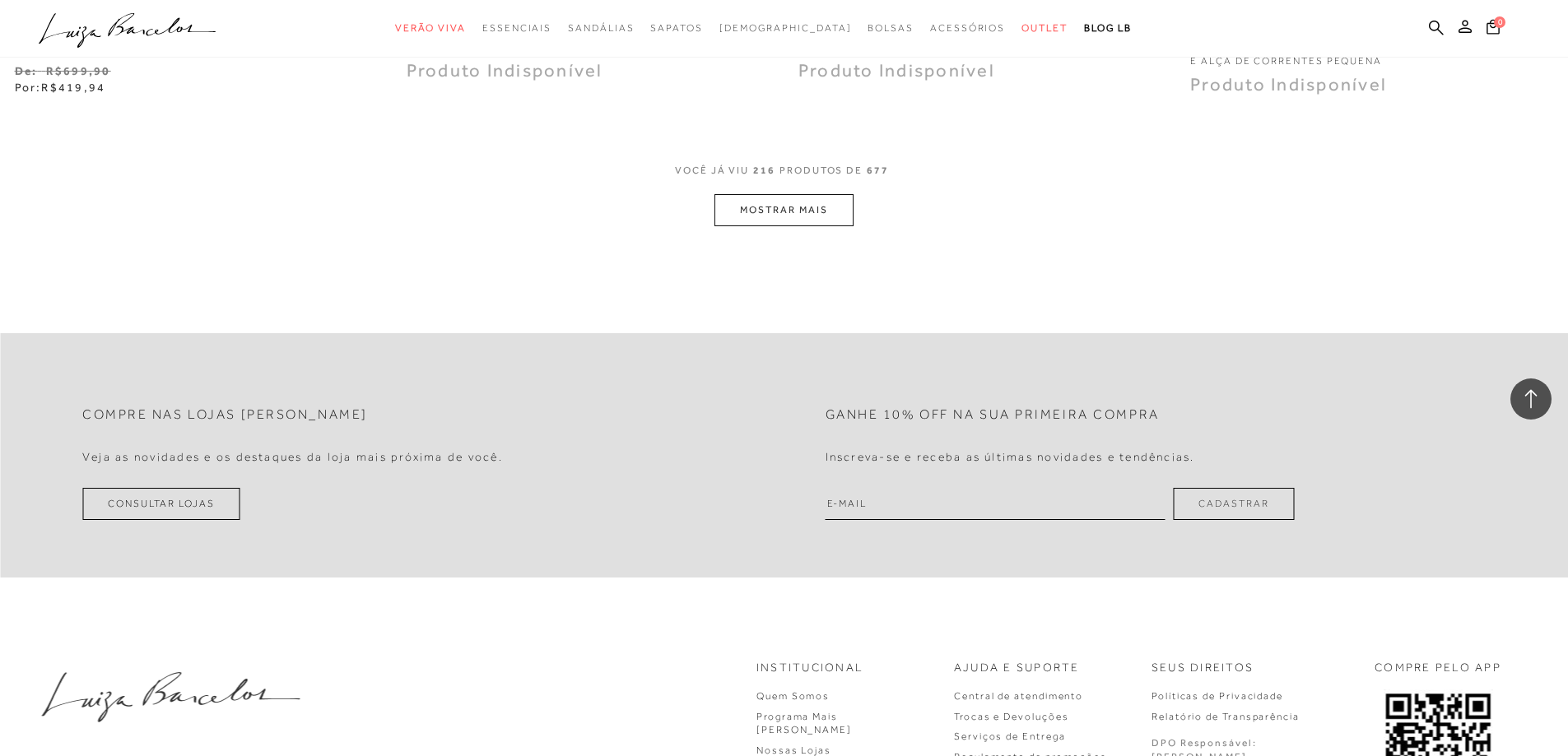
click at [785, 220] on button "MOSTRAR MAIS" at bounding box center [784, 209] width 139 height 32
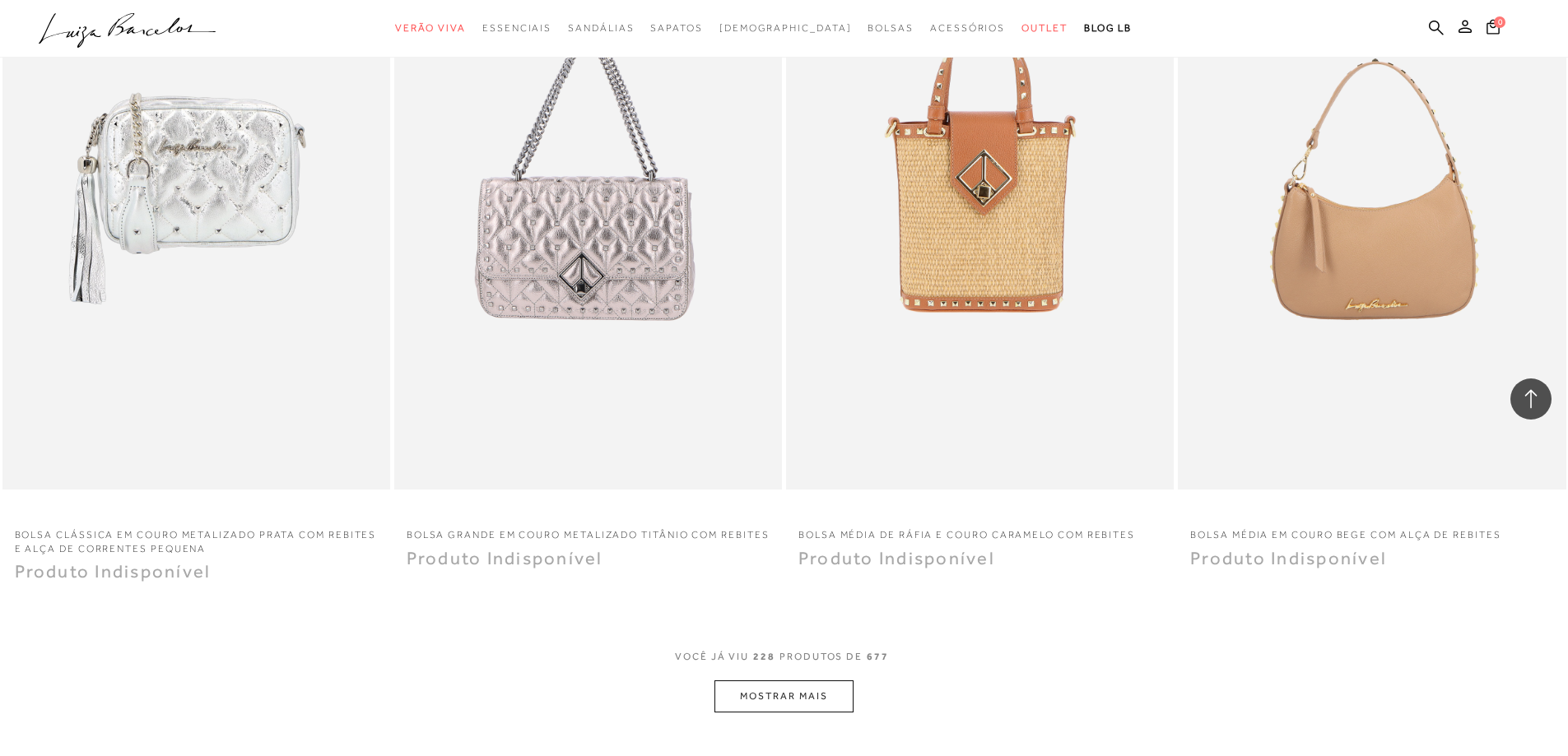
scroll to position [39554, 0]
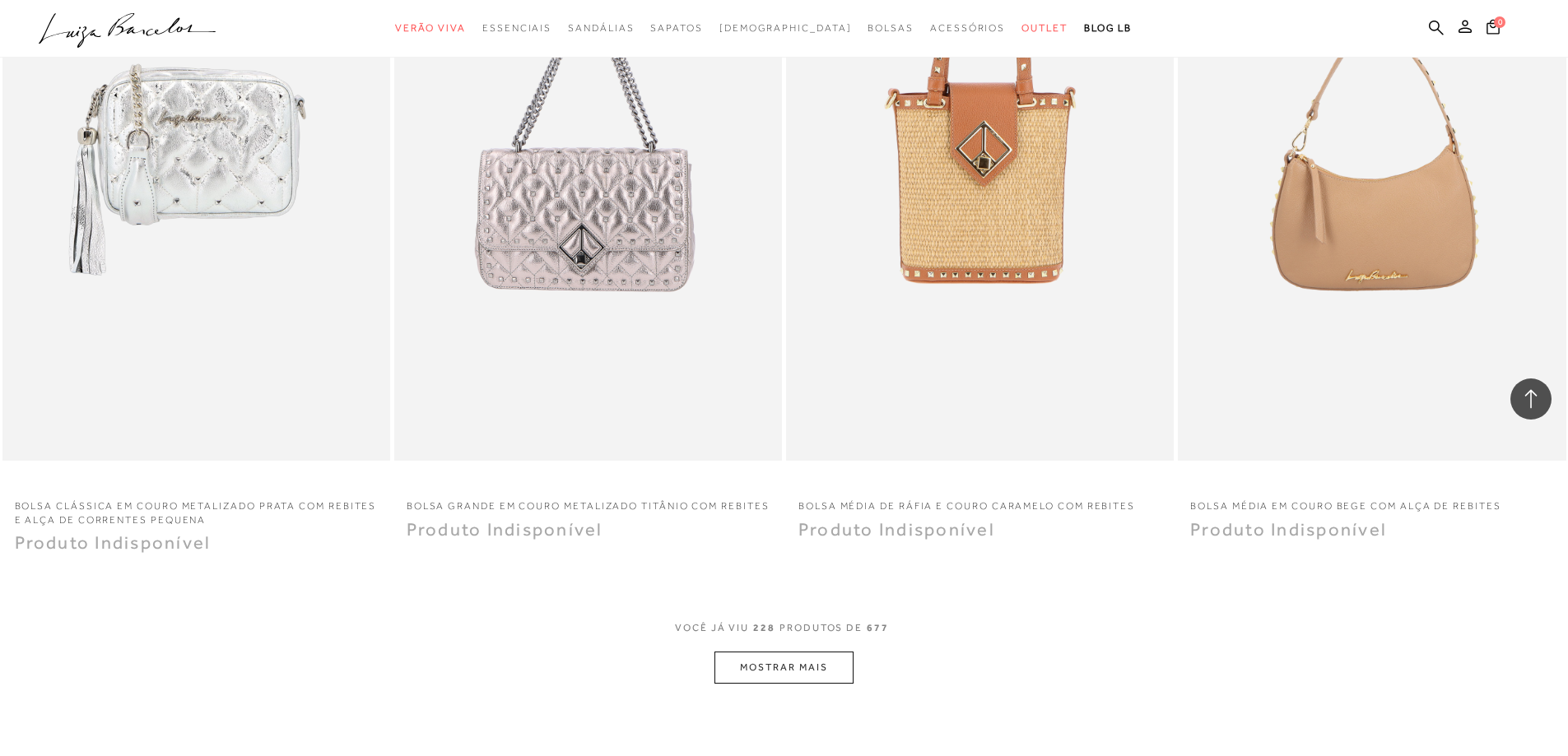
click at [756, 660] on button "MOSTRAR MAIS" at bounding box center [784, 667] width 139 height 32
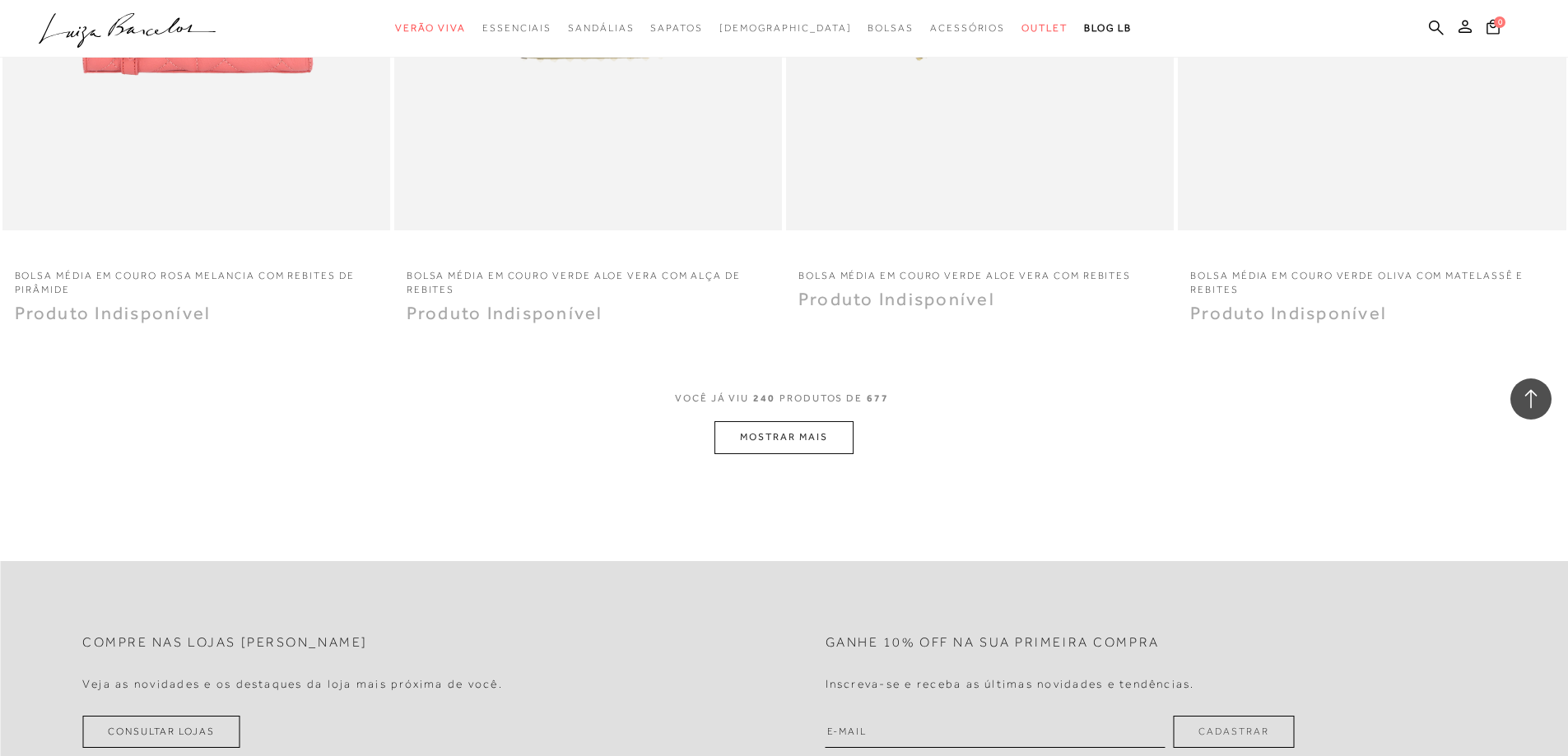
scroll to position [42104, 0]
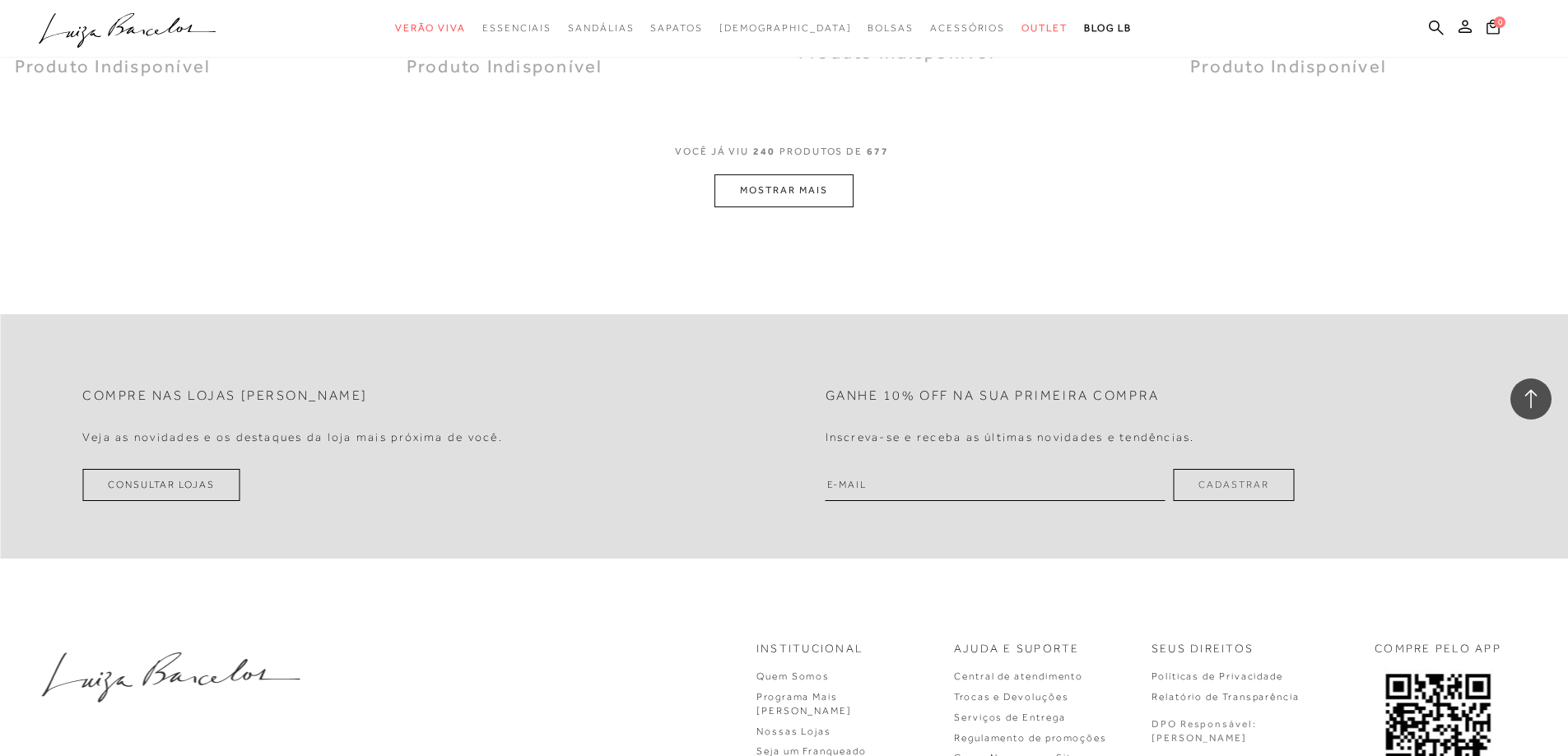
click at [792, 187] on button "MOSTRAR MAIS" at bounding box center [784, 190] width 139 height 32
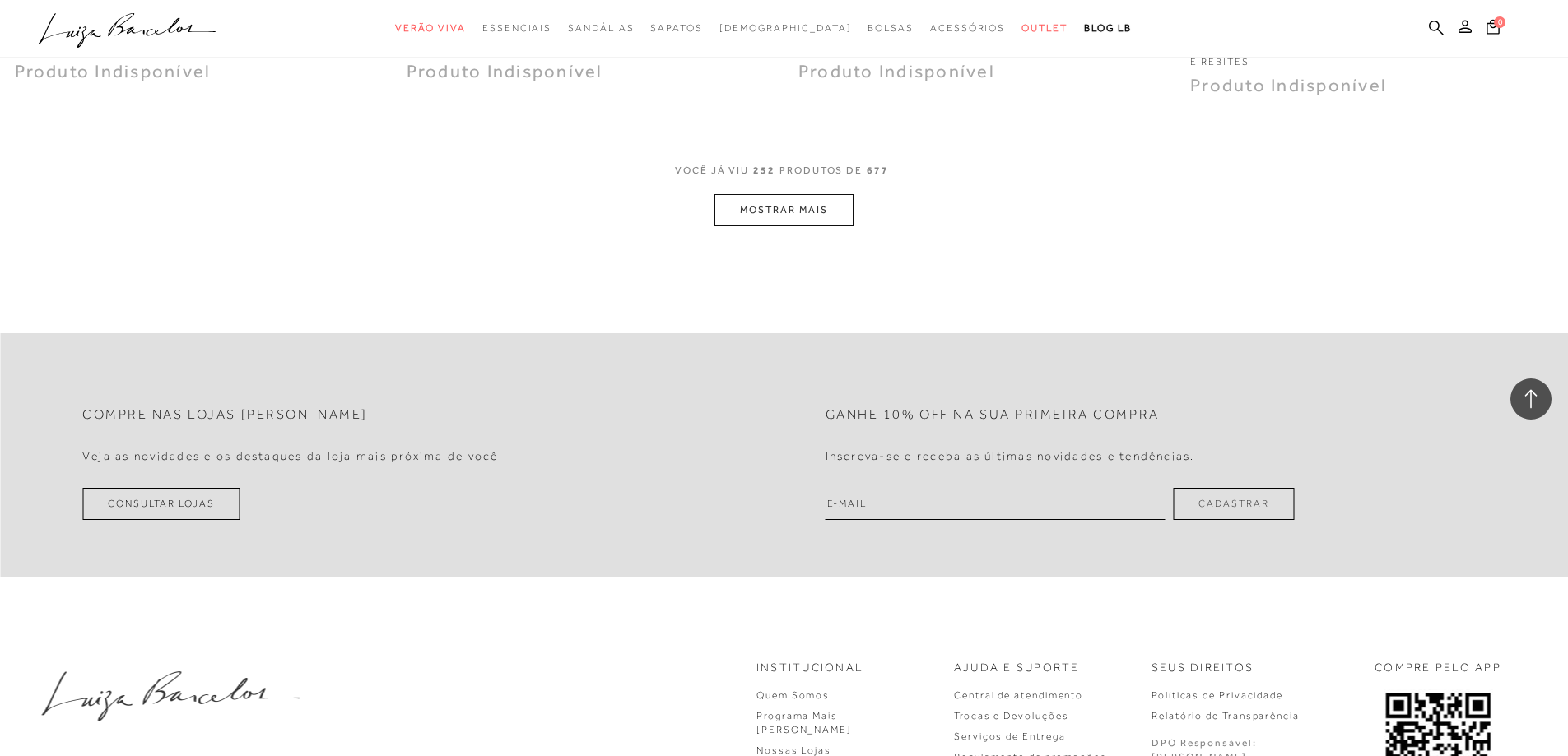
scroll to position [44161, 0]
click at [791, 208] on button "MOSTRAR MAIS" at bounding box center [784, 207] width 139 height 32
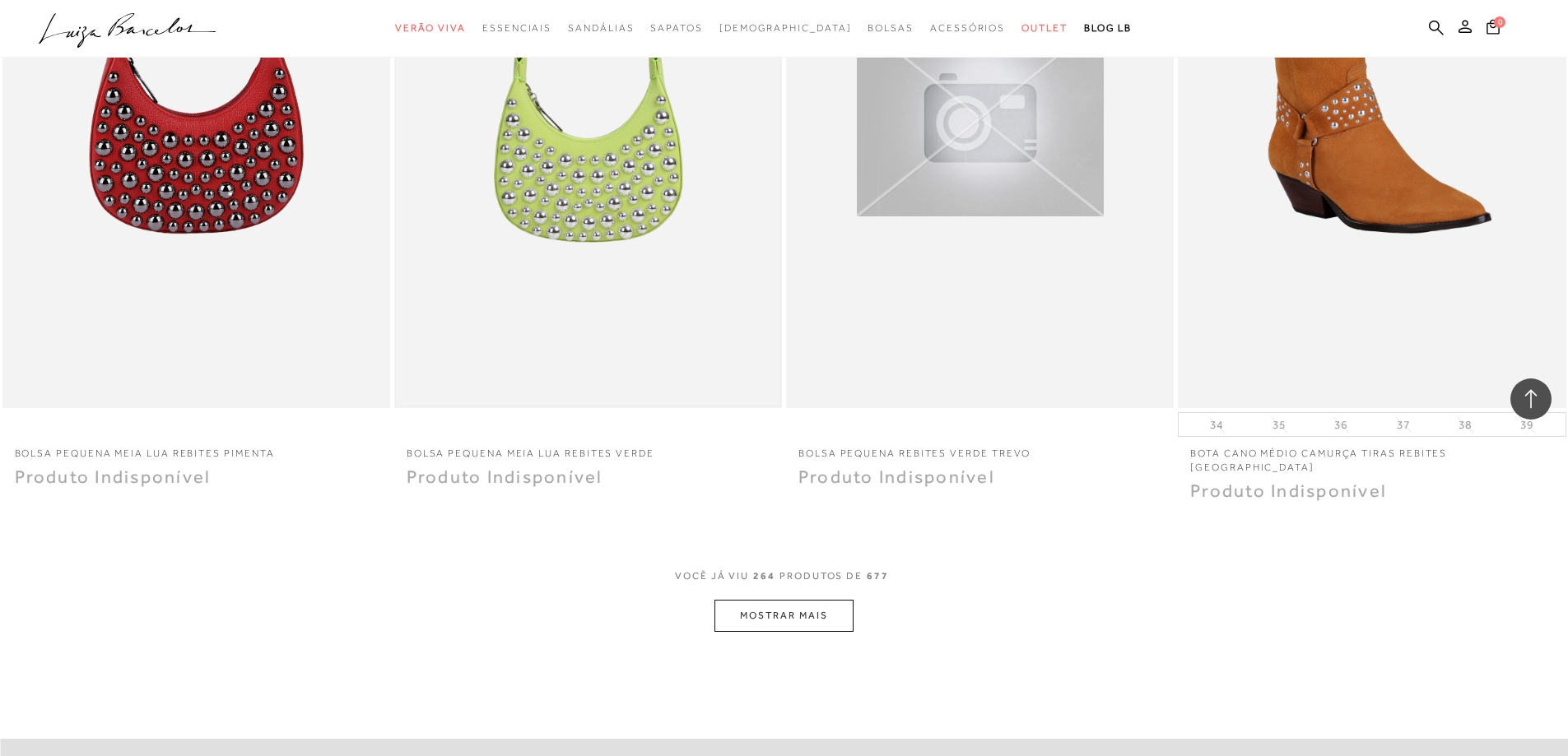
scroll to position [45971, 0]
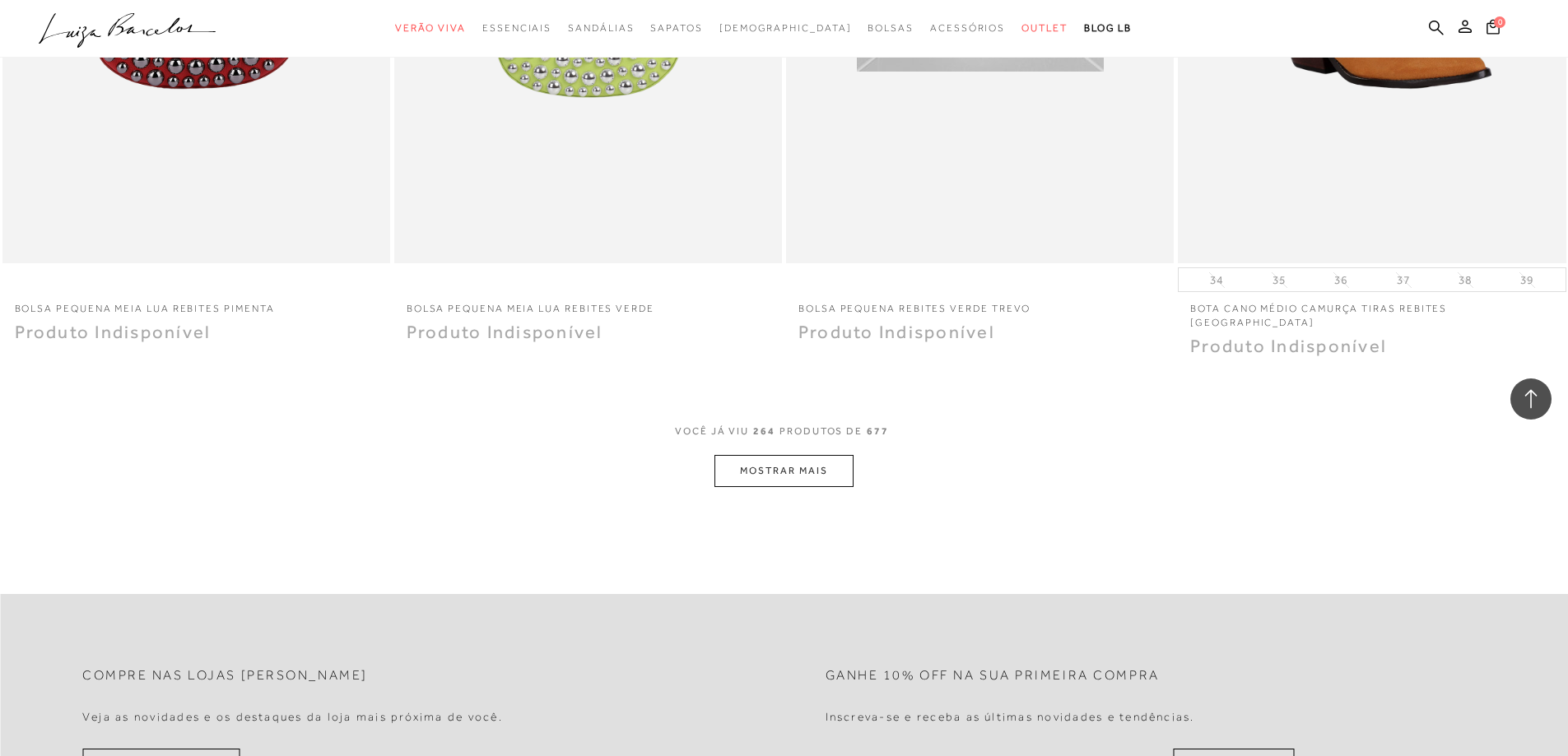
click at [774, 455] on button "MOSTRAR MAIS" at bounding box center [784, 470] width 139 height 32
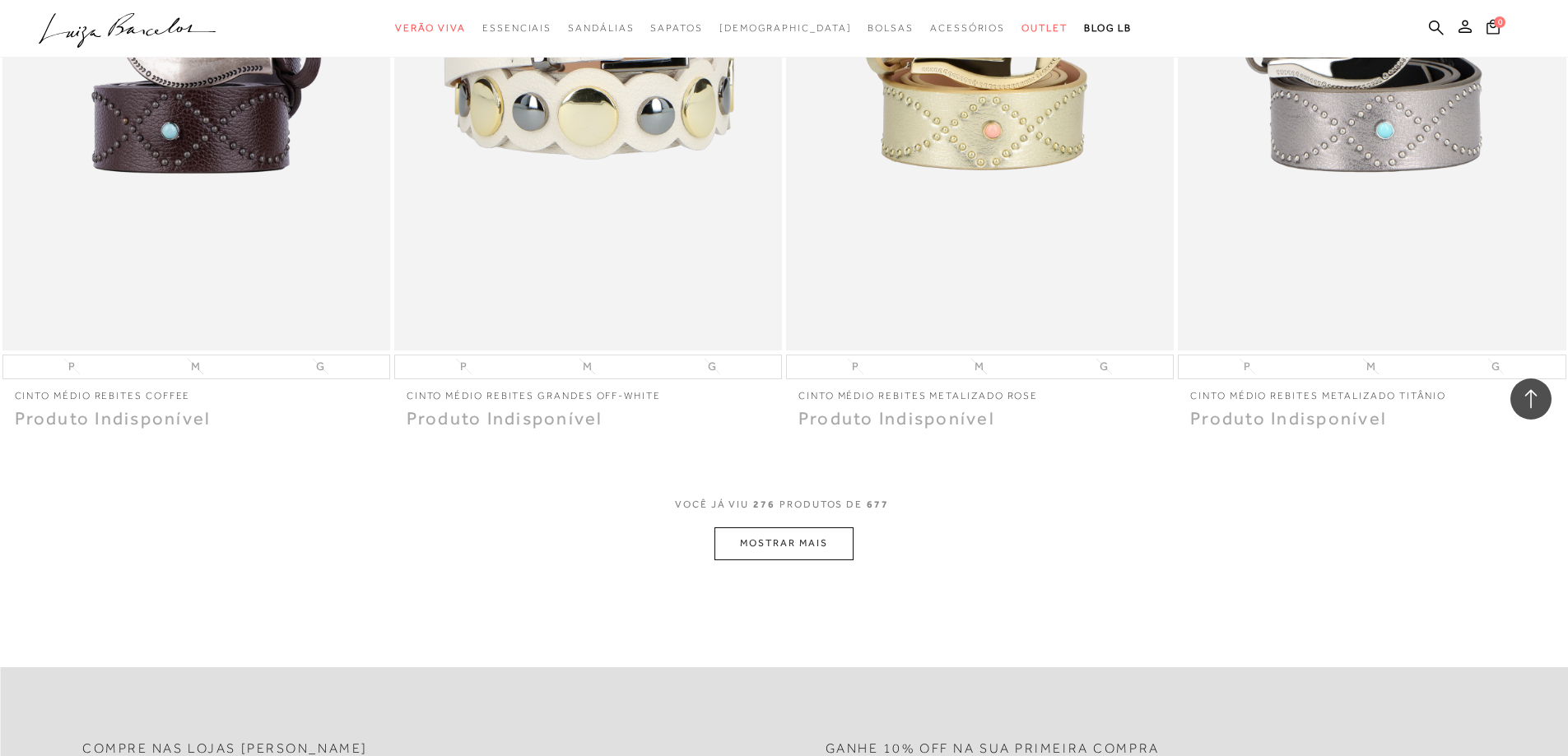
scroll to position [47945, 0]
click at [777, 525] on button "MOSTRAR MAIS" at bounding box center [784, 541] width 139 height 32
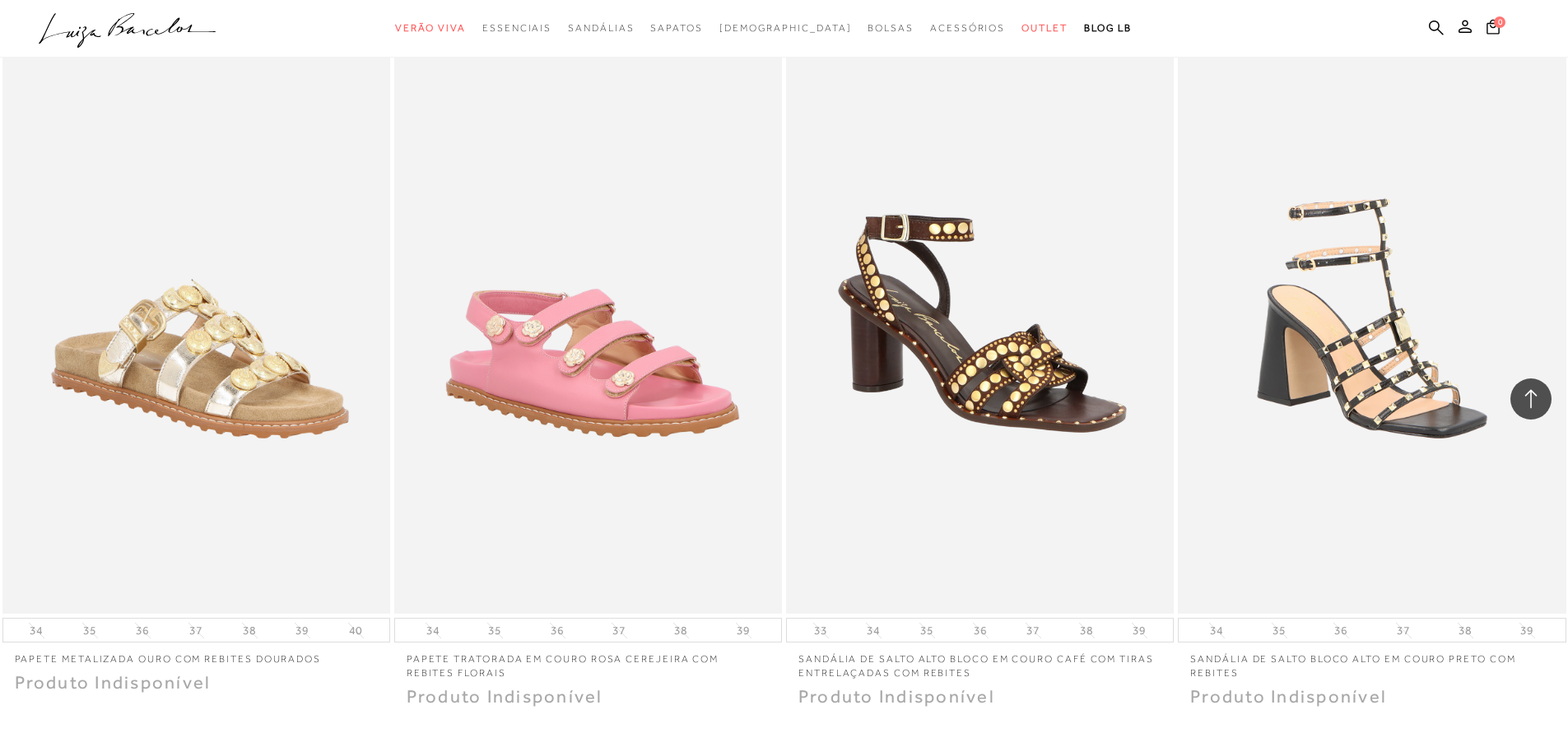
scroll to position [49837, 0]
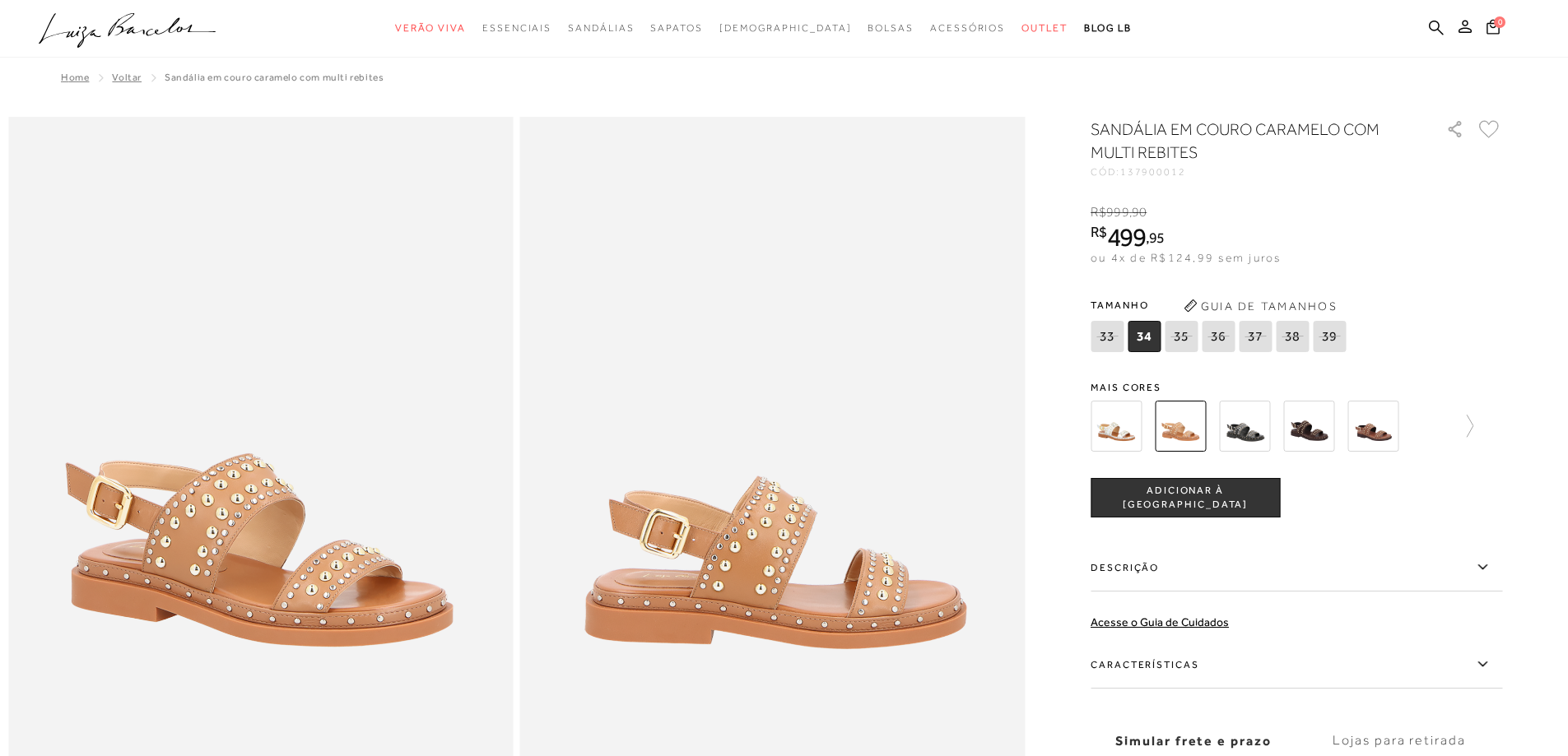
click at [1119, 445] on img at bounding box center [1116, 425] width 51 height 51
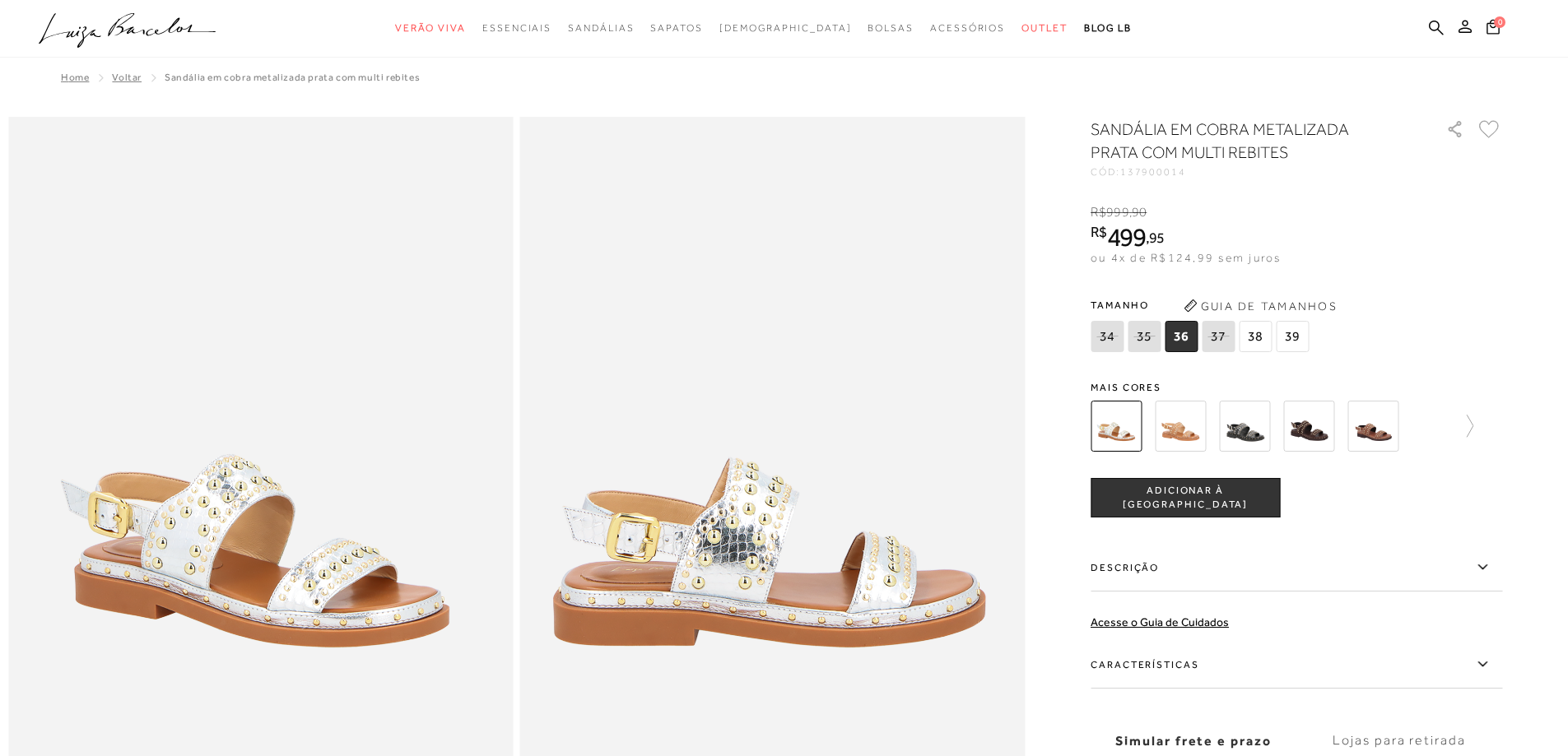
click at [1380, 419] on img at bounding box center [1372, 425] width 51 height 51
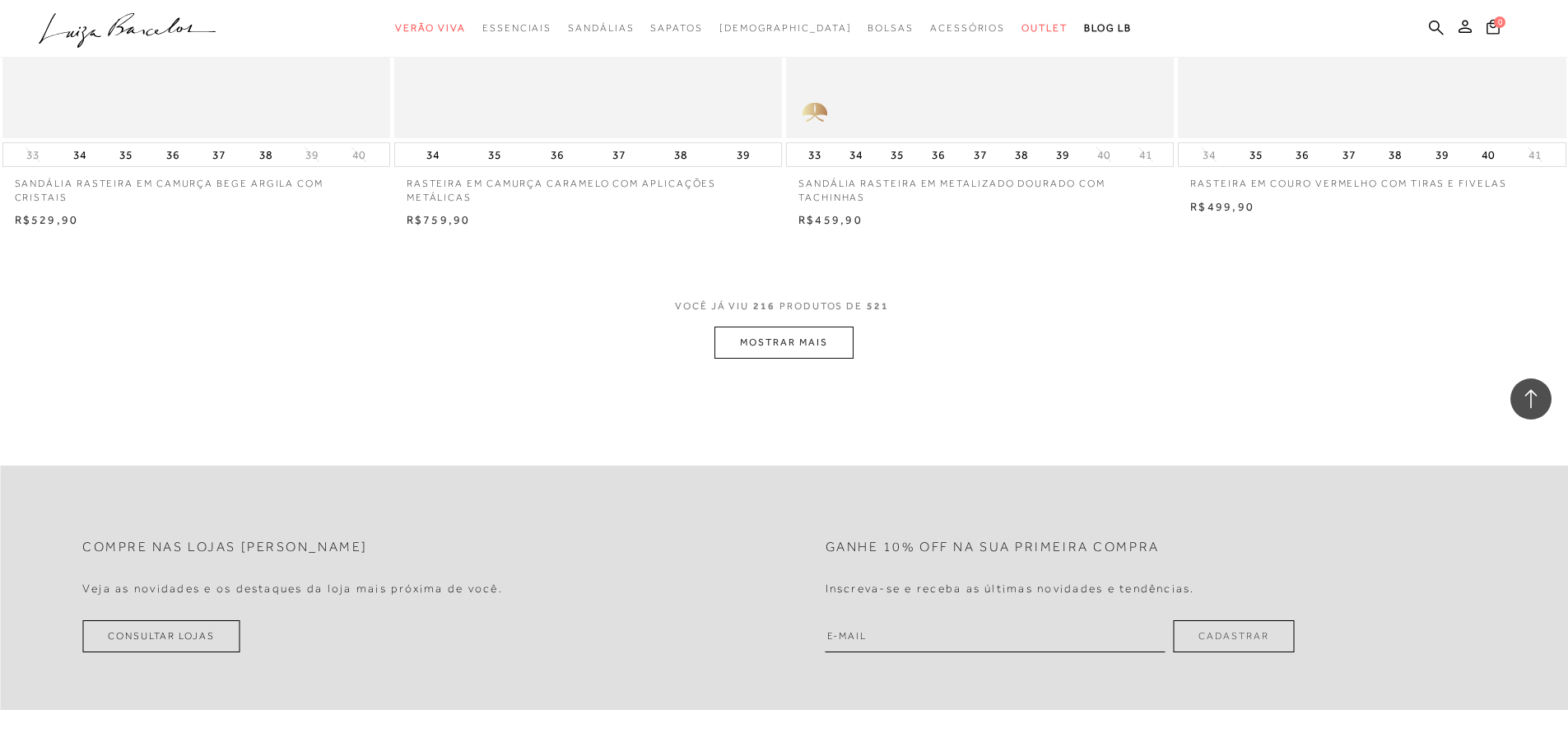
scroll to position [4031, 0]
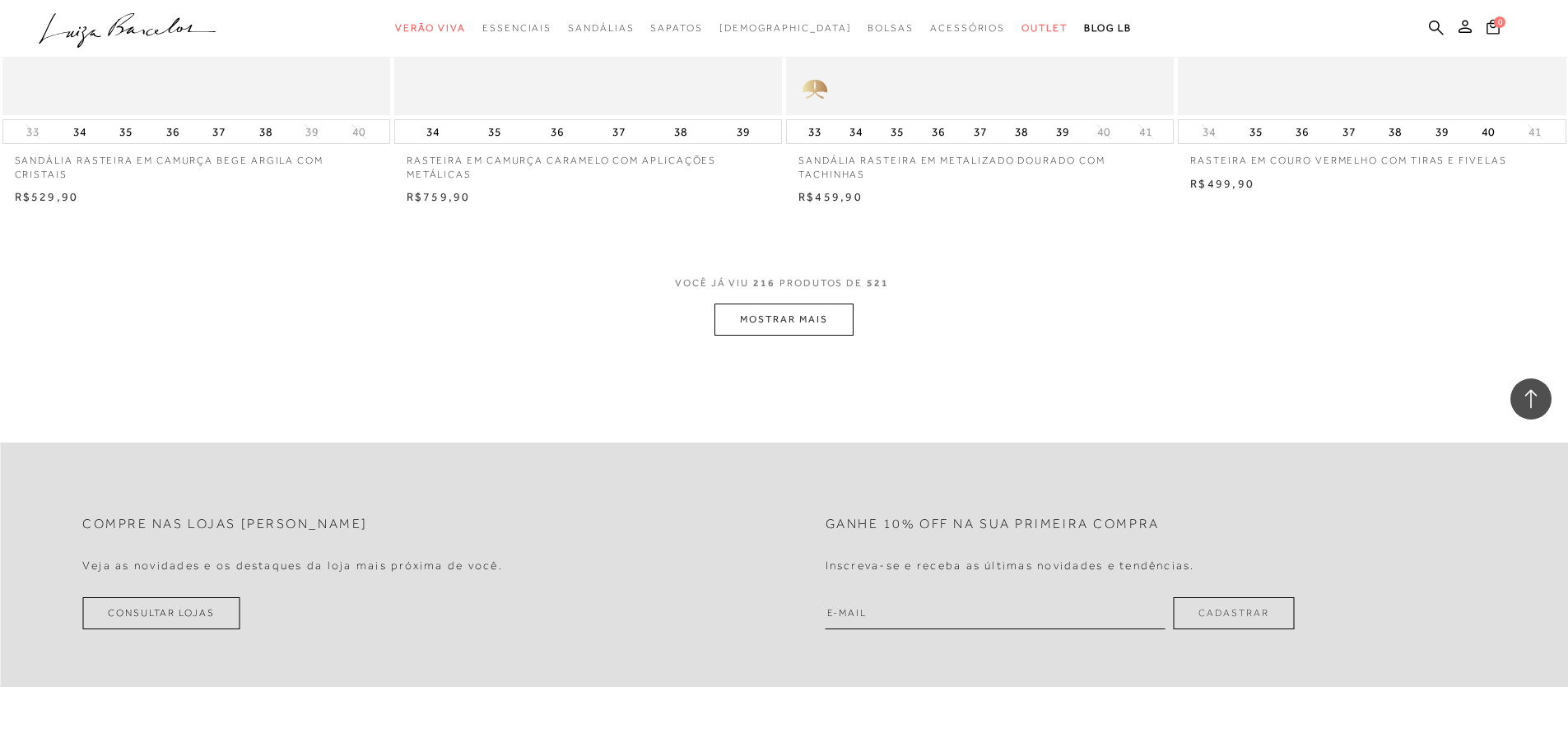
click at [776, 315] on button "MOSTRAR MAIS" at bounding box center [784, 319] width 139 height 32
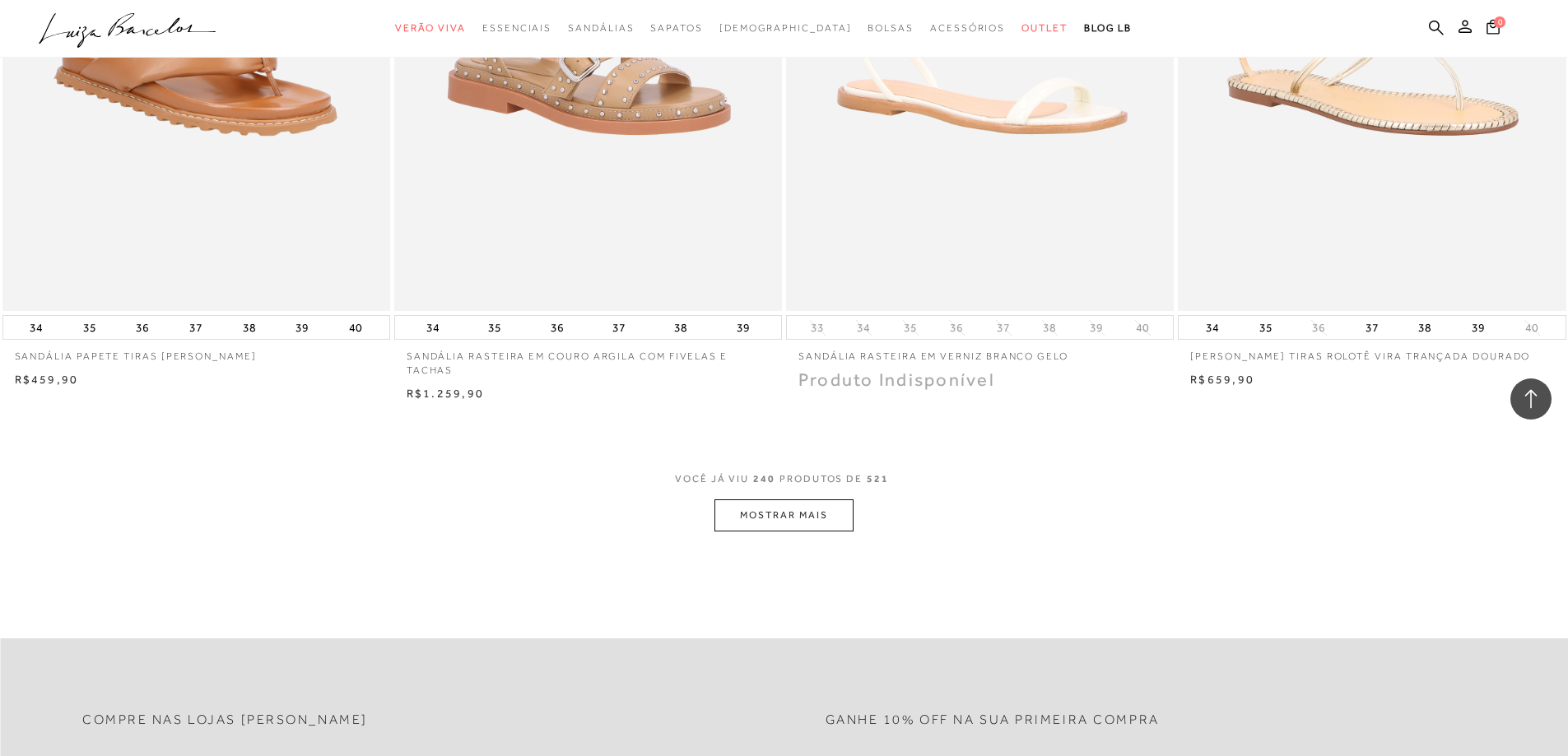
scroll to position [8062, 0]
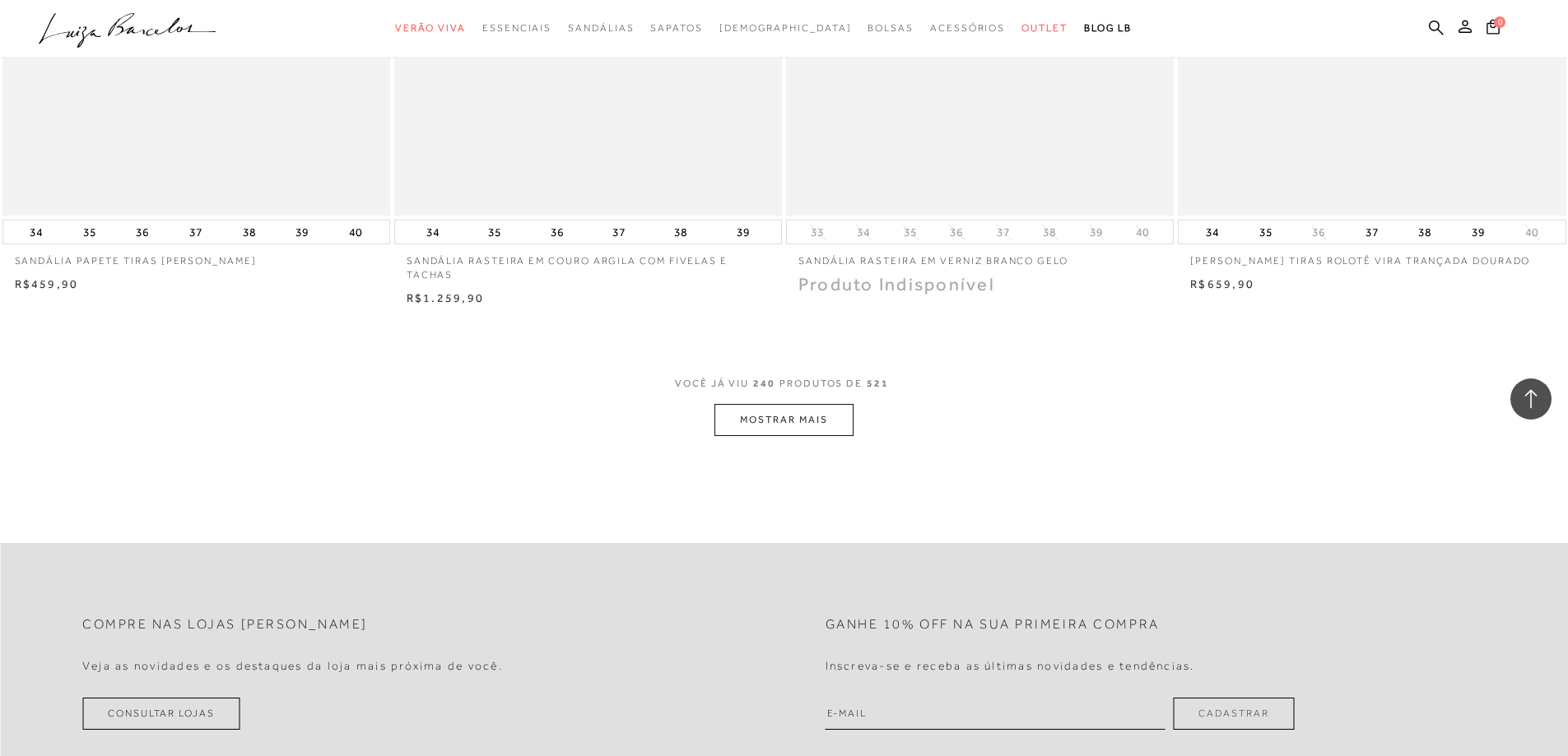
click at [752, 404] on button "MOSTRAR MAIS" at bounding box center [784, 420] width 139 height 32
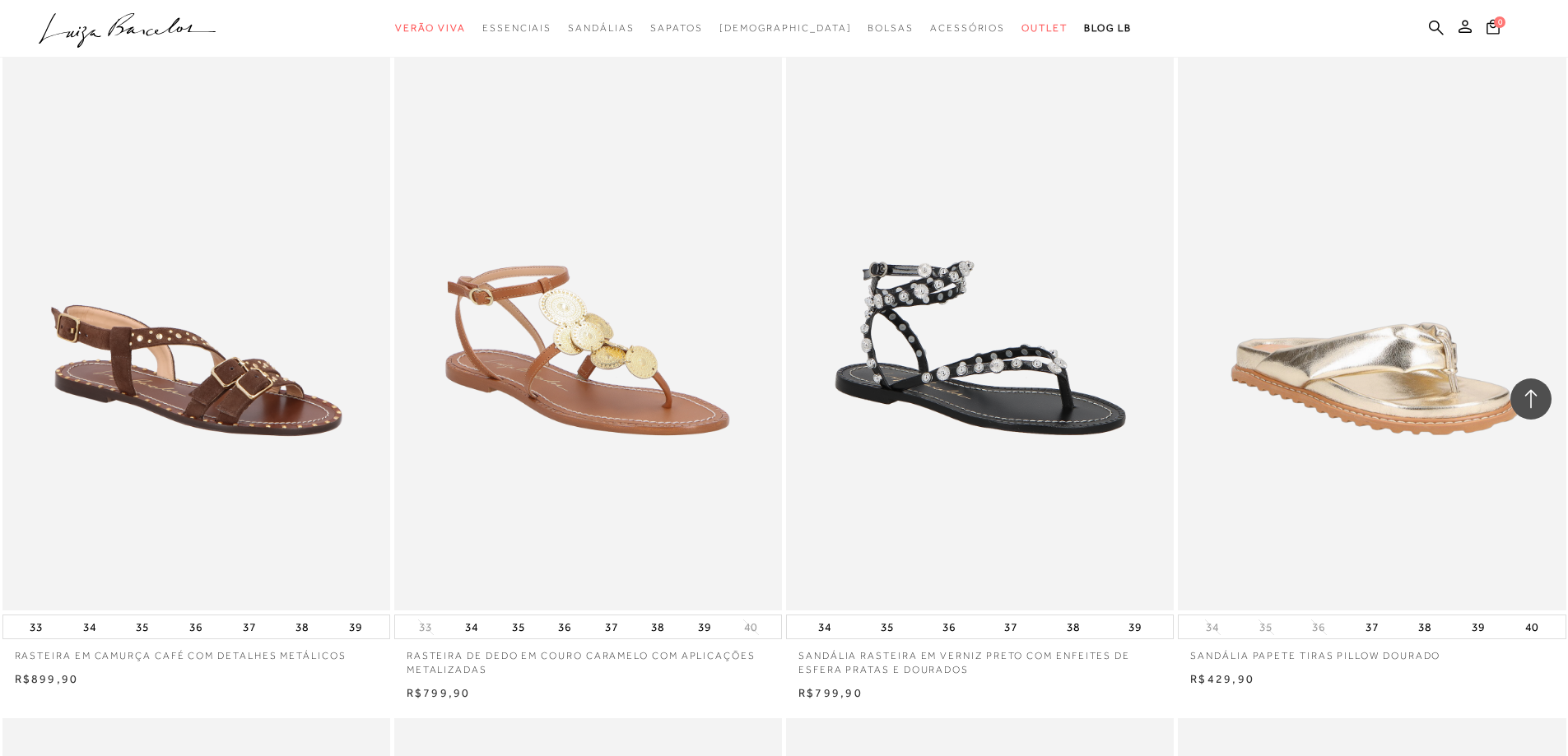
scroll to position [8967, 0]
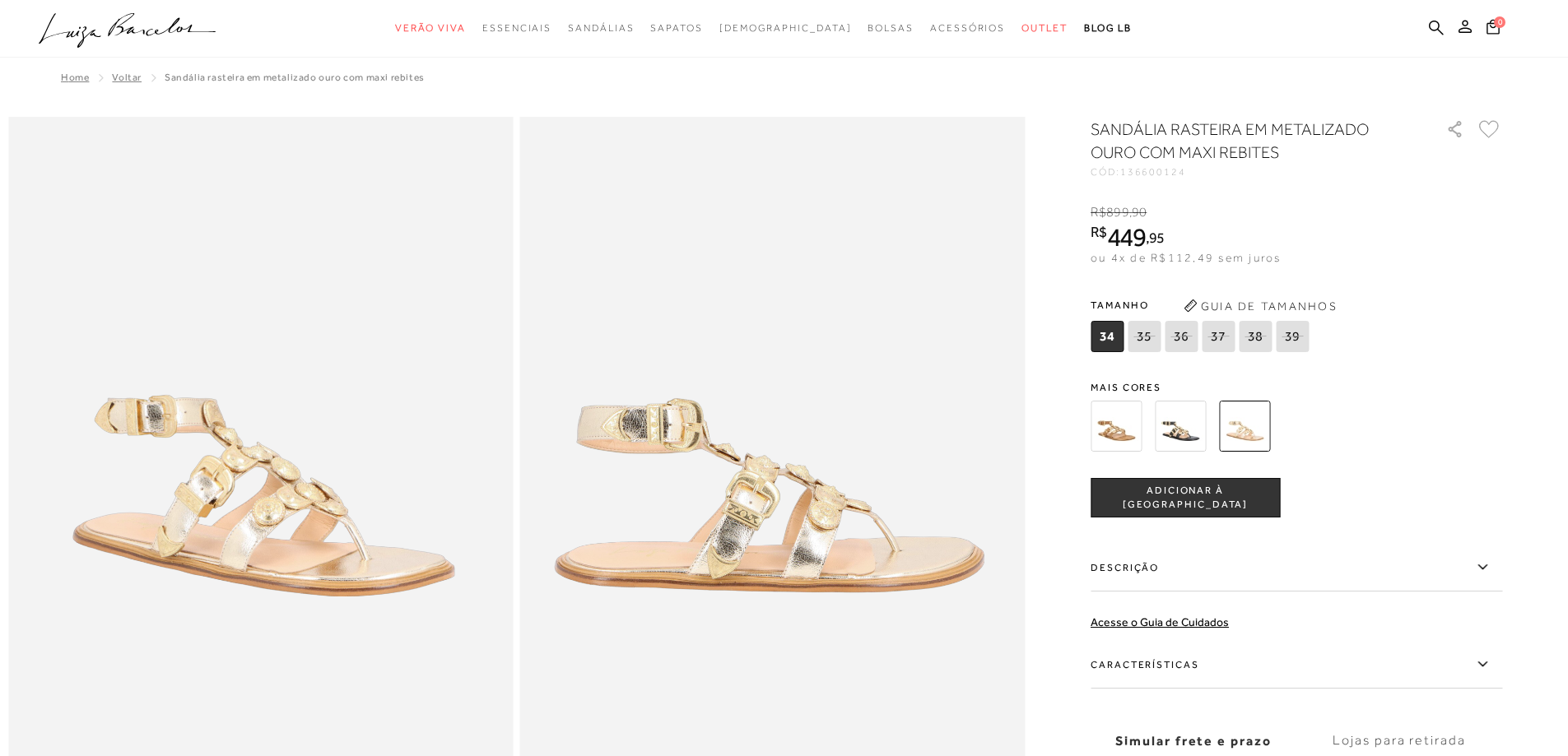
click at [1184, 428] on img at bounding box center [1180, 425] width 51 height 51
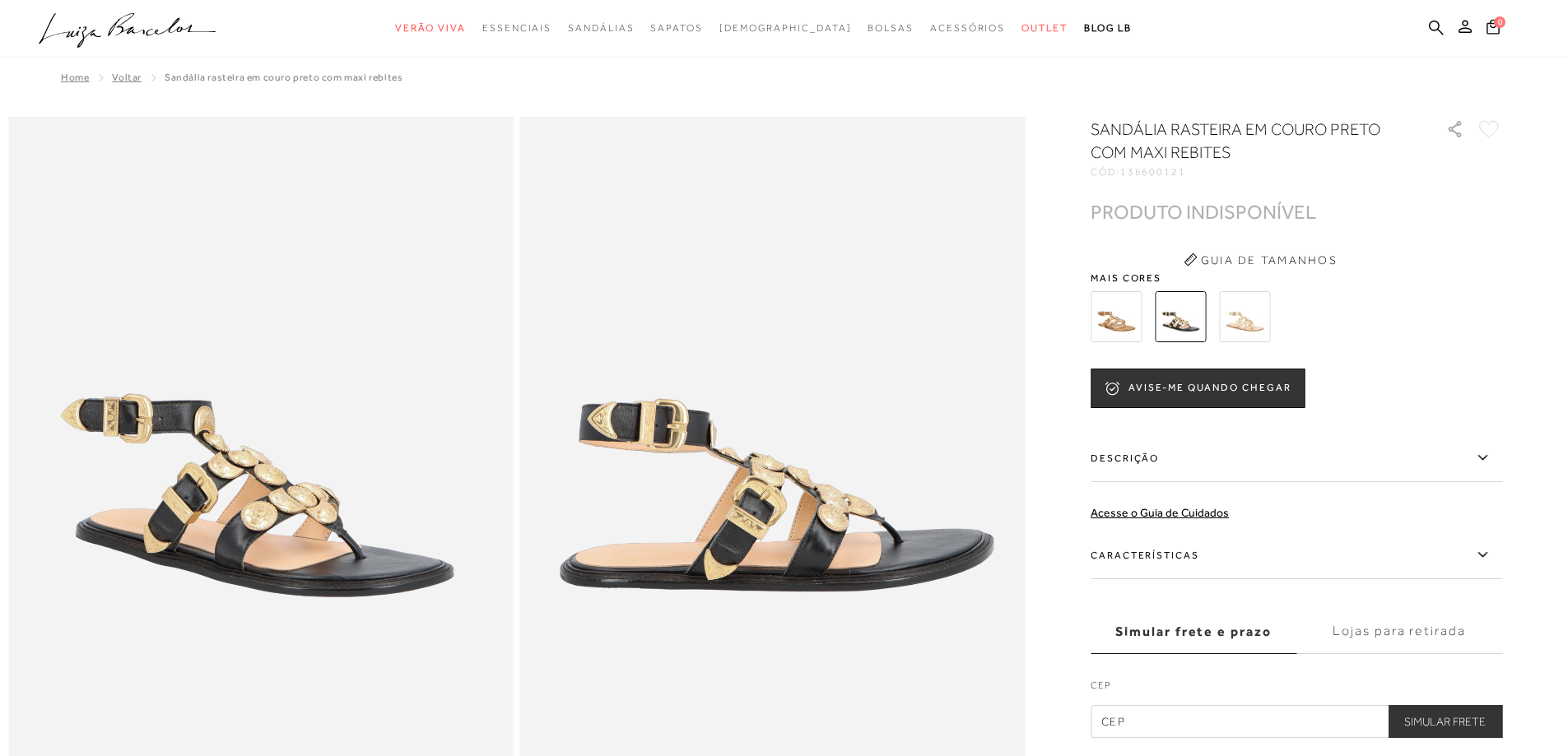
click at [1128, 322] on img at bounding box center [1116, 316] width 51 height 51
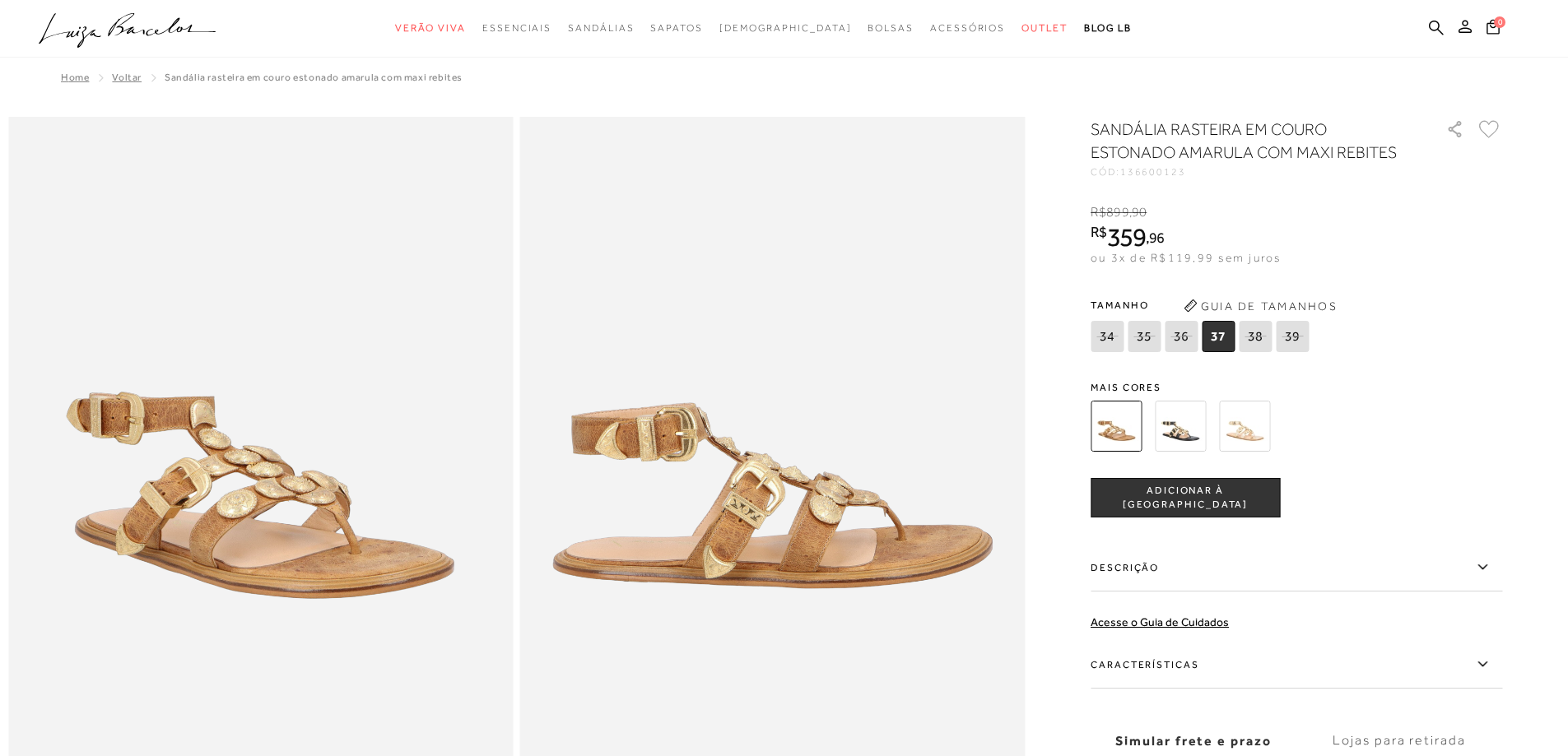
click at [1265, 429] on img at bounding box center [1244, 425] width 51 height 51
